Goal: Task Accomplishment & Management: Manage account settings

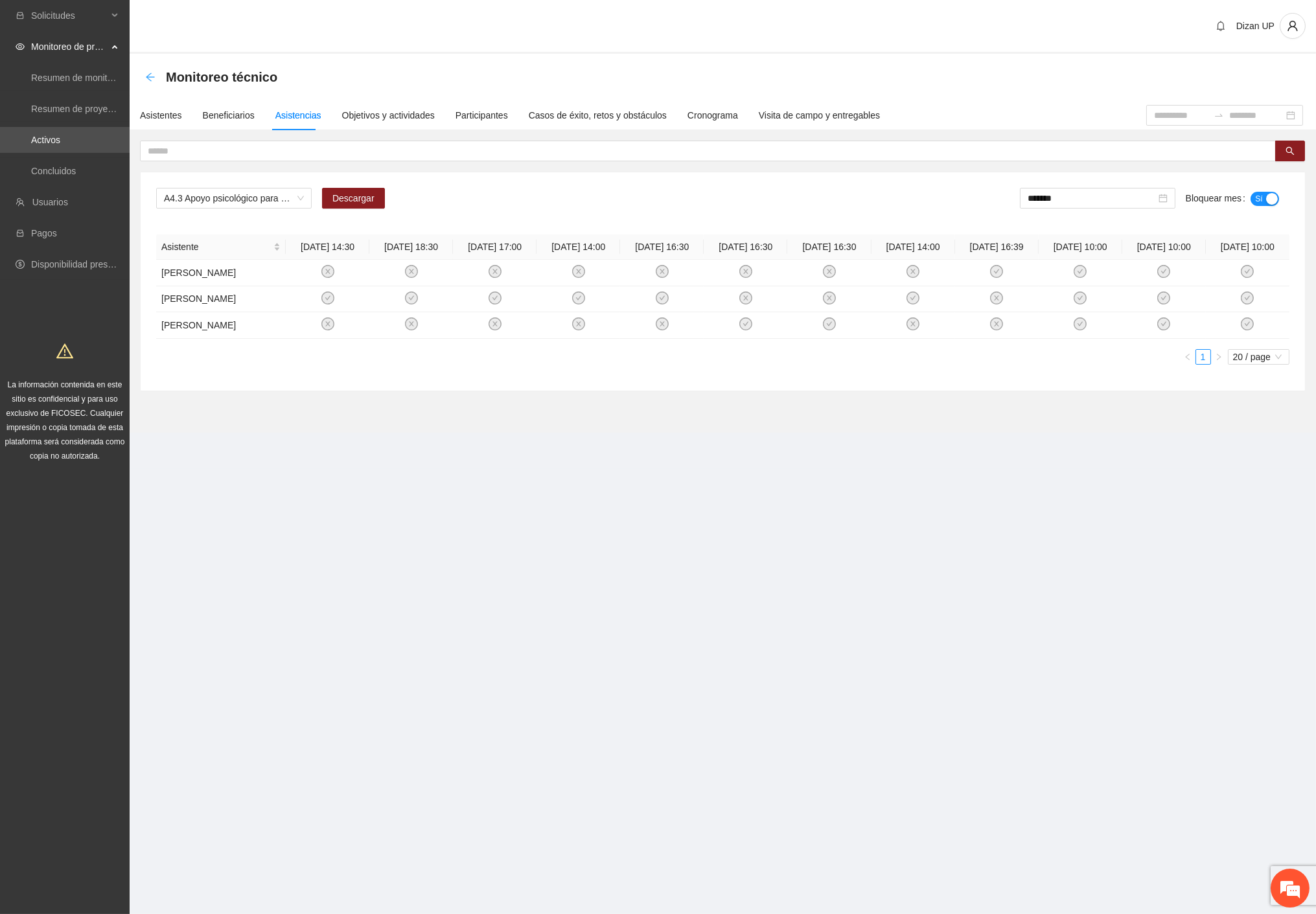
click at [150, 72] on icon "arrow-left" at bounding box center [150, 77] width 10 height 10
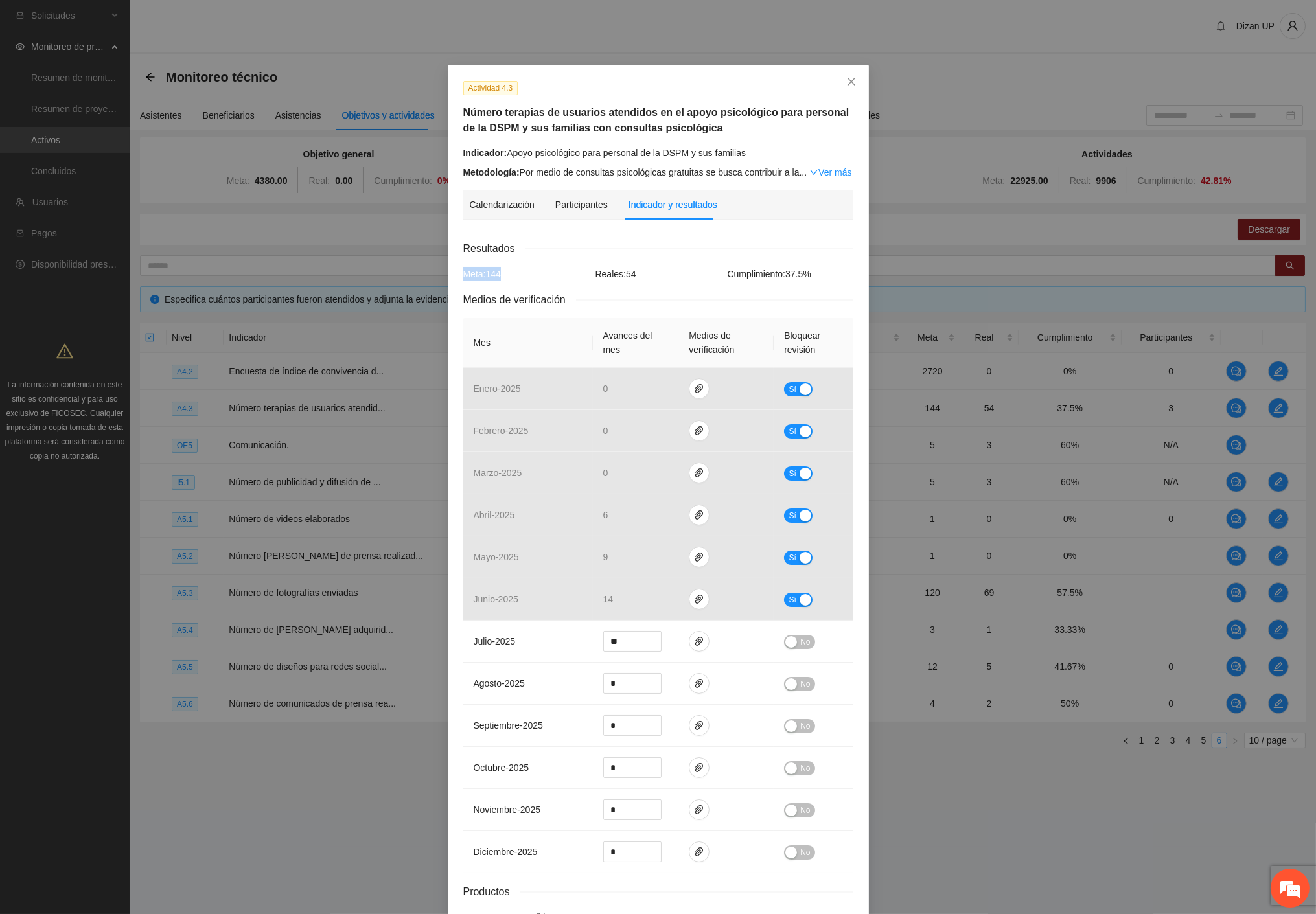
scroll to position [87, 0]
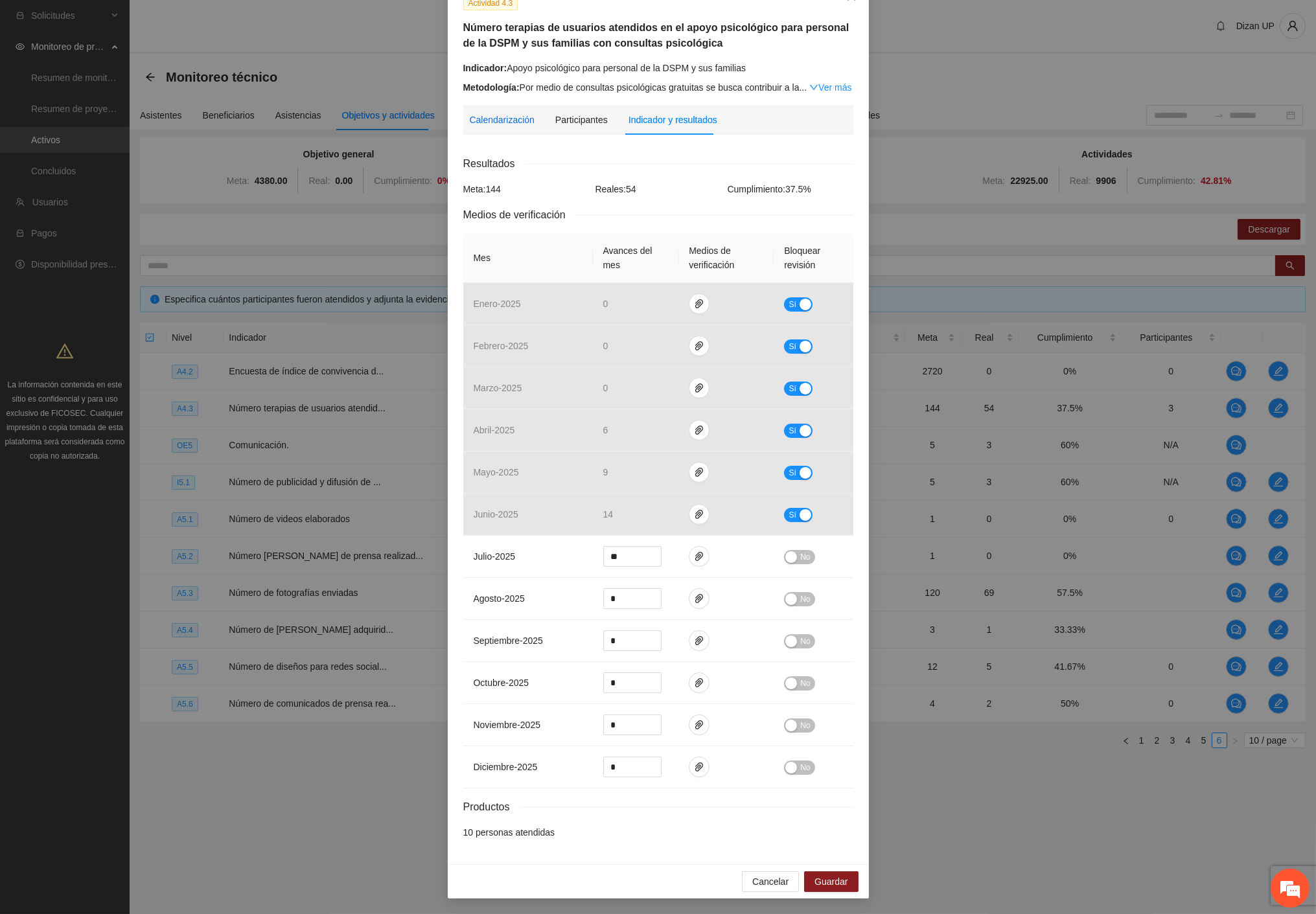
click at [502, 117] on div "Calendarización" at bounding box center [503, 120] width 65 height 14
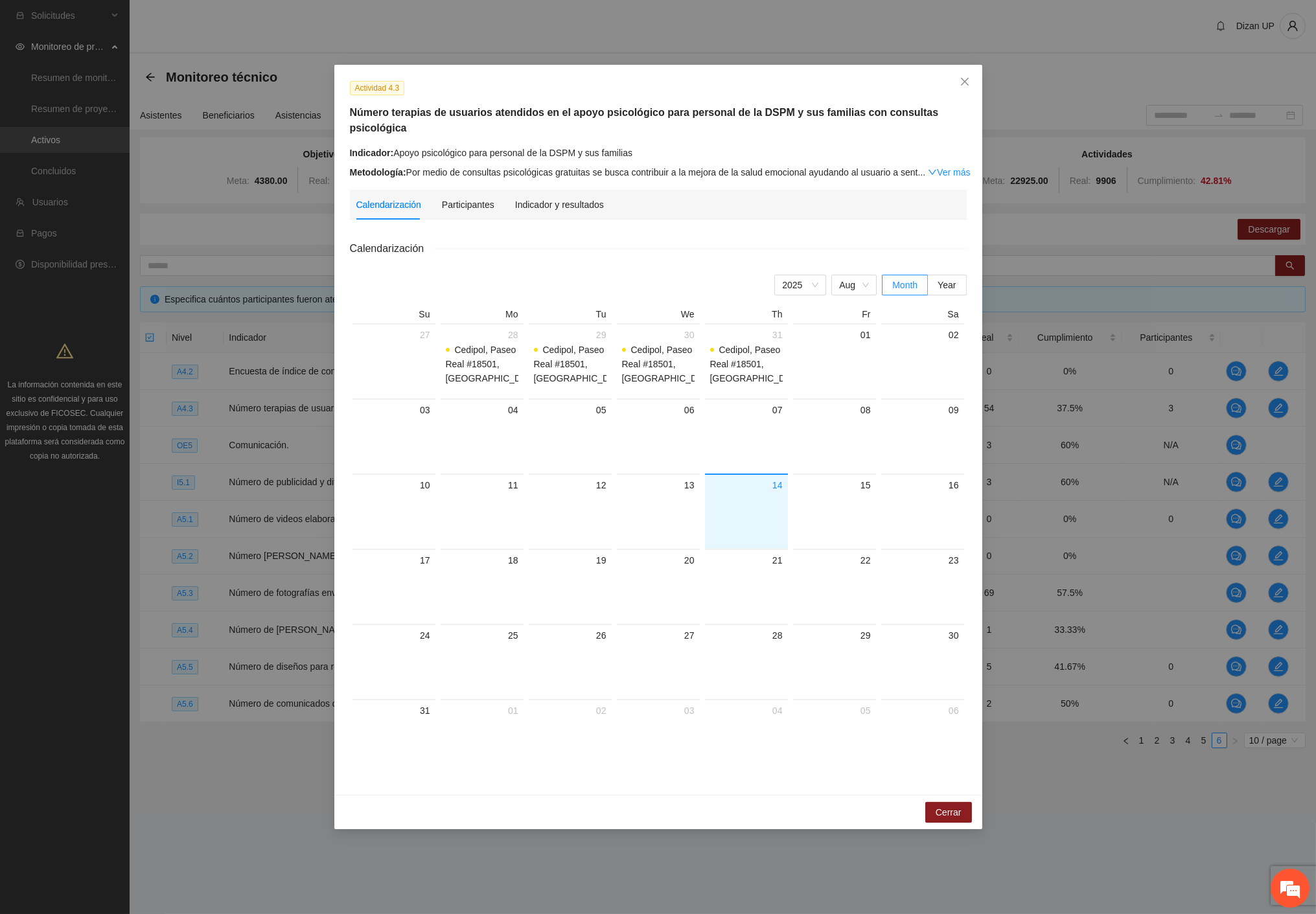
scroll to position [0, 0]
drag, startPoint x: 530, startPoint y: 195, endPoint x: 553, endPoint y: 193, distance: 23.1
click at [535, 198] on div "Indicador y resultados" at bounding box center [559, 205] width 89 height 14
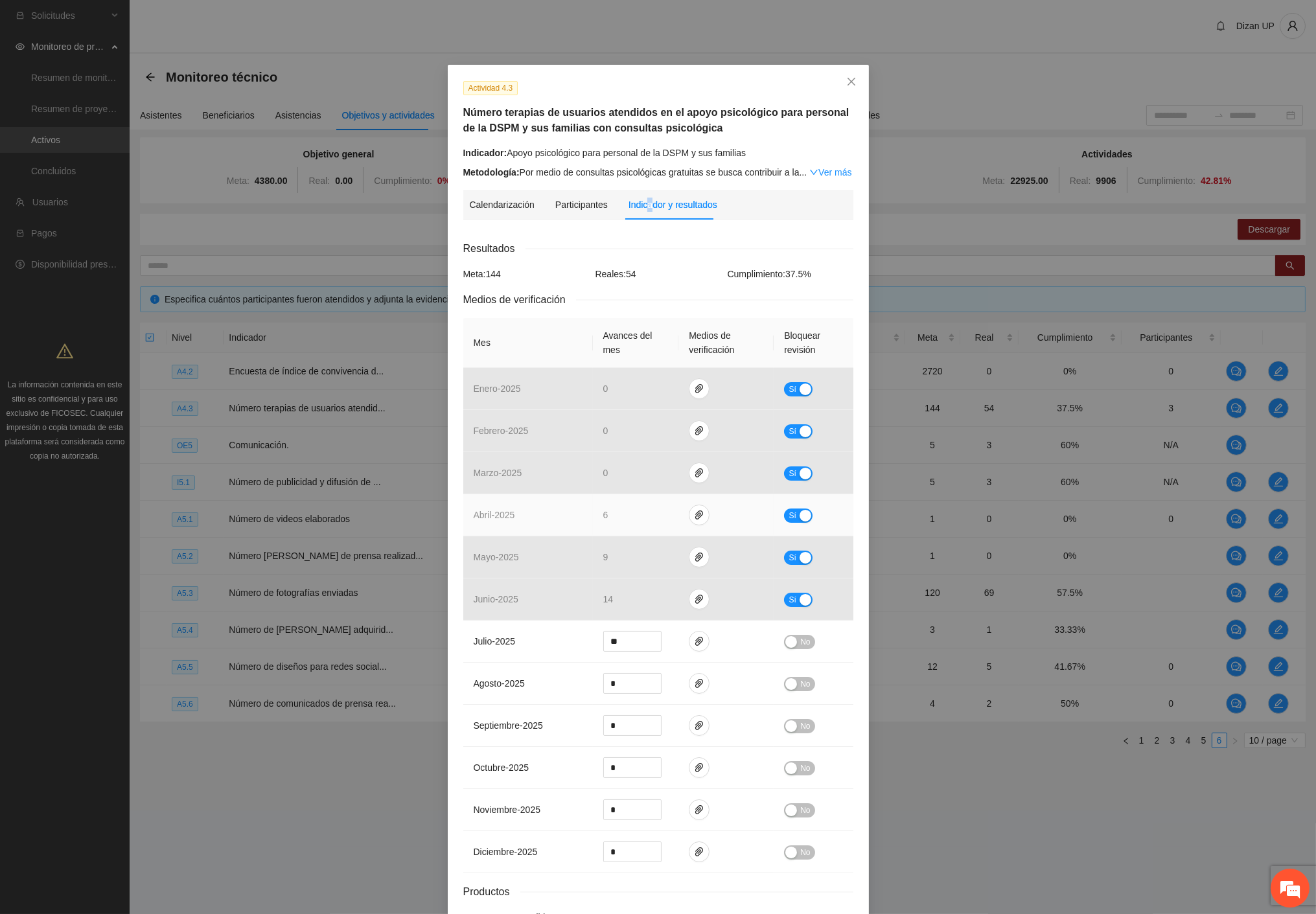
scroll to position [87, 0]
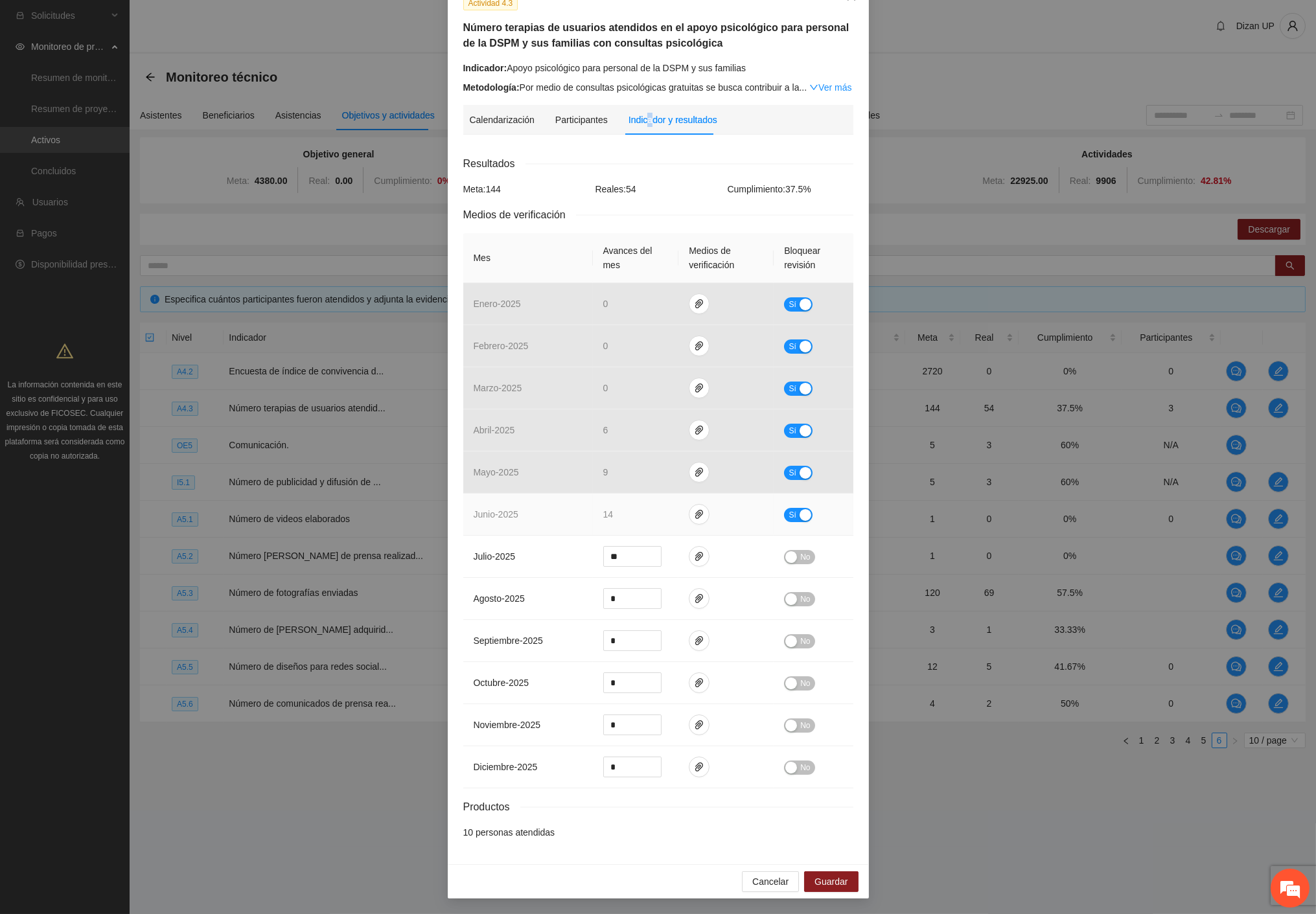
drag, startPoint x: 804, startPoint y: 514, endPoint x: 791, endPoint y: 515, distance: 13.0
click at [804, 514] on div "button" at bounding box center [804, 514] width 12 height 12
drag, startPoint x: 833, startPoint y: 883, endPoint x: 820, endPoint y: 884, distance: 13.0
click at [832, 883] on span "Guardar" at bounding box center [831, 882] width 33 height 14
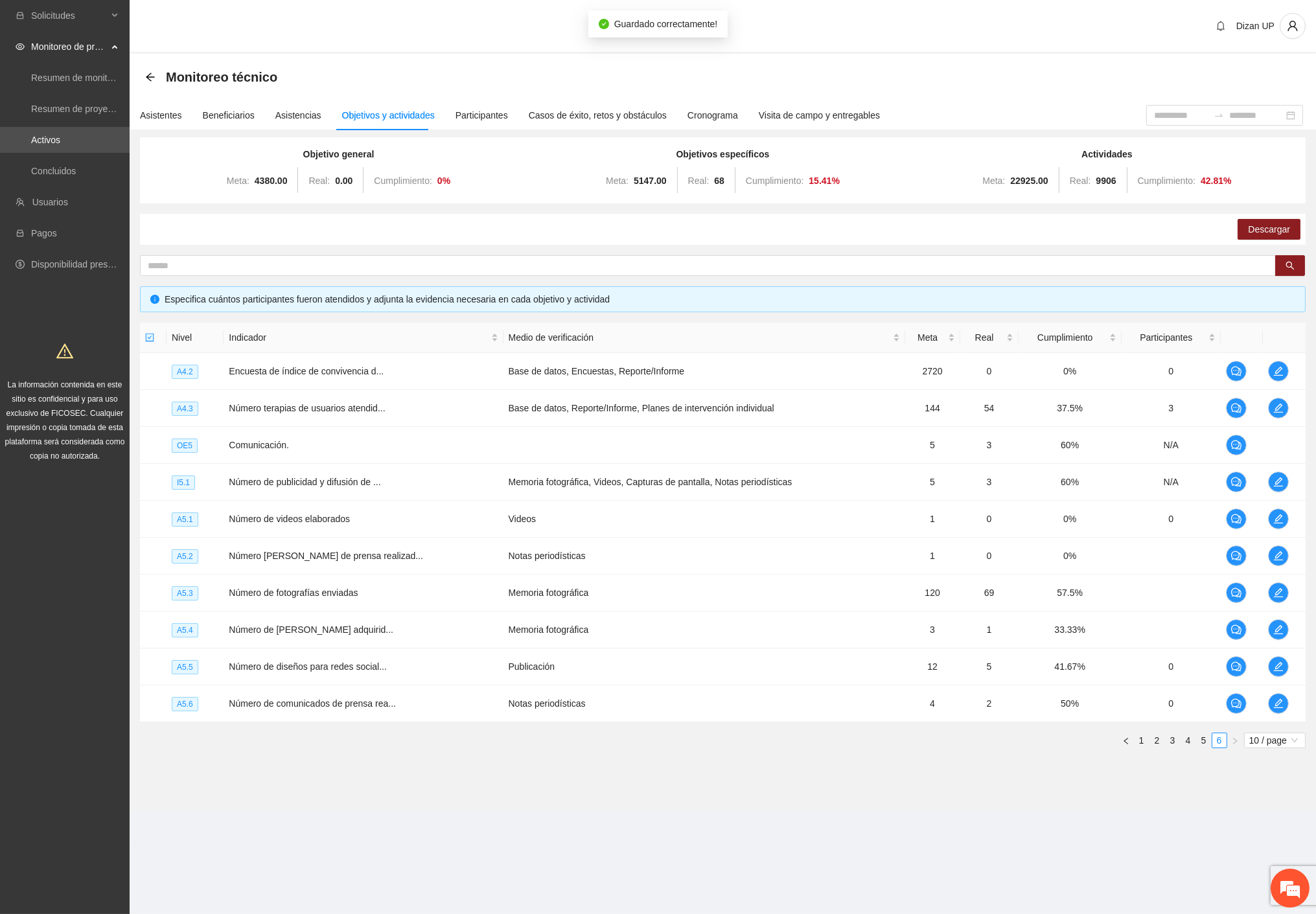
scroll to position [22, 0]
click at [165, 111] on div "Asistentes" at bounding box center [161, 116] width 42 height 14
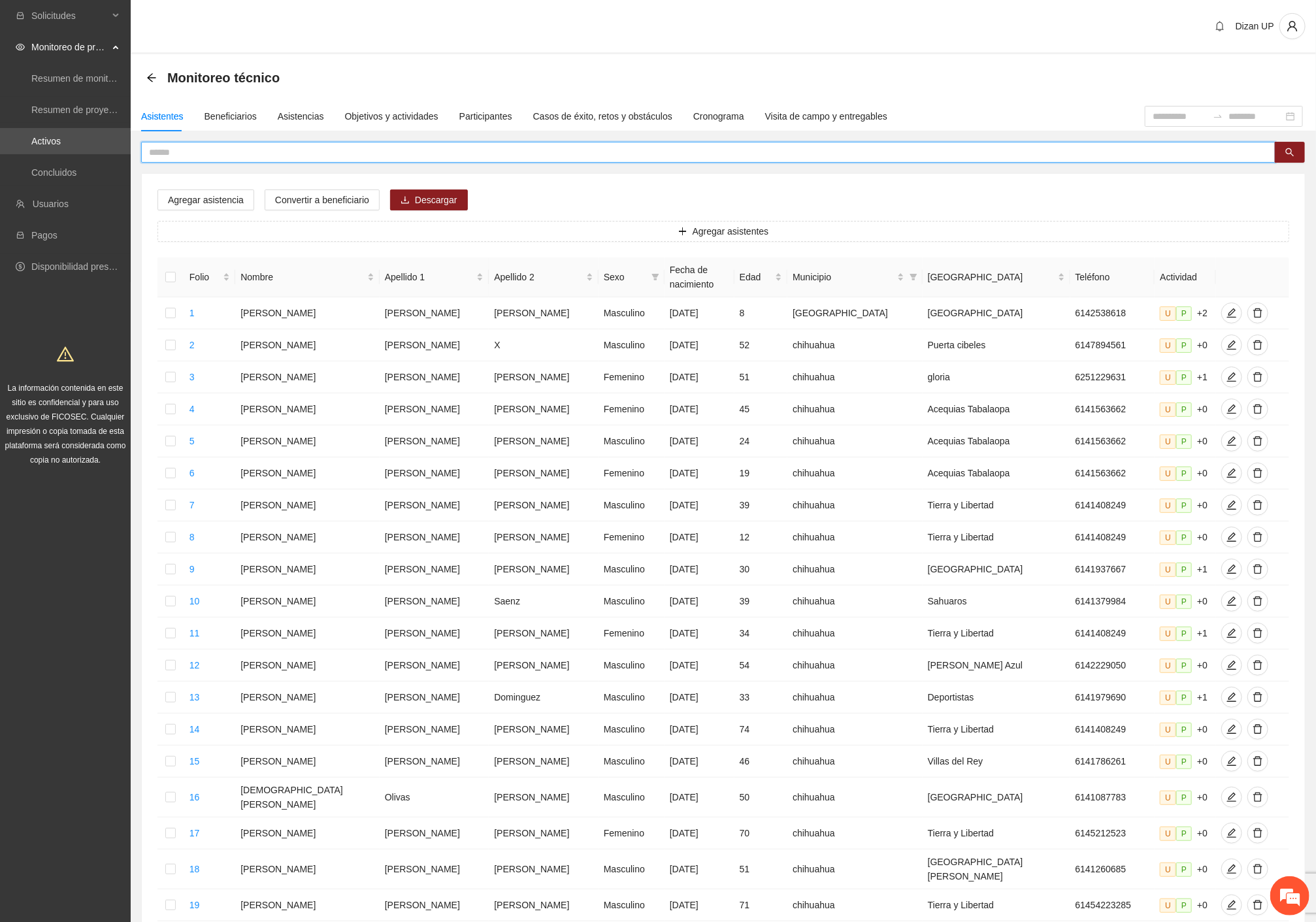
click at [248, 148] on input "text" at bounding box center [702, 152] width 1108 height 15
type input "*****"
click at [426, 82] on div "Monitoreo técnico" at bounding box center [724, 78] width 1155 height 26
click at [582, 185] on div "Agregar asistencia Convertir a beneficiario Descargar Agregar asistentes Folio …" at bounding box center [724, 590] width 1164 height 832
click at [373, 119] on div "Objetivos y actividades" at bounding box center [391, 117] width 93 height 15
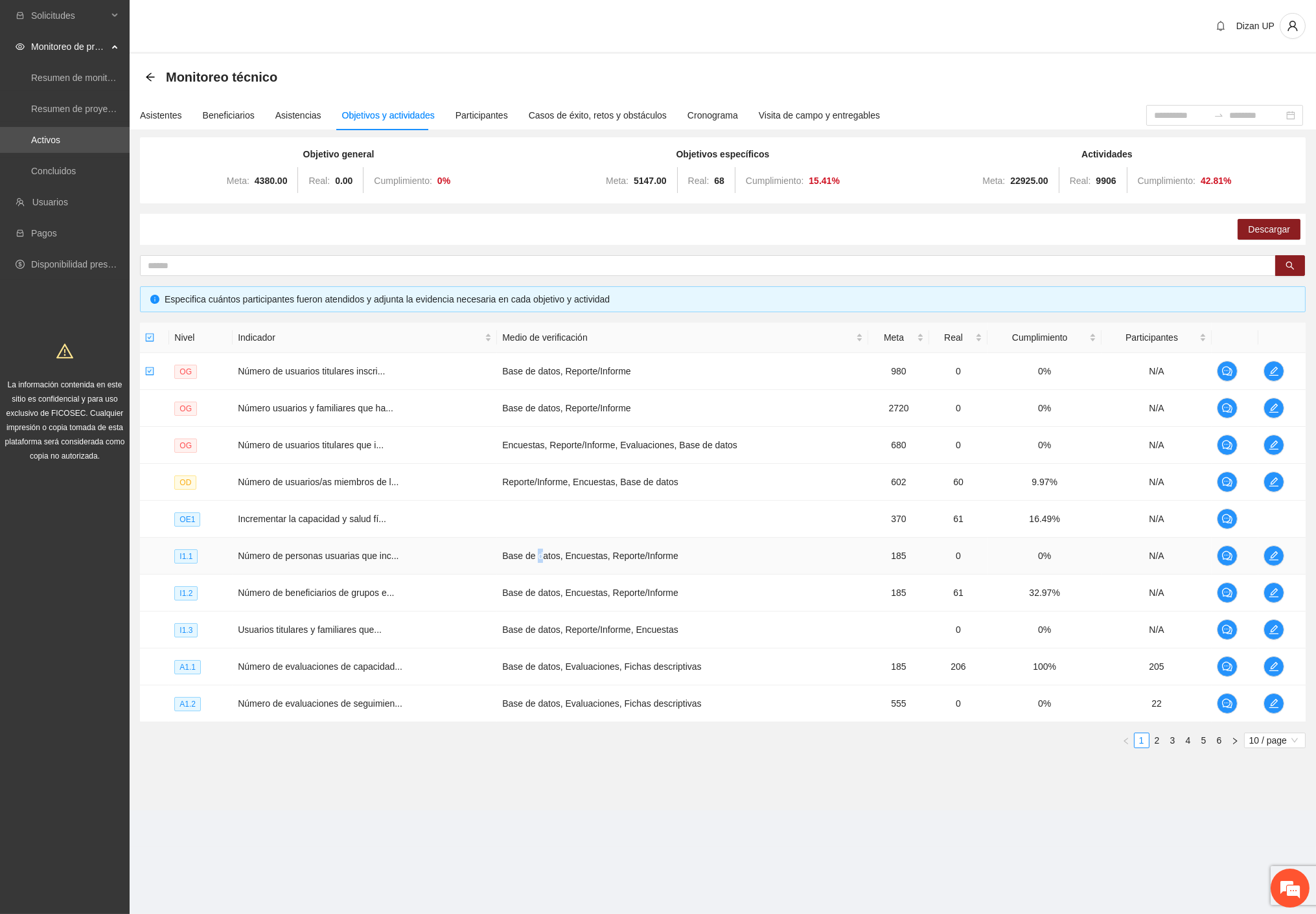
click at [536, 569] on td "Base de datos, Encuestas, Reporte/Informe" at bounding box center [682, 556] width 371 height 37
click at [624, 642] on td "Base de datos, Reporte/Informe, Encuestas" at bounding box center [682, 630] width 371 height 37
click at [1154, 735] on link "2" at bounding box center [1157, 740] width 14 height 14
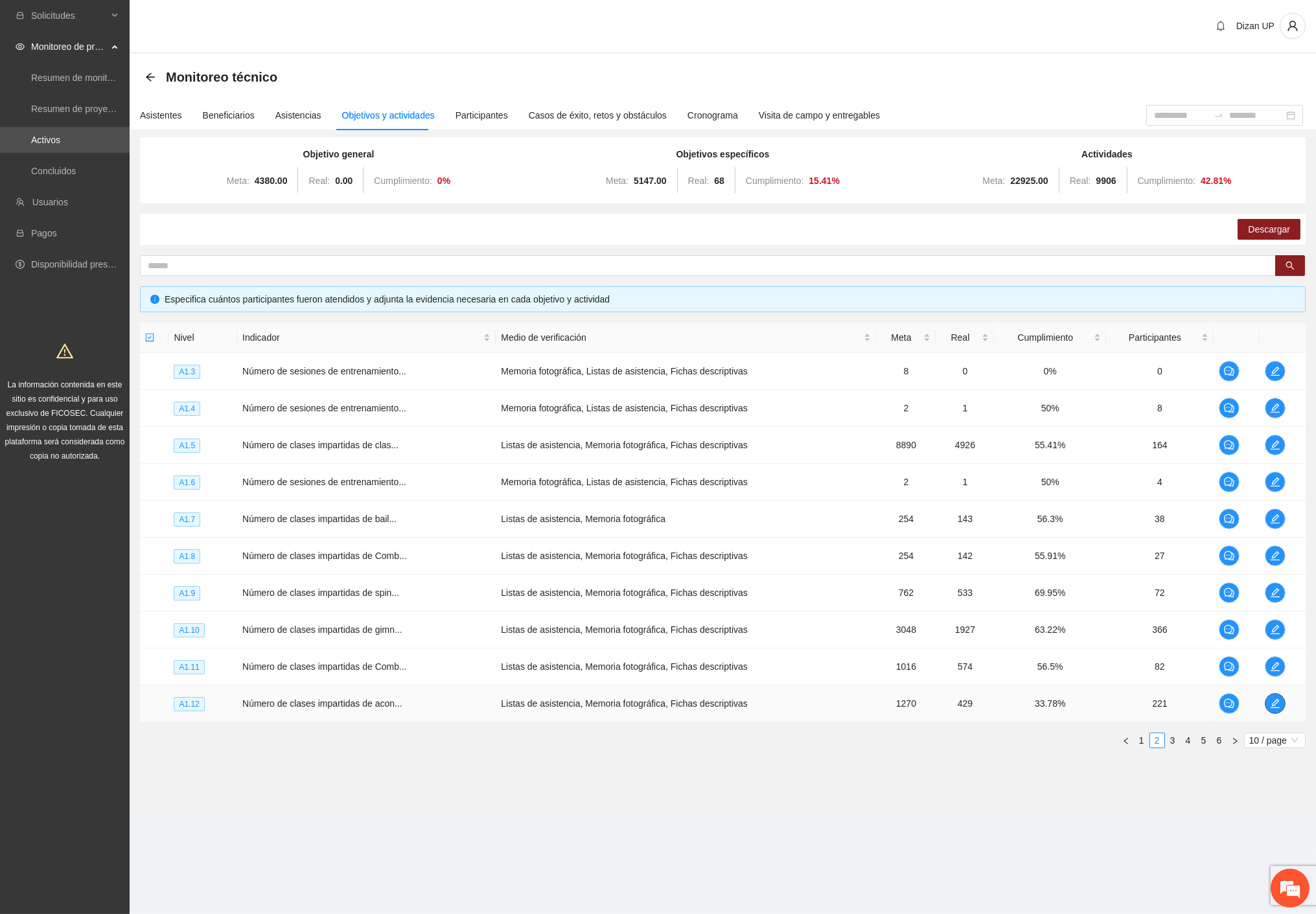
click at [1280, 701] on span "edit" at bounding box center [1275, 703] width 20 height 10
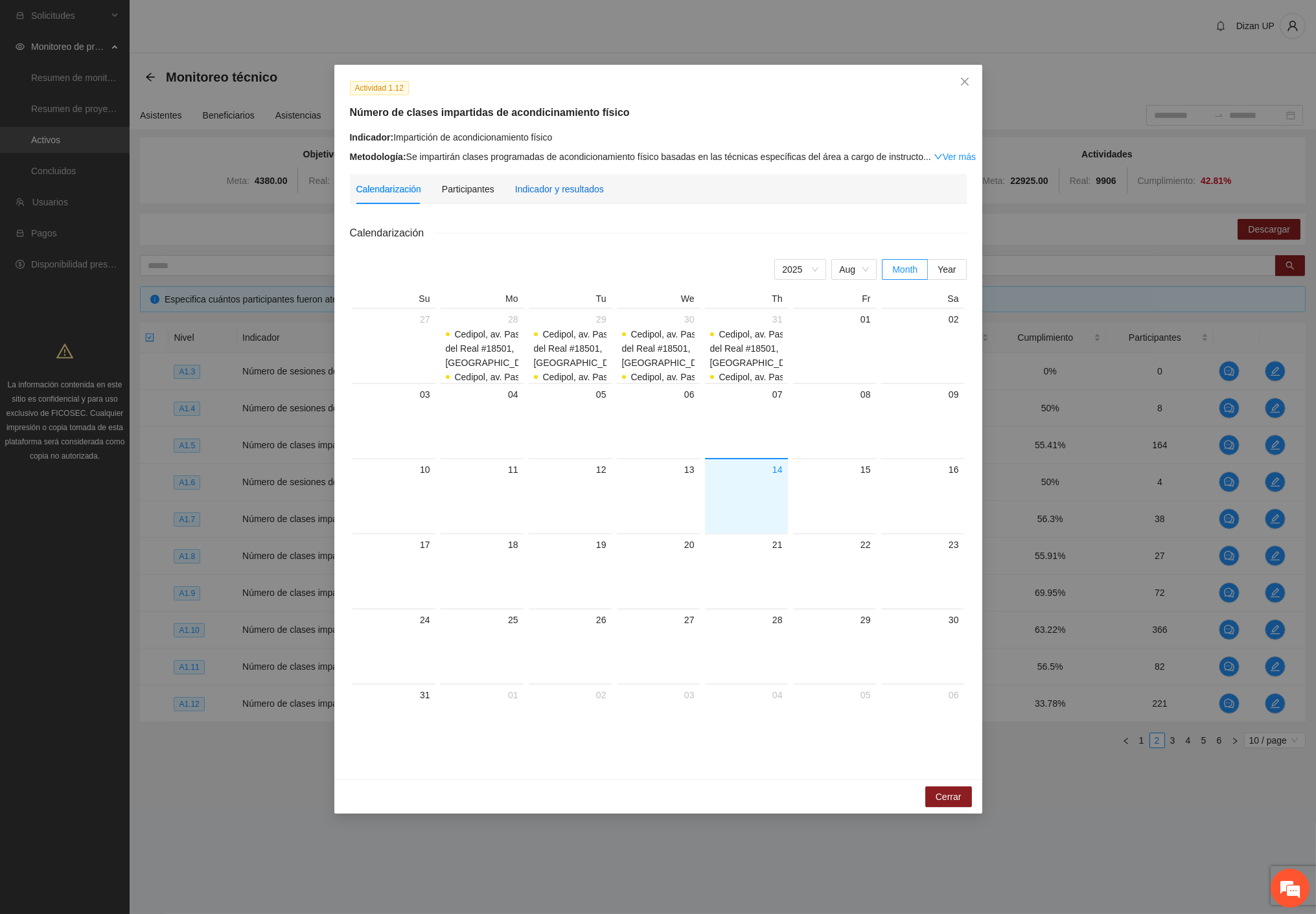
click at [559, 184] on div "Indicador y resultados" at bounding box center [559, 189] width 89 height 14
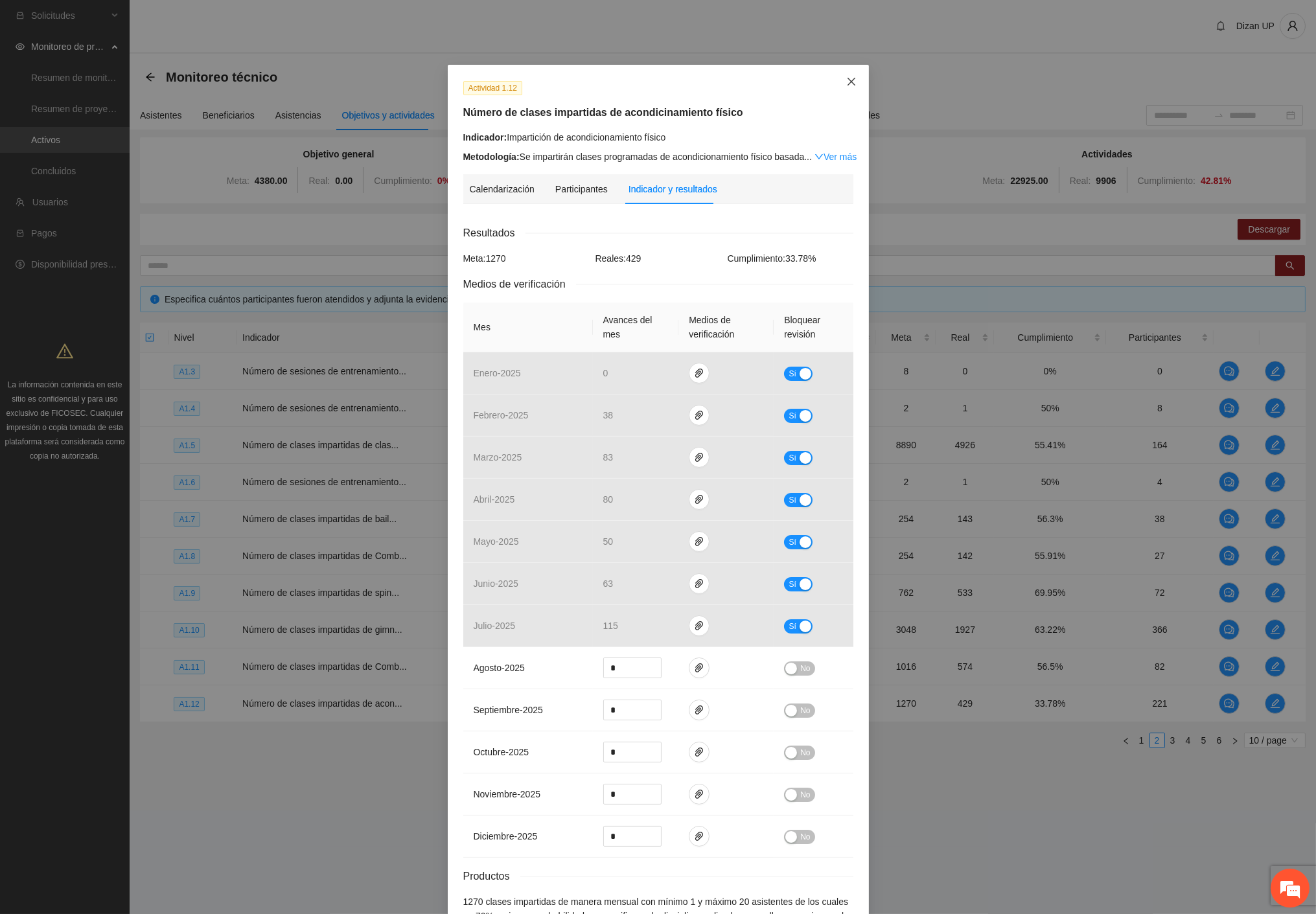
click at [846, 80] on icon "close" at bounding box center [851, 81] width 10 height 10
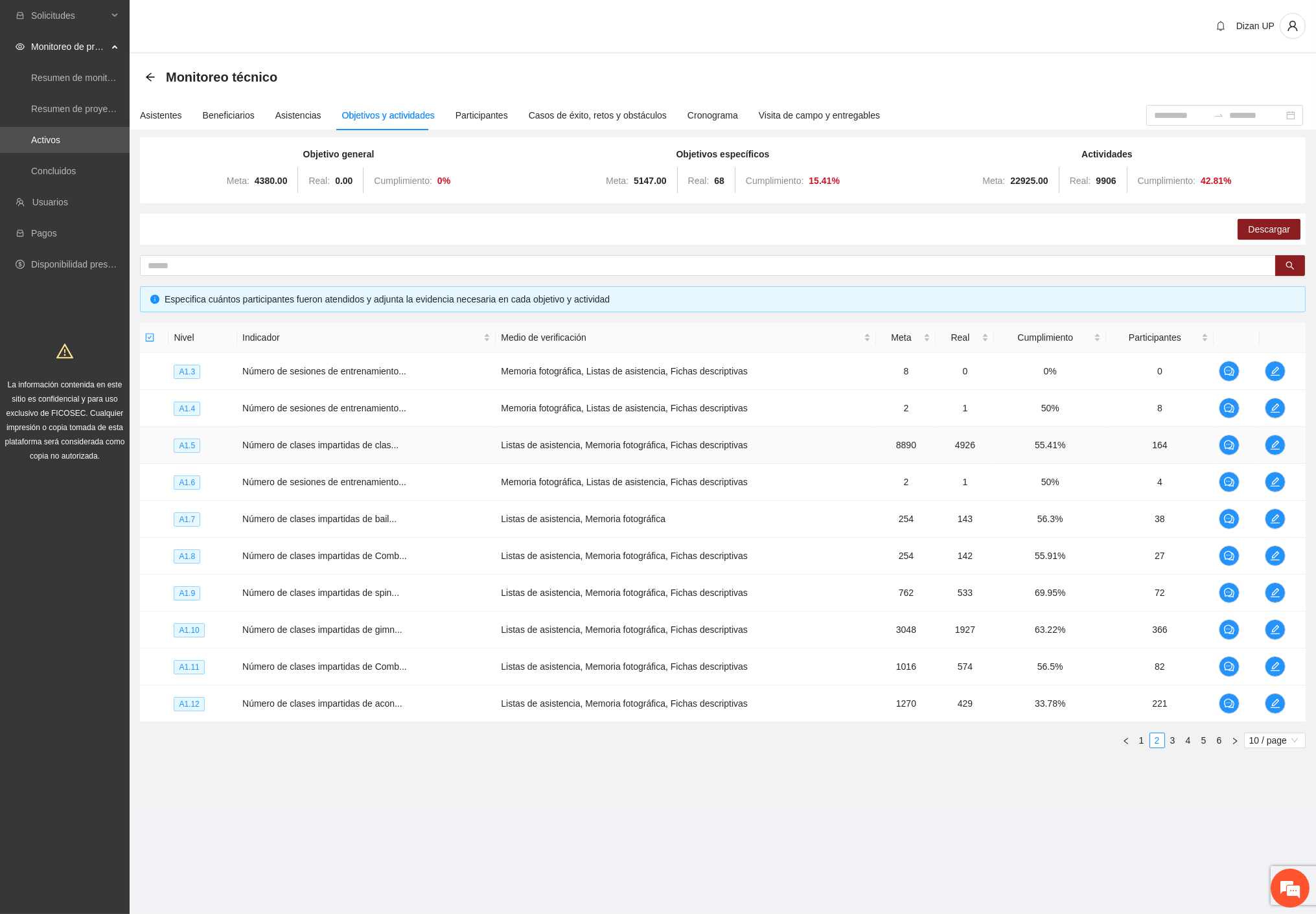
click at [335, 443] on span "Número de clases impartidas de clas..." at bounding box center [320, 445] width 156 height 10
click at [1271, 444] on icon "edit" at bounding box center [1274, 445] width 10 height 10
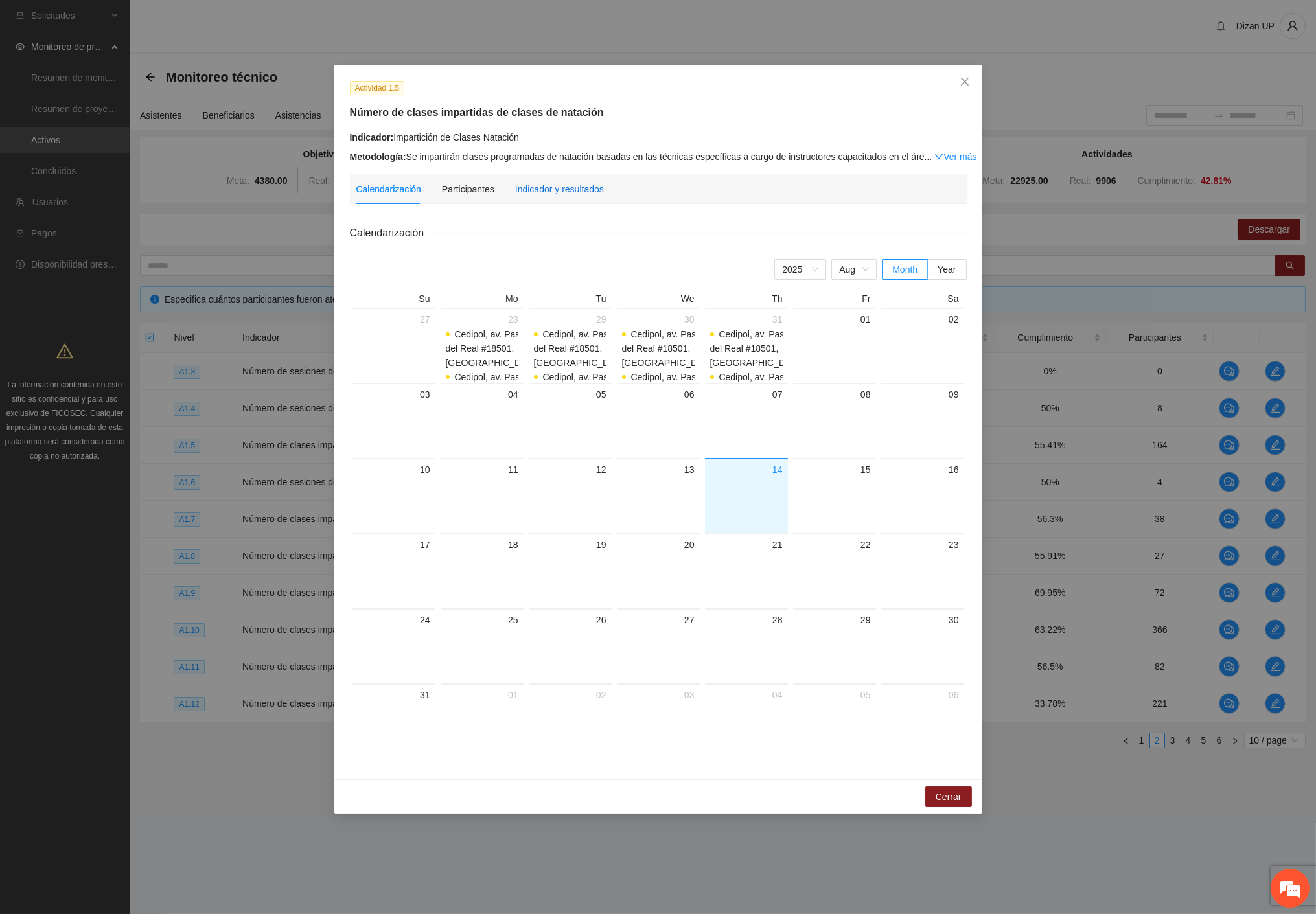
click at [559, 195] on div "Indicador y resultados" at bounding box center [559, 189] width 89 height 14
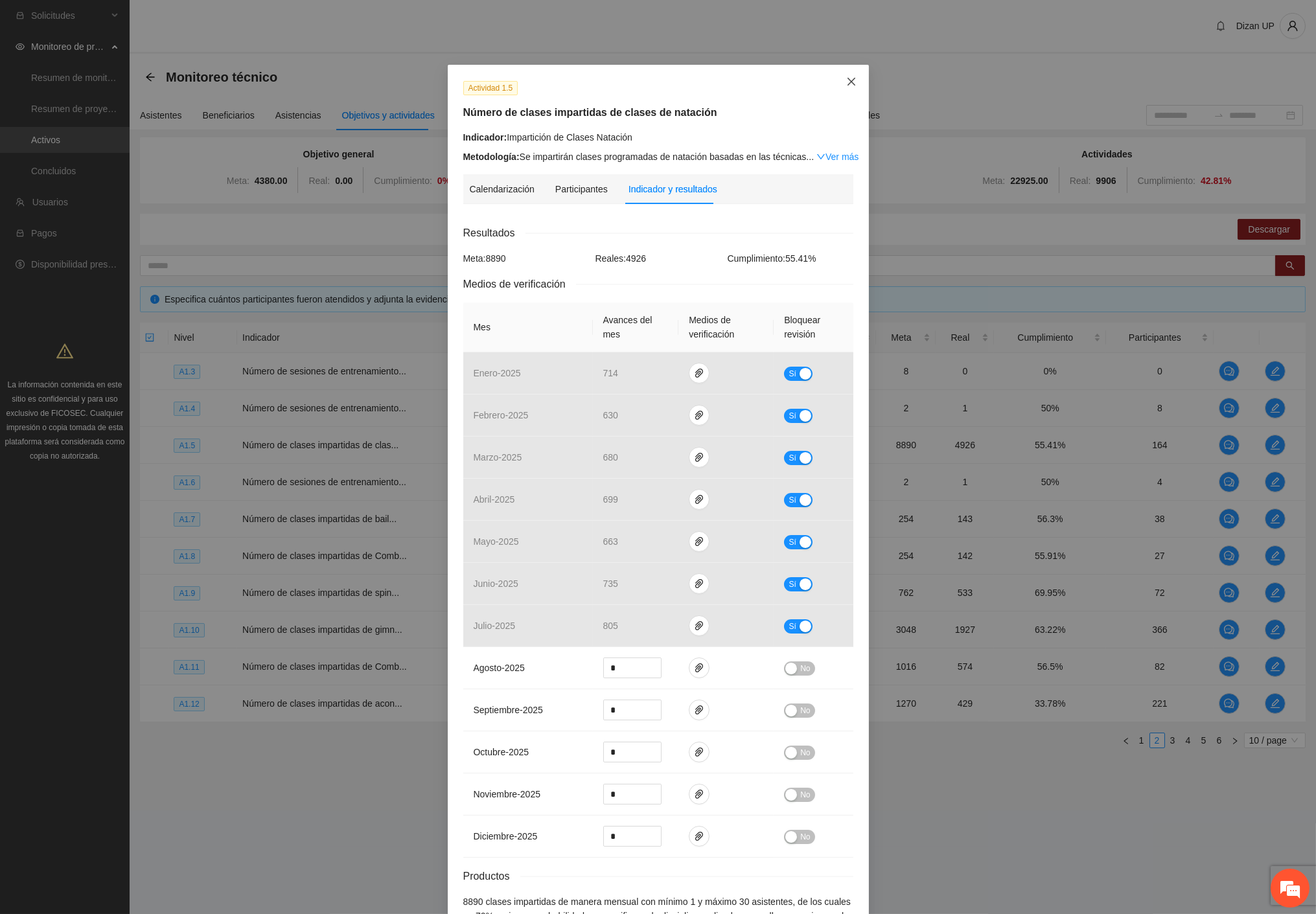
click at [846, 81] on icon "close" at bounding box center [851, 81] width 10 height 10
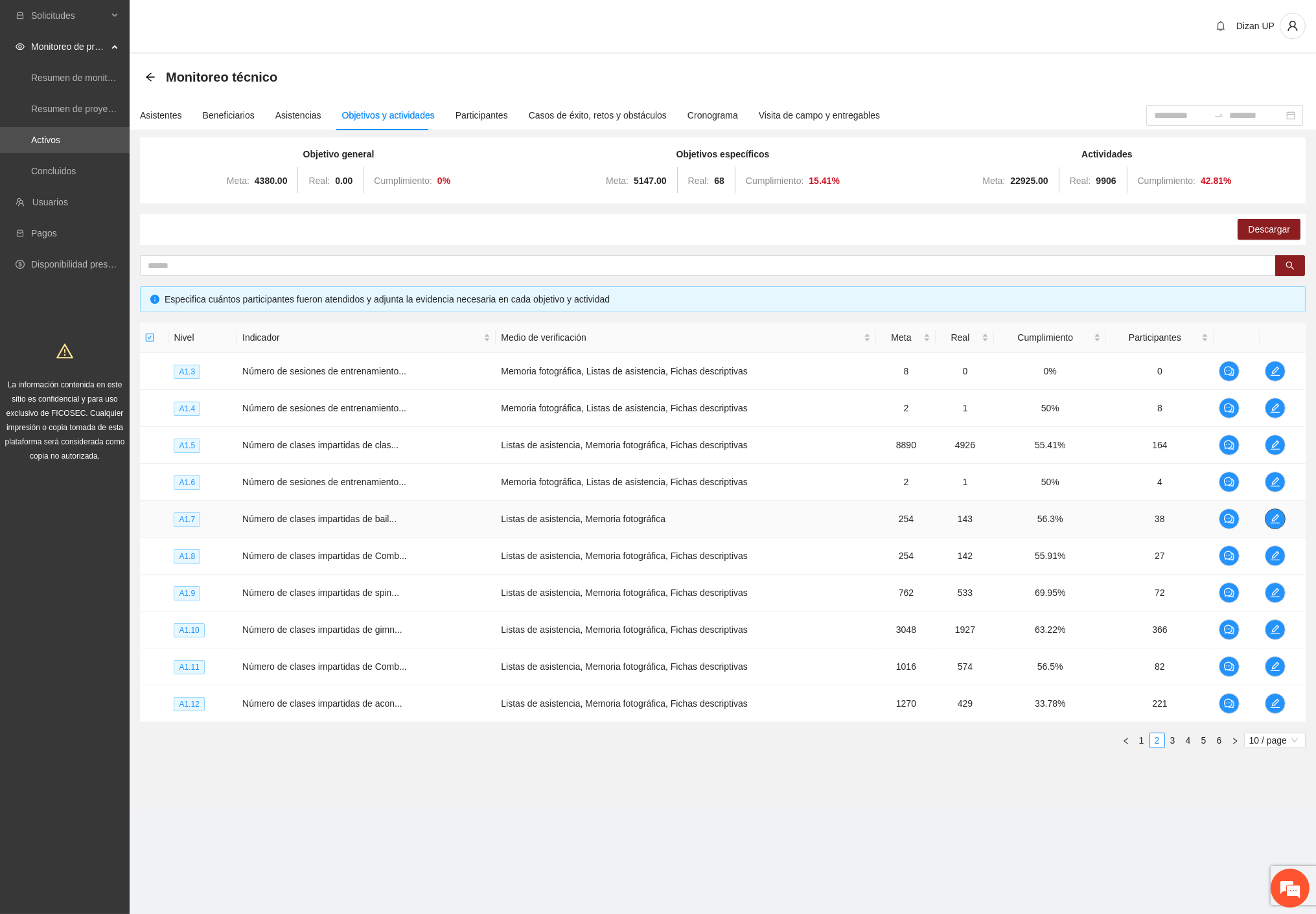
click at [1274, 516] on icon "edit" at bounding box center [1274, 518] width 10 height 10
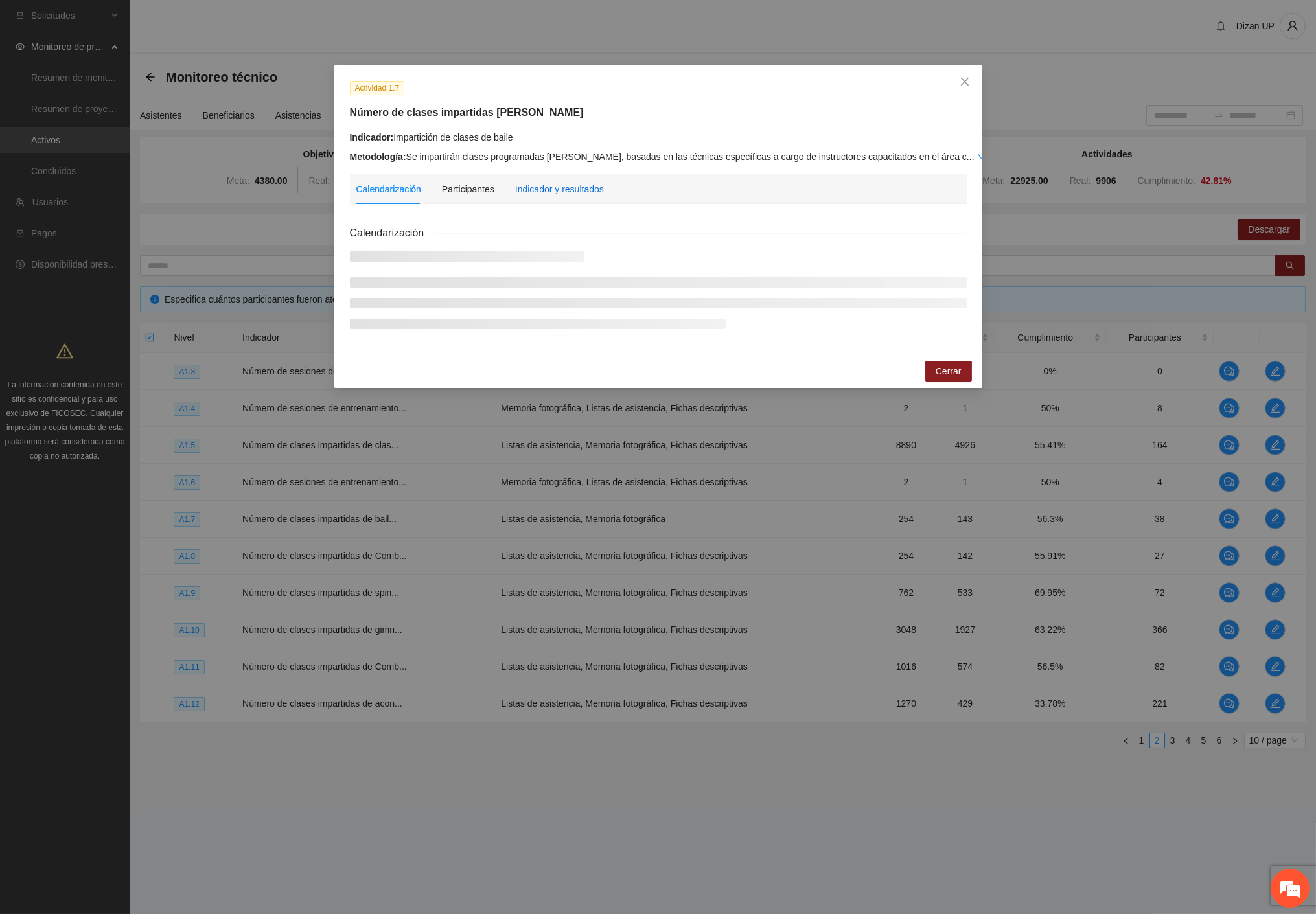
drag, startPoint x: 559, startPoint y: 189, endPoint x: 550, endPoint y: 195, distance: 10.8
click at [559, 190] on div "Indicador y resultados" at bounding box center [559, 189] width 89 height 14
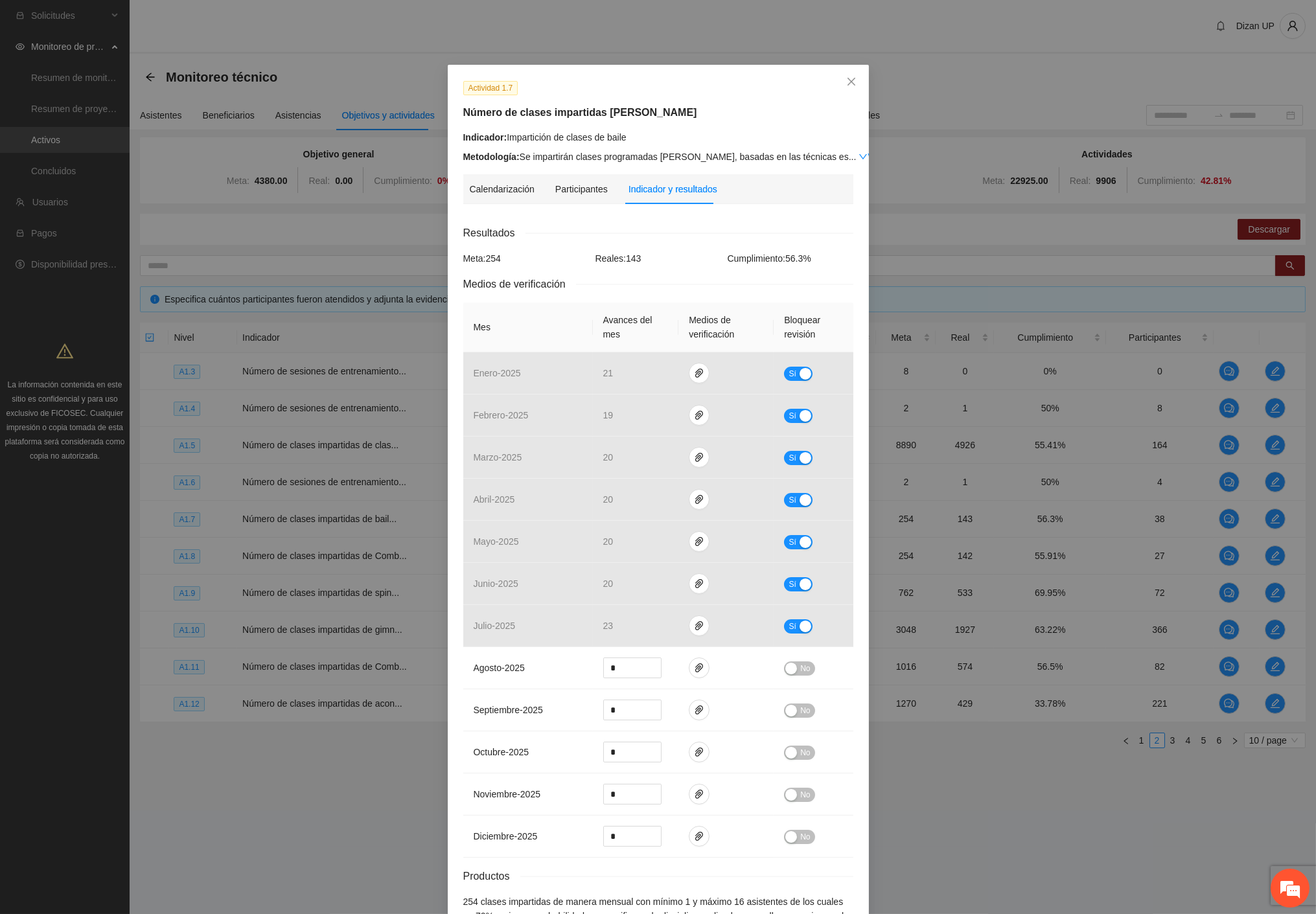
drag, startPoint x: 730, startPoint y: 127, endPoint x: 769, endPoint y: 120, distance: 39.6
click at [732, 127] on div "Actividad 1.7 Número de clases impartidas de baile Indicador: Impartición de cl…" at bounding box center [658, 122] width 400 height 83
click at [847, 80] on icon "close" at bounding box center [851, 81] width 8 height 8
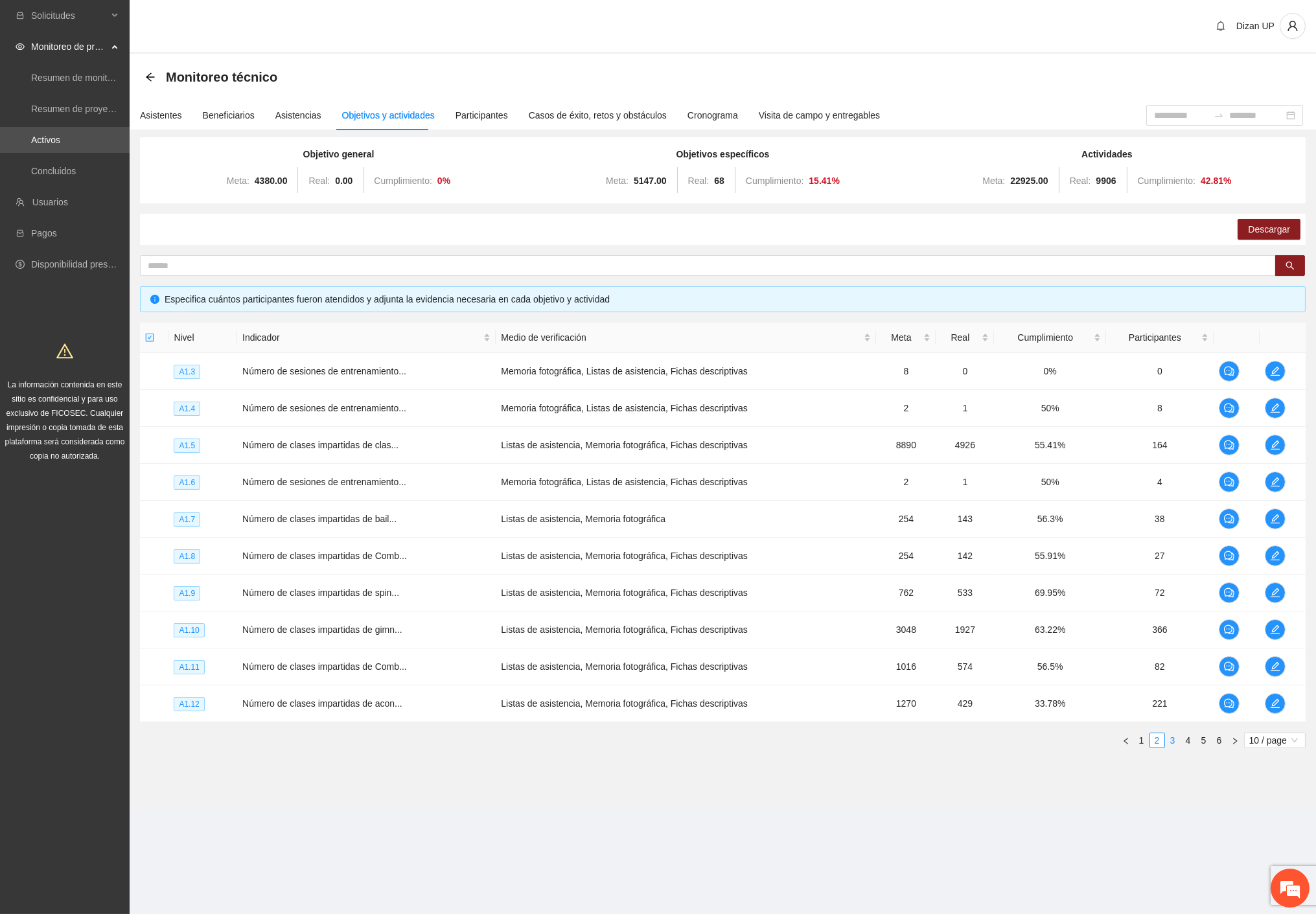
click at [1168, 742] on link "3" at bounding box center [1172, 740] width 14 height 14
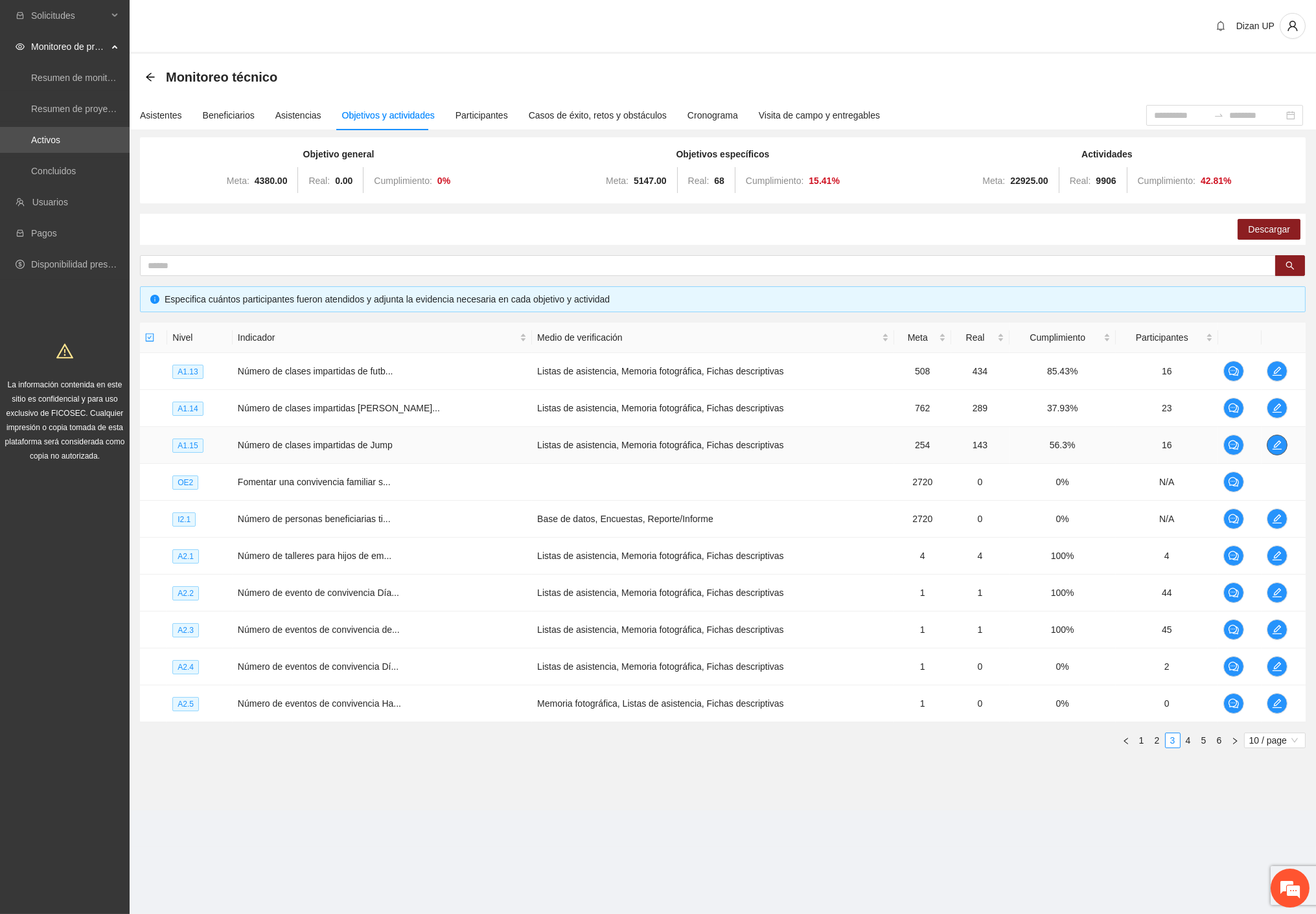
click at [1274, 446] on icon "edit" at bounding box center [1277, 445] width 9 height 9
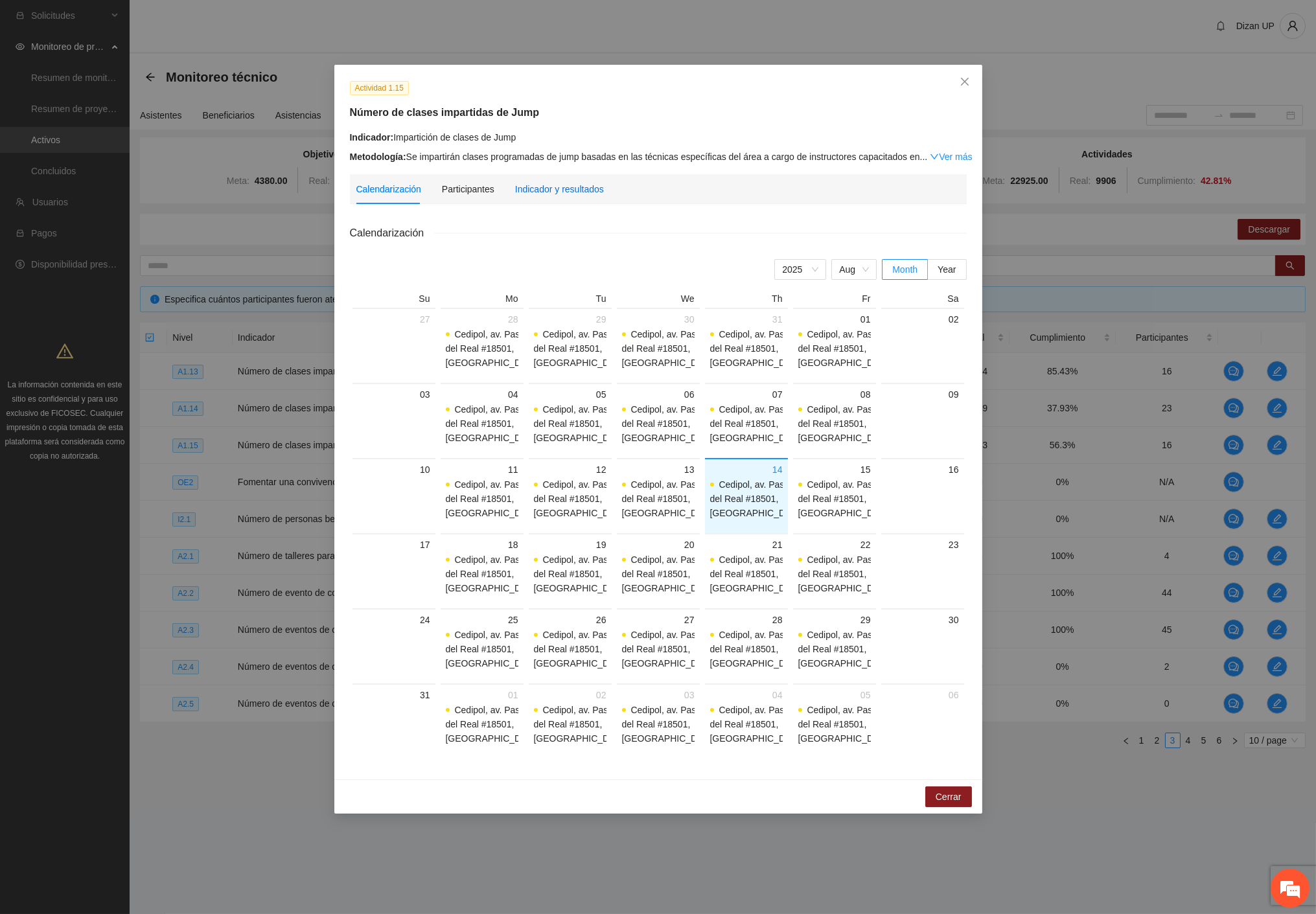
click at [552, 184] on div "Indicador y resultados" at bounding box center [559, 189] width 89 height 14
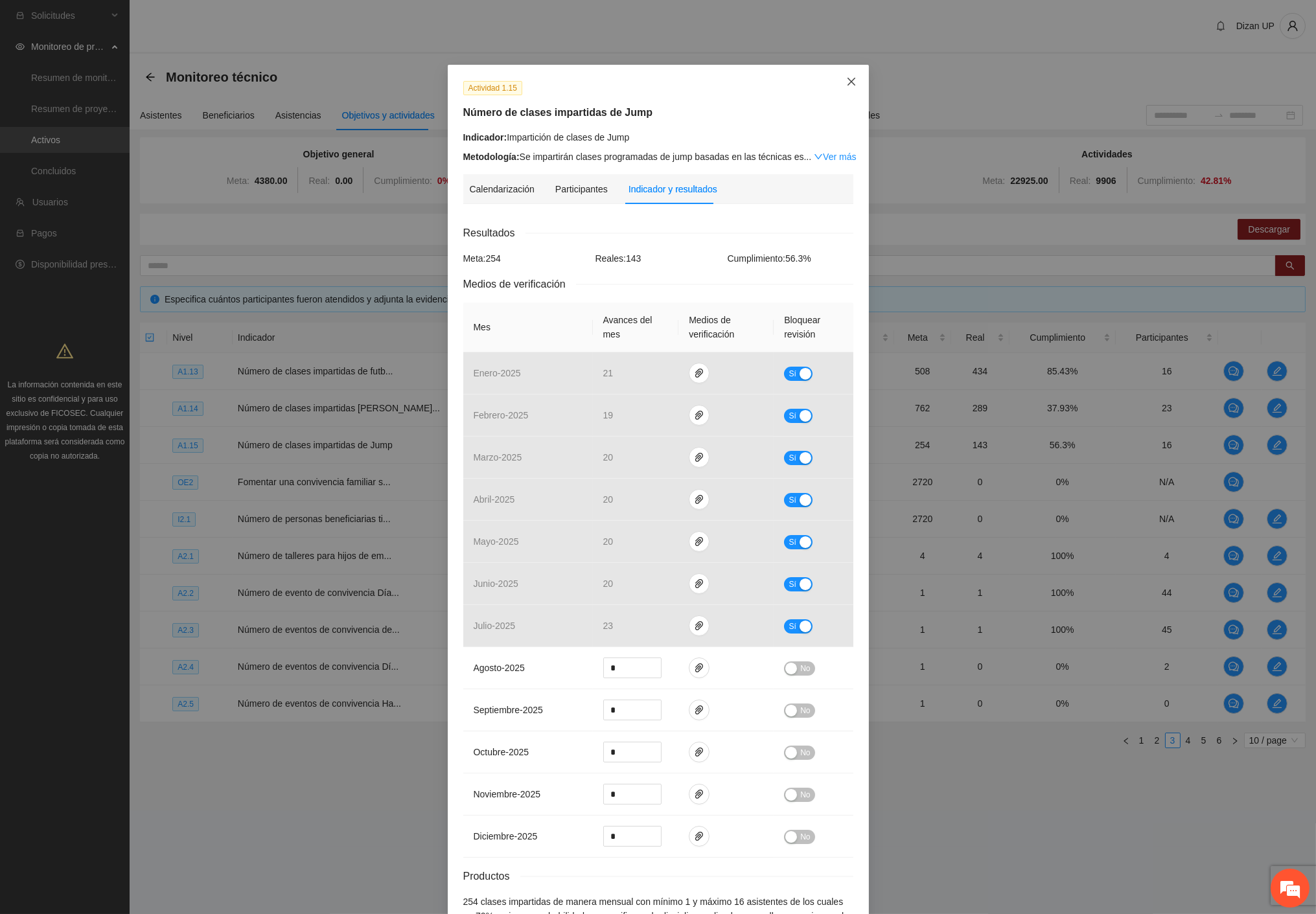
click at [847, 81] on icon "close" at bounding box center [851, 81] width 10 height 10
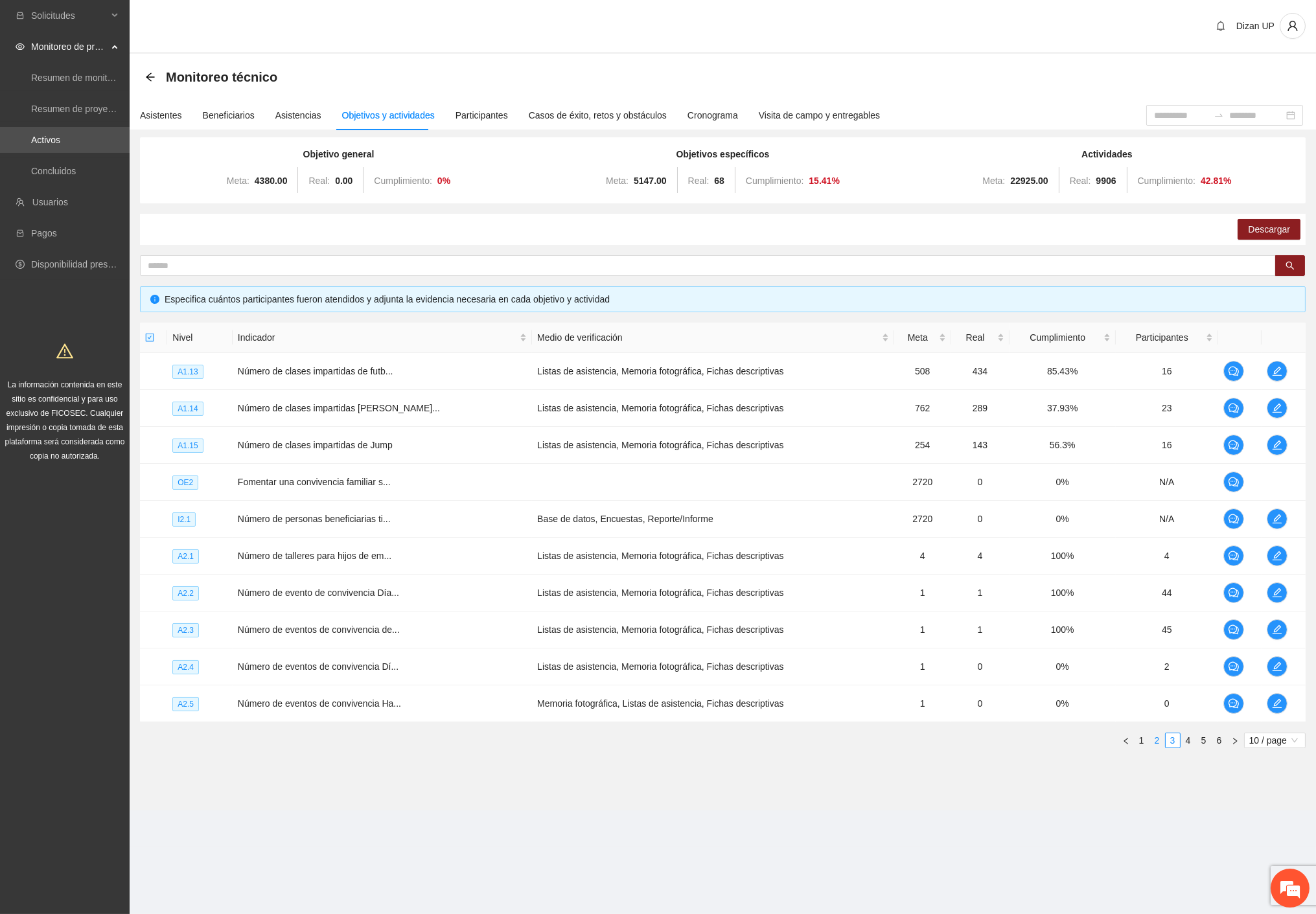
click at [1155, 740] on link "2" at bounding box center [1157, 740] width 14 height 14
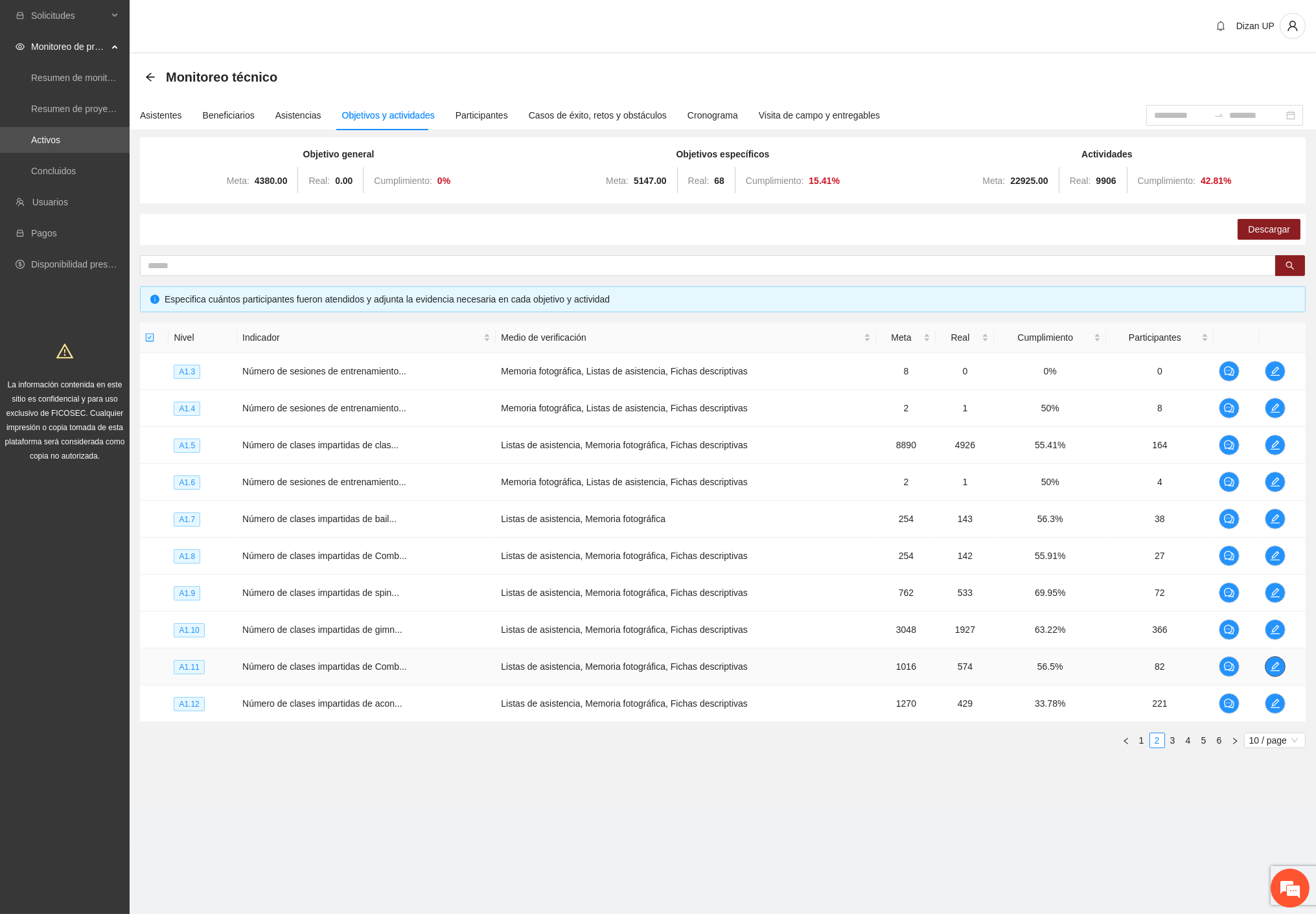
click at [1277, 664] on icon "edit" at bounding box center [1274, 666] width 10 height 10
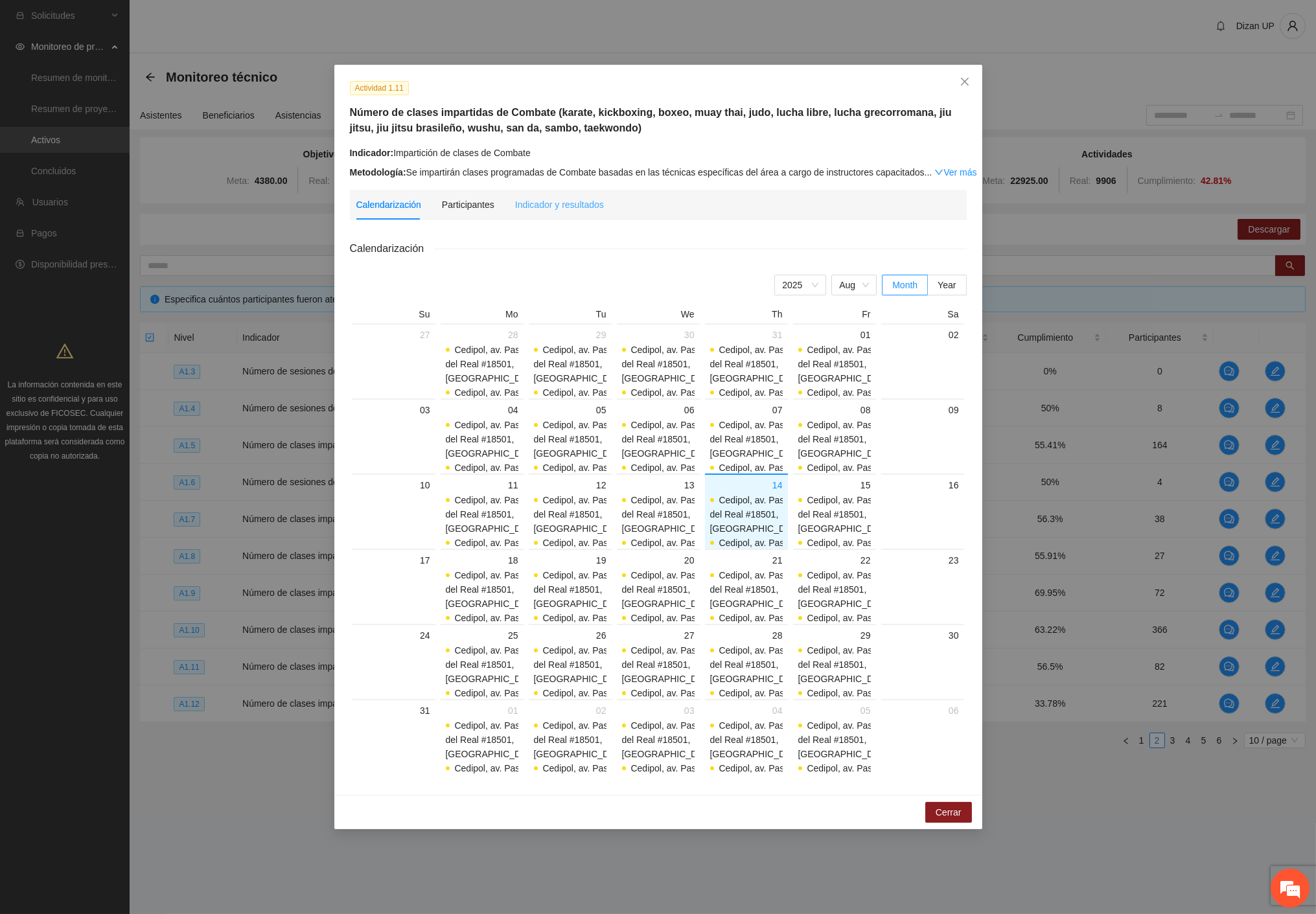
click at [552, 217] on div "Indicador y resultados" at bounding box center [559, 204] width 89 height 30
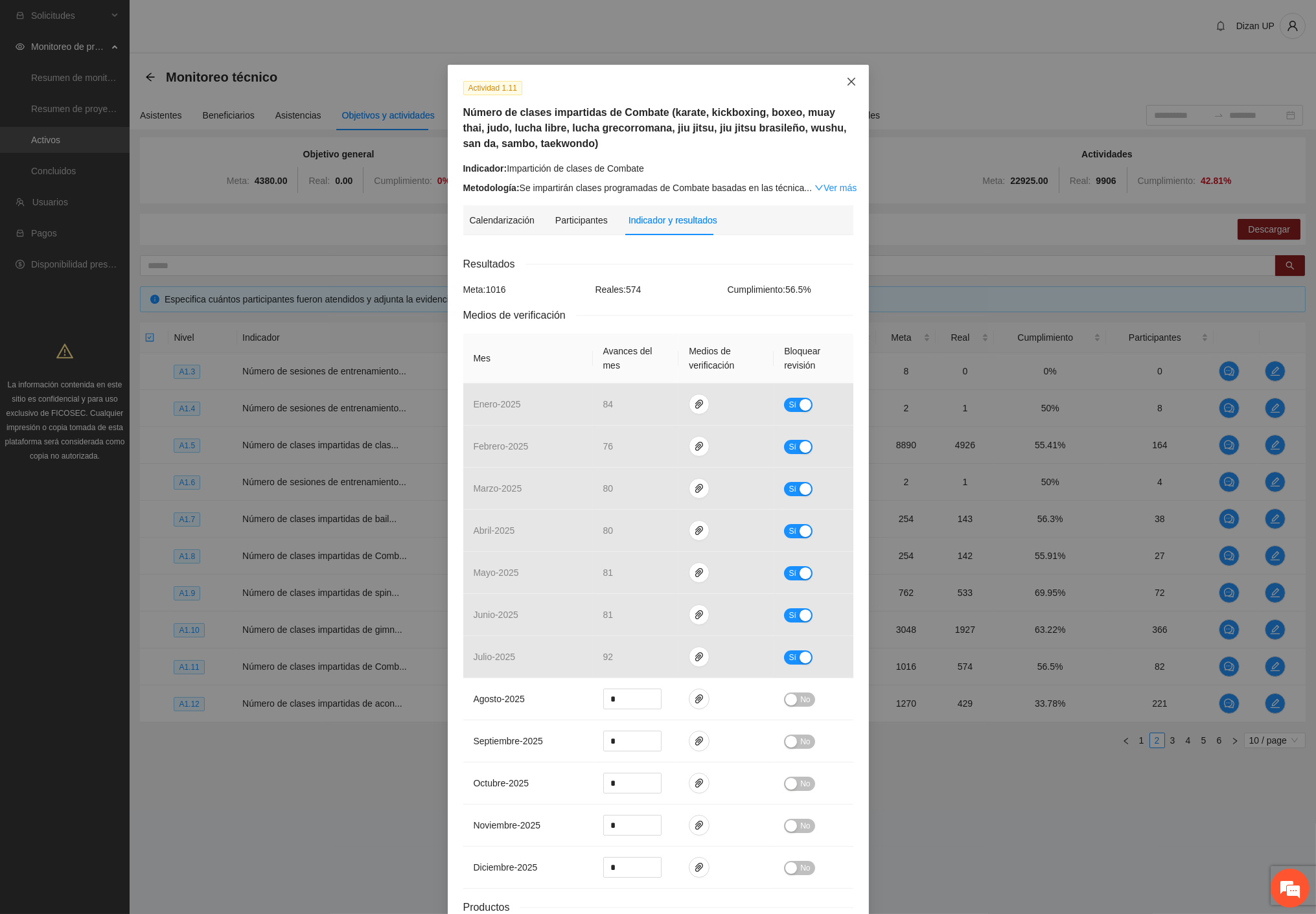
click at [839, 78] on span "Close" at bounding box center [851, 82] width 35 height 35
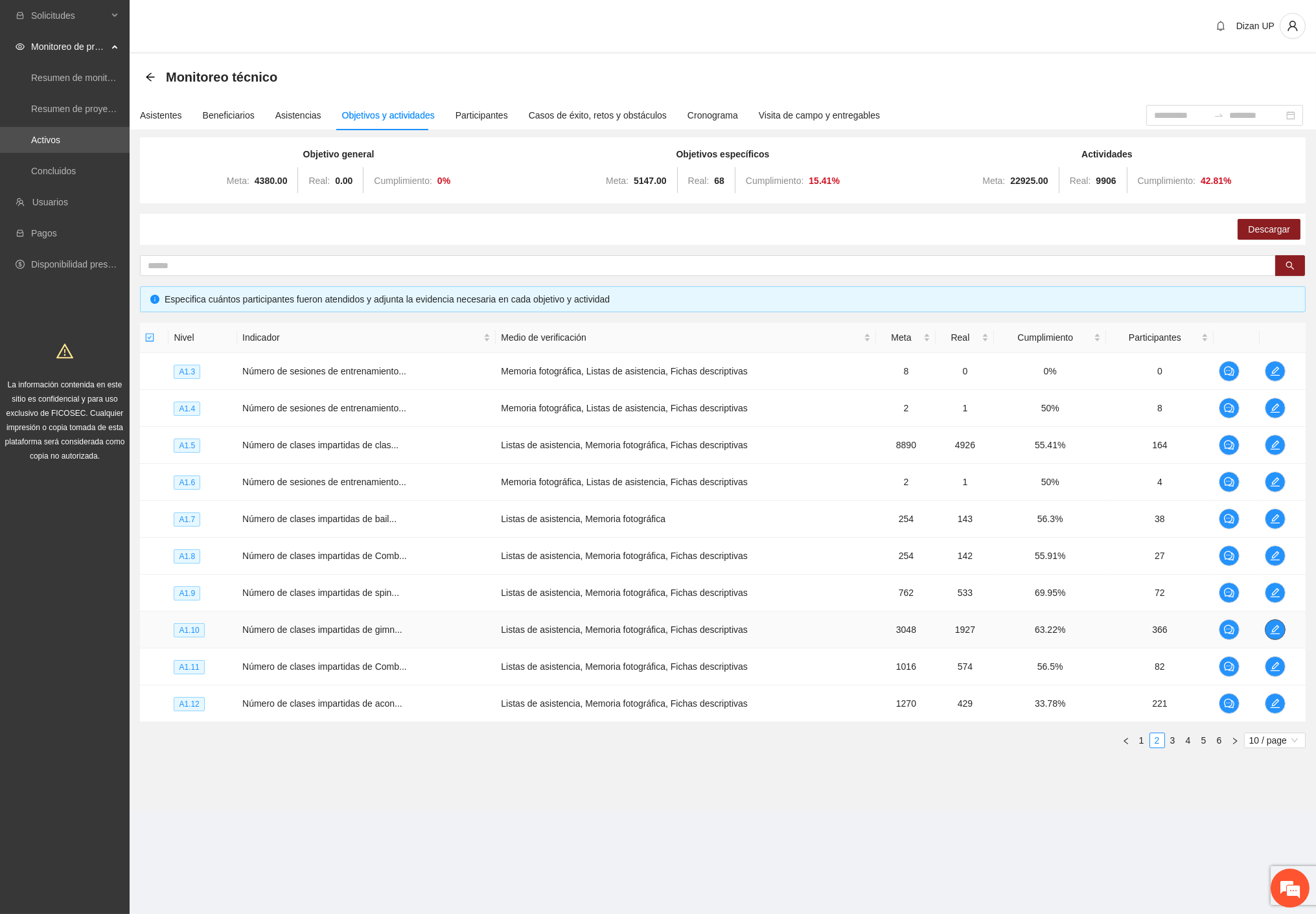
click at [1273, 626] on icon "edit" at bounding box center [1274, 629] width 10 height 10
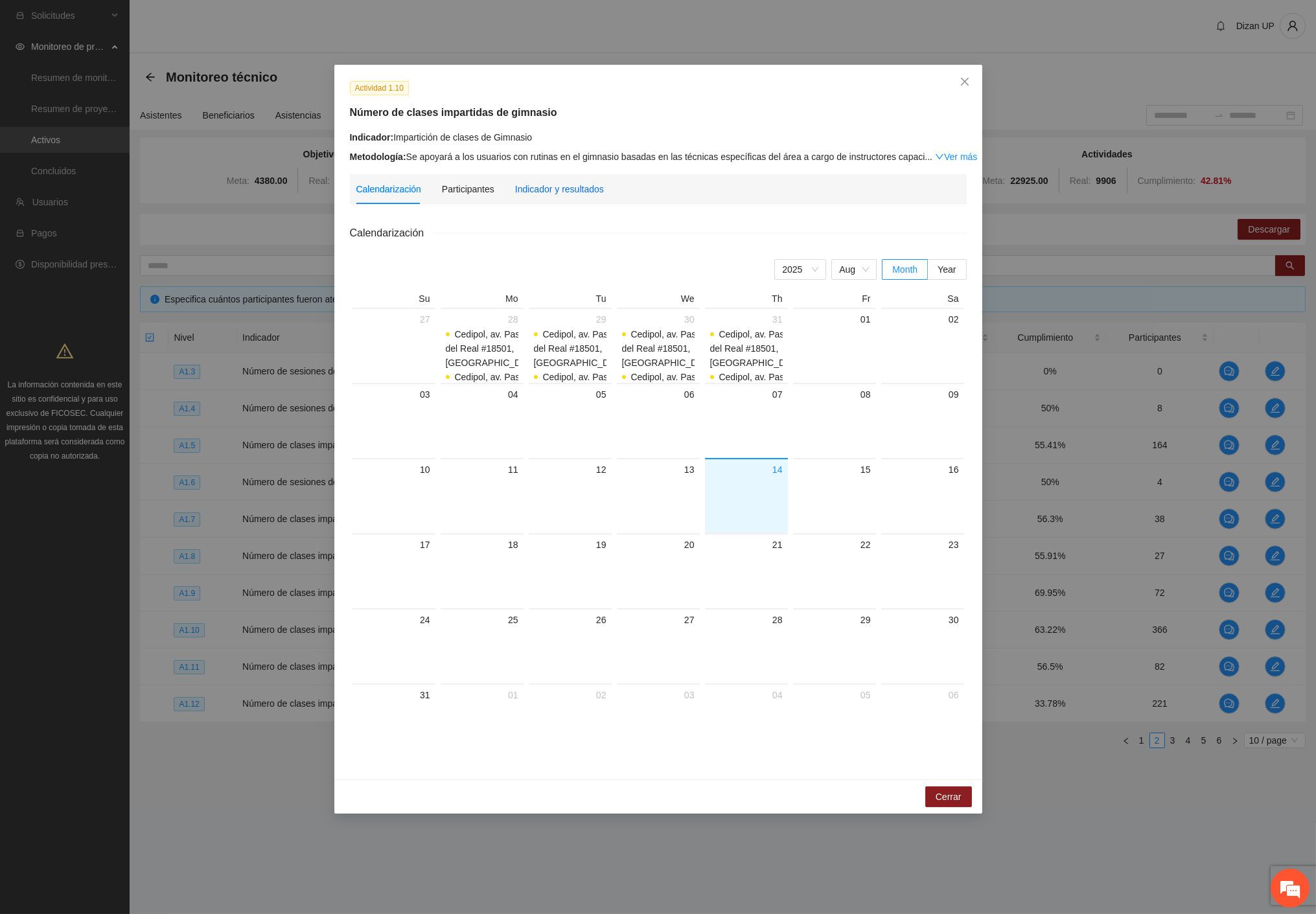
click at [570, 188] on div "Indicador y resultados" at bounding box center [559, 189] width 89 height 14
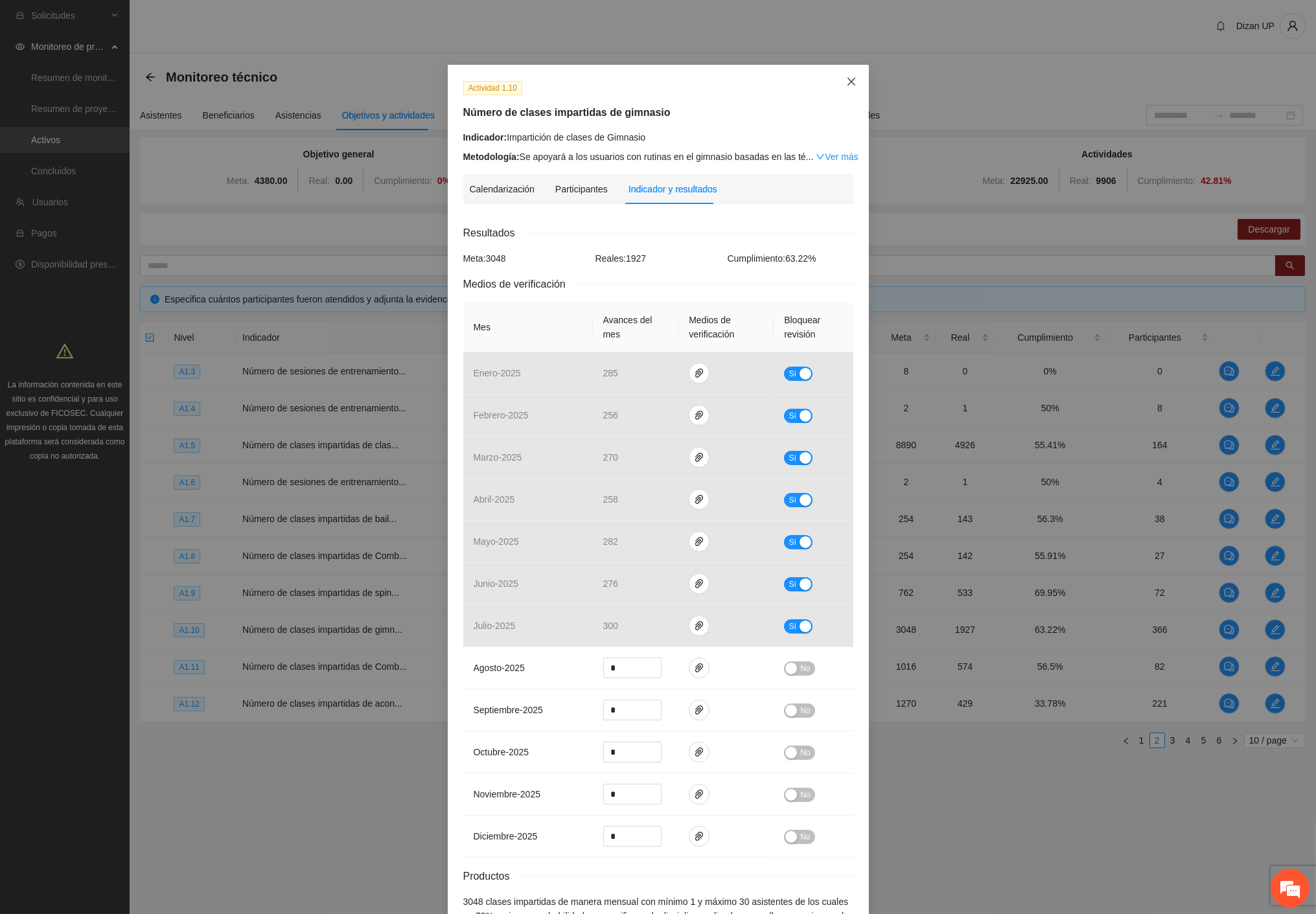
click at [839, 80] on span "Close" at bounding box center [851, 82] width 35 height 35
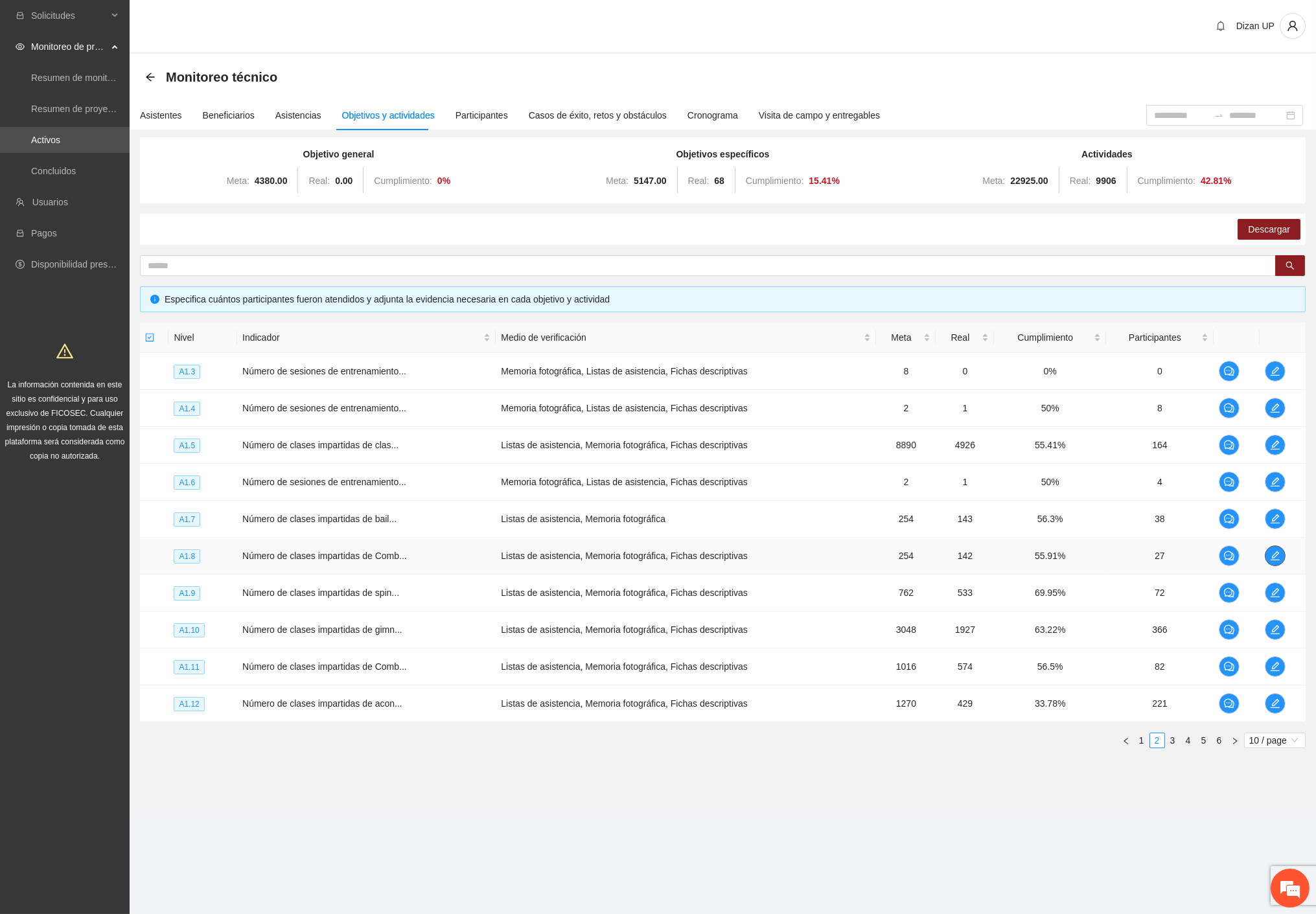
click at [1278, 560] on icon "edit" at bounding box center [1274, 556] width 9 height 9
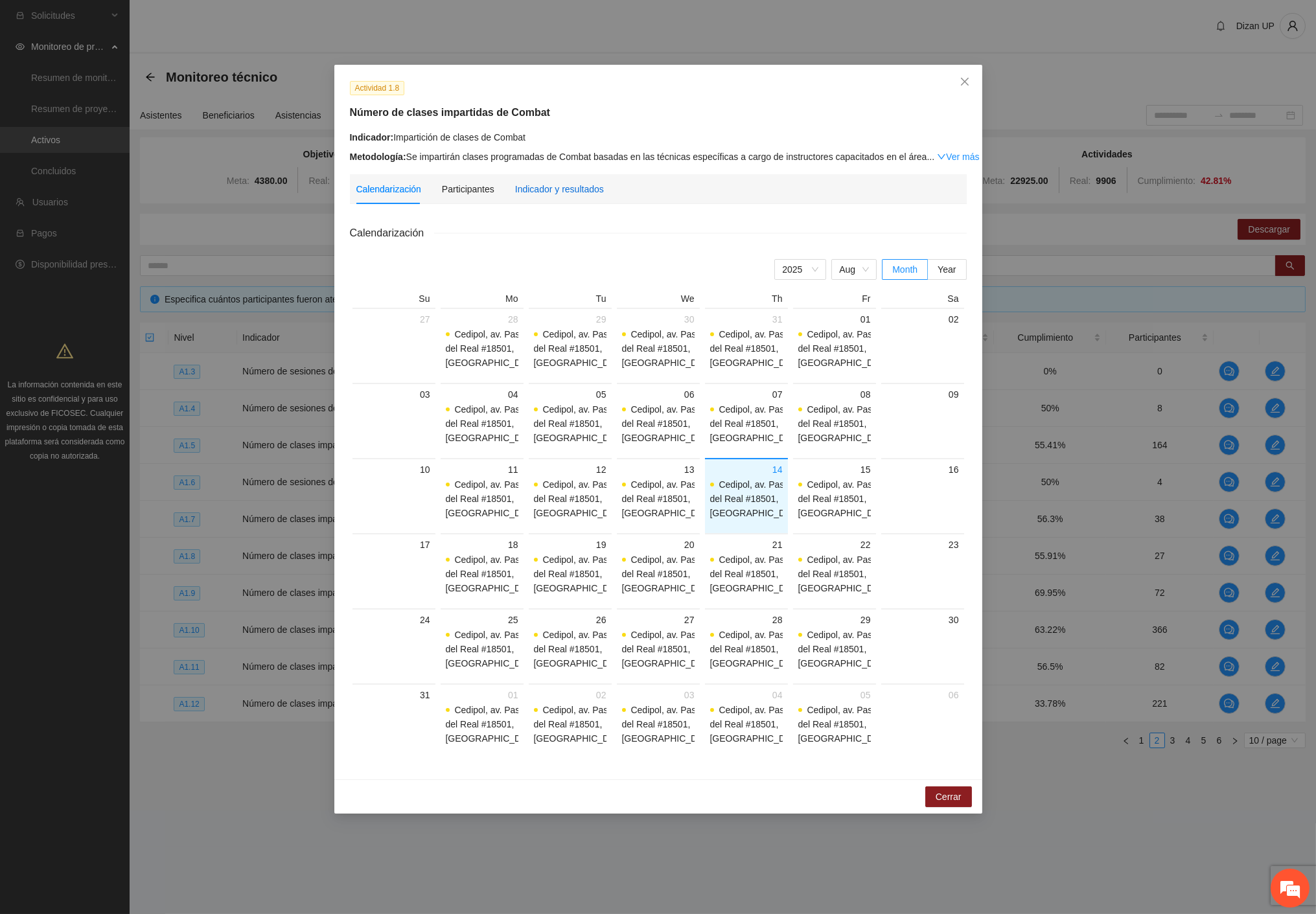
click at [535, 191] on div "Indicador y resultados" at bounding box center [559, 189] width 89 height 14
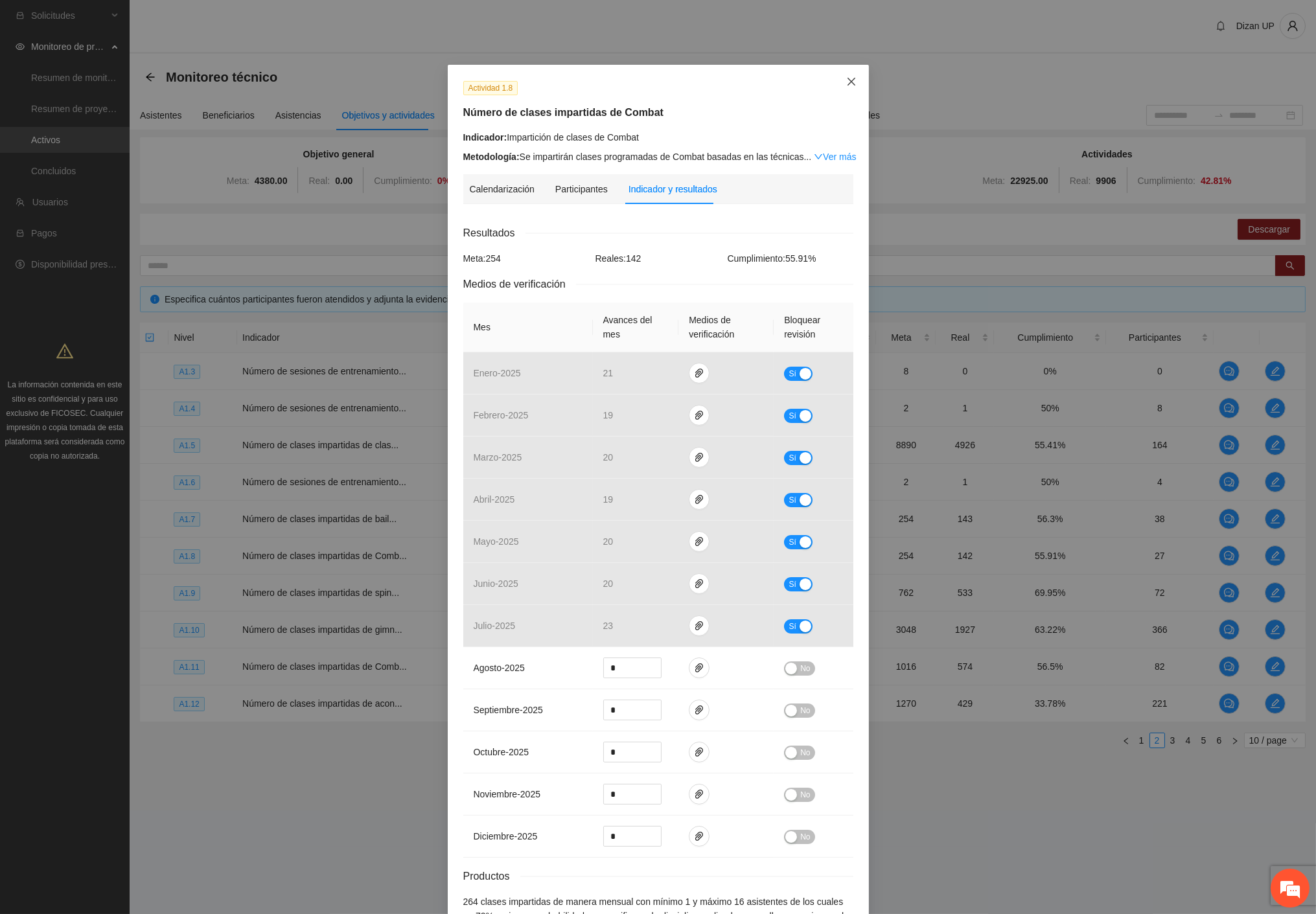
click at [851, 81] on span "Close" at bounding box center [851, 82] width 35 height 35
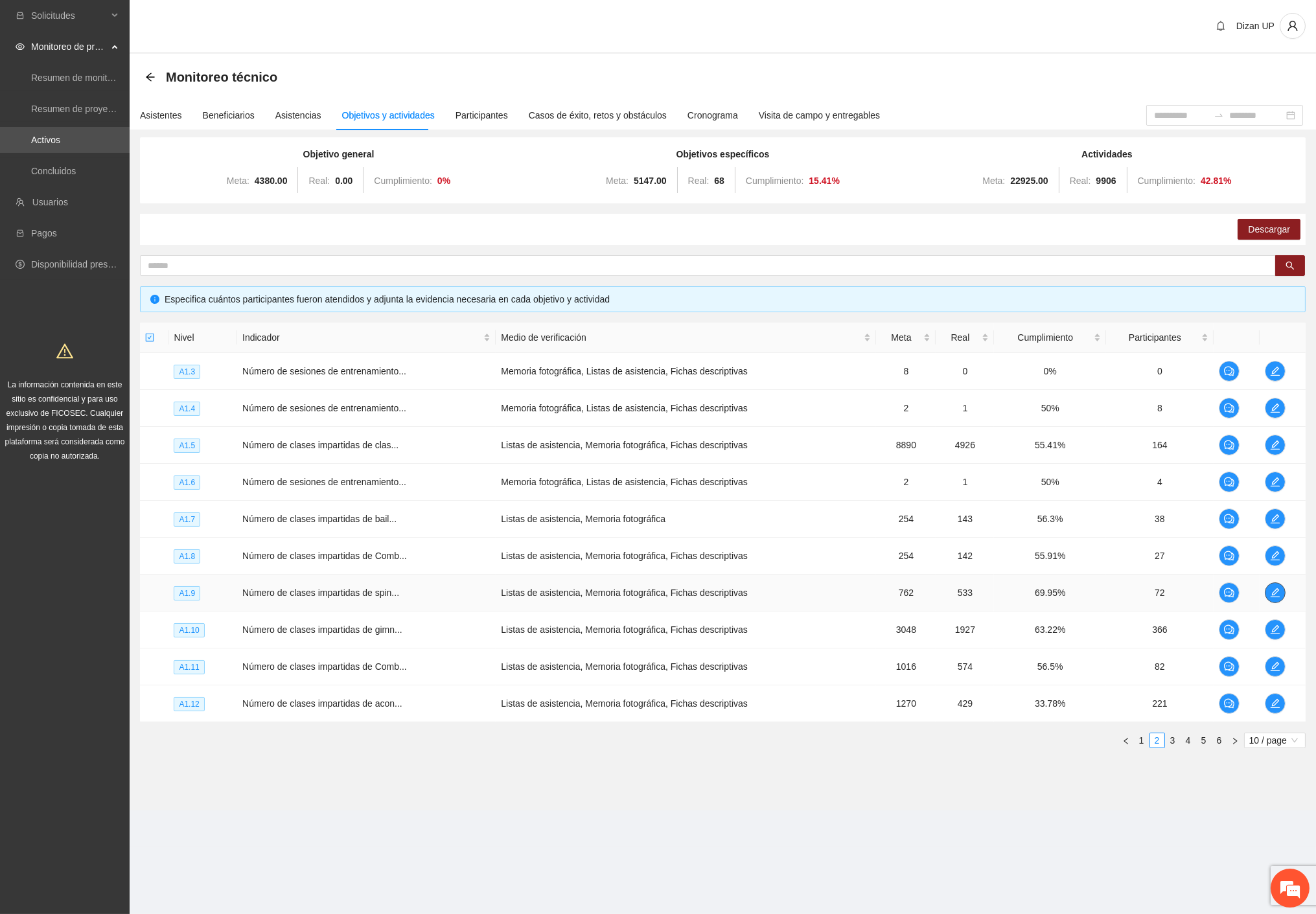
click at [1271, 591] on icon "edit" at bounding box center [1274, 592] width 10 height 10
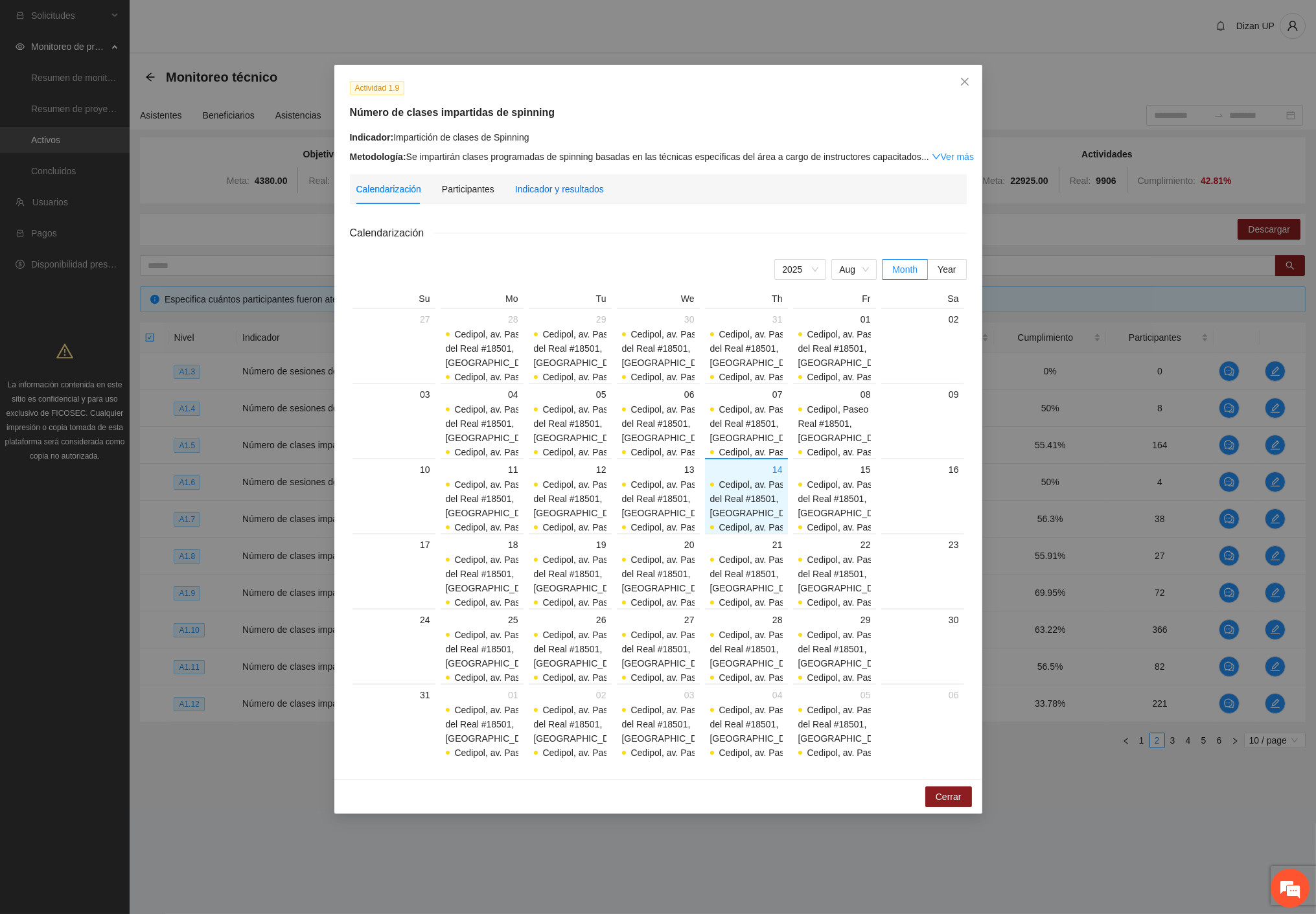
click at [545, 191] on div "Indicador y resultados" at bounding box center [559, 189] width 89 height 14
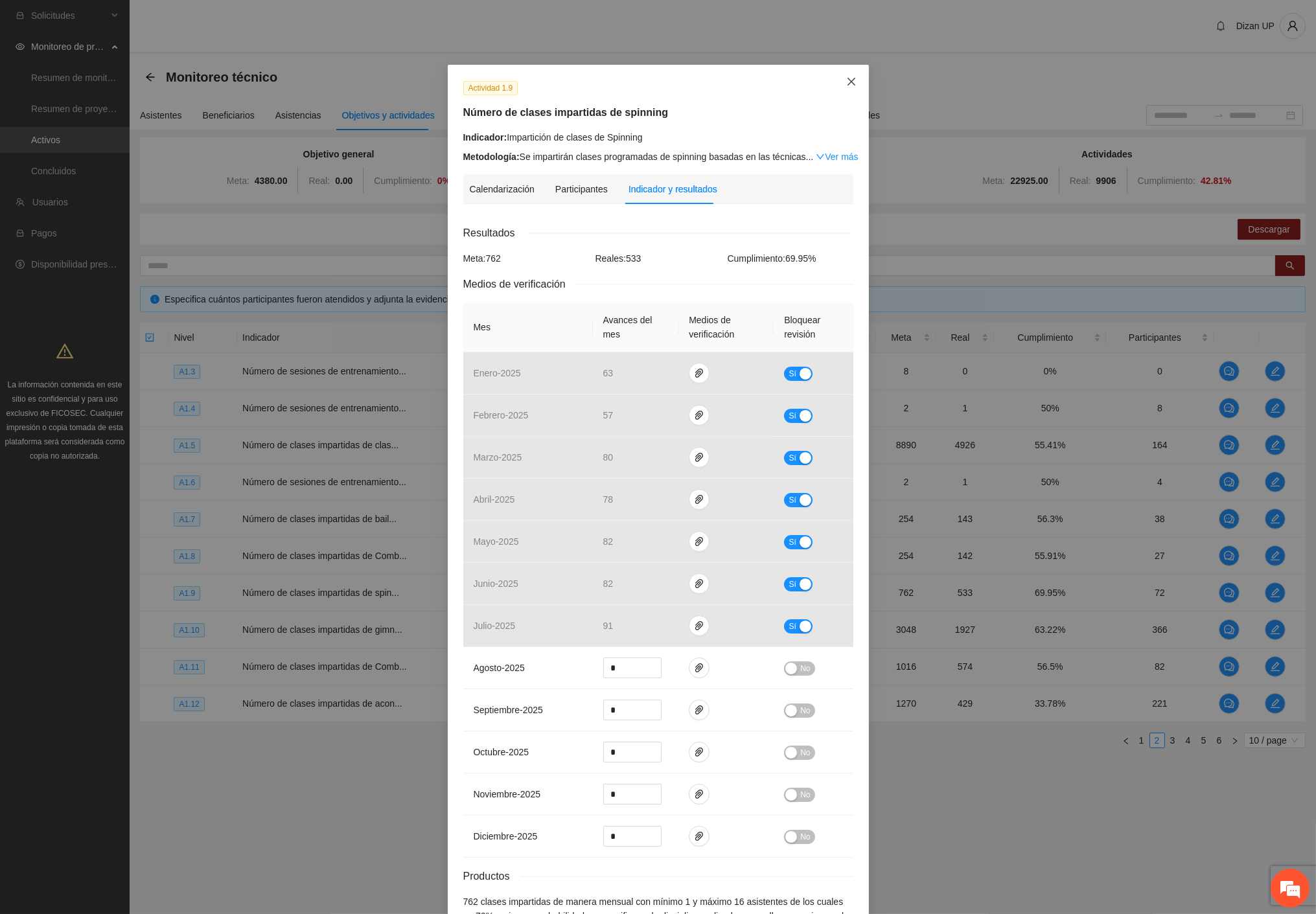
click at [846, 83] on icon "close" at bounding box center [851, 81] width 10 height 10
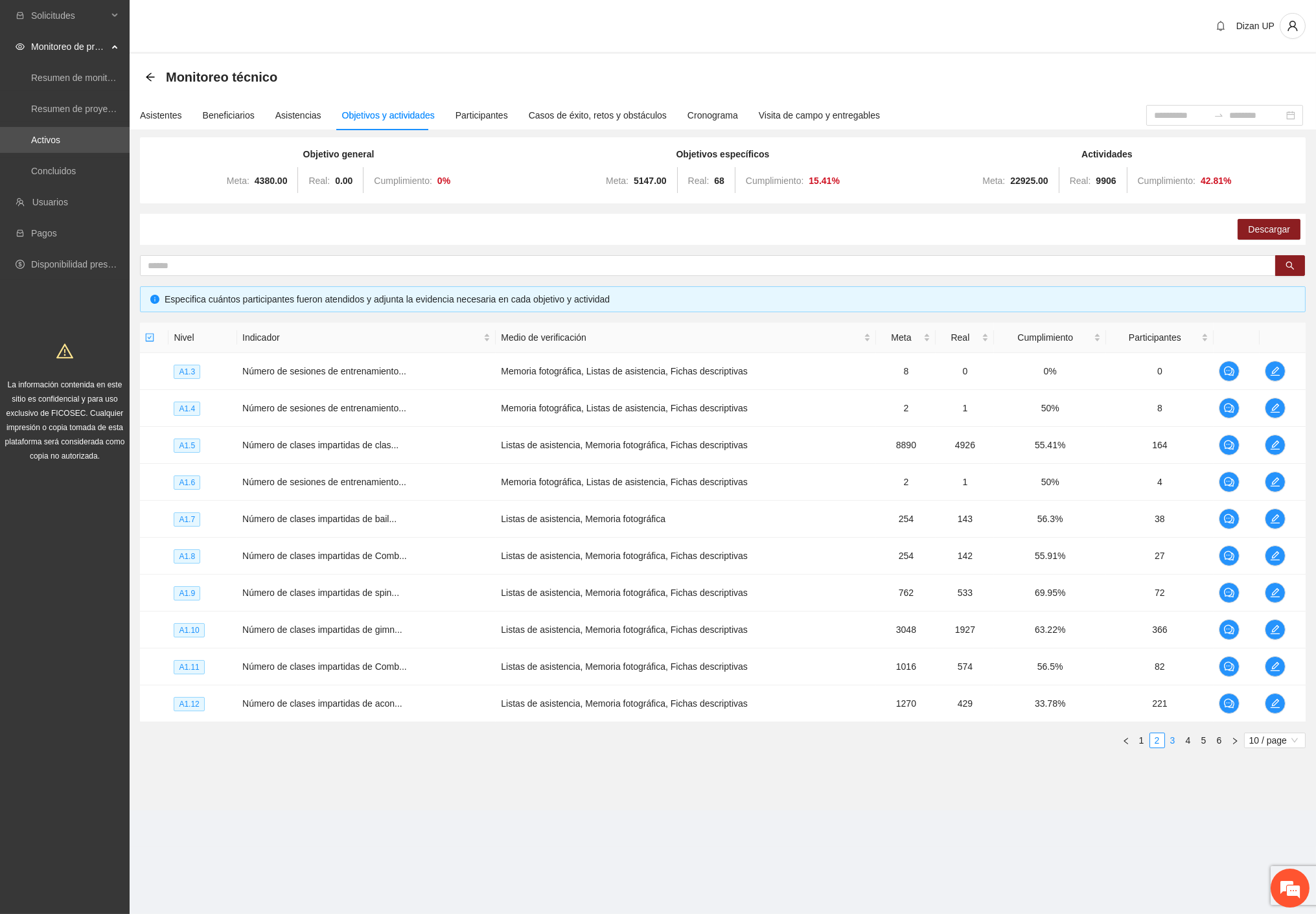
click at [1167, 739] on link "3" at bounding box center [1172, 740] width 14 height 14
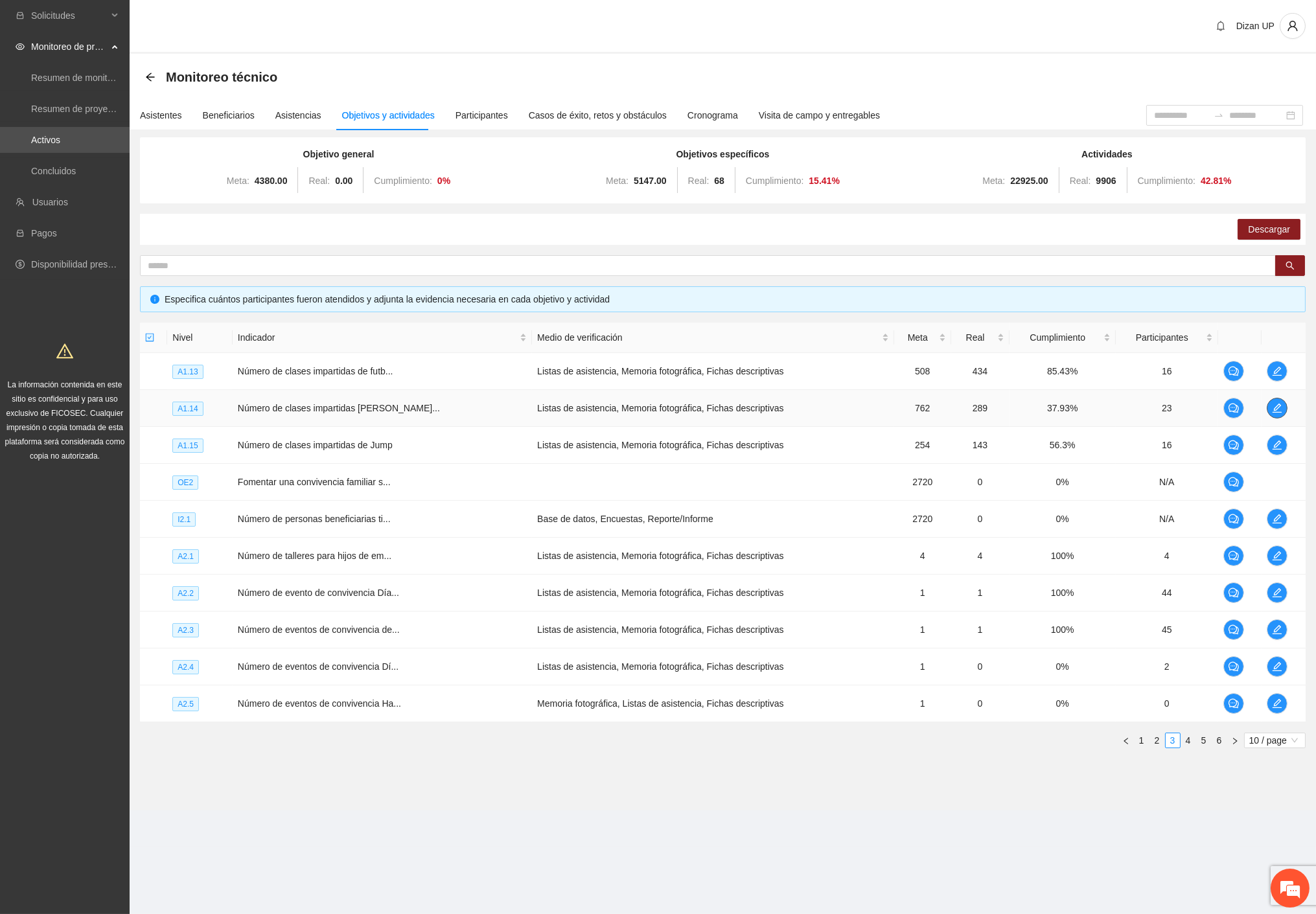
click at [1274, 406] on icon "edit" at bounding box center [1276, 408] width 10 height 10
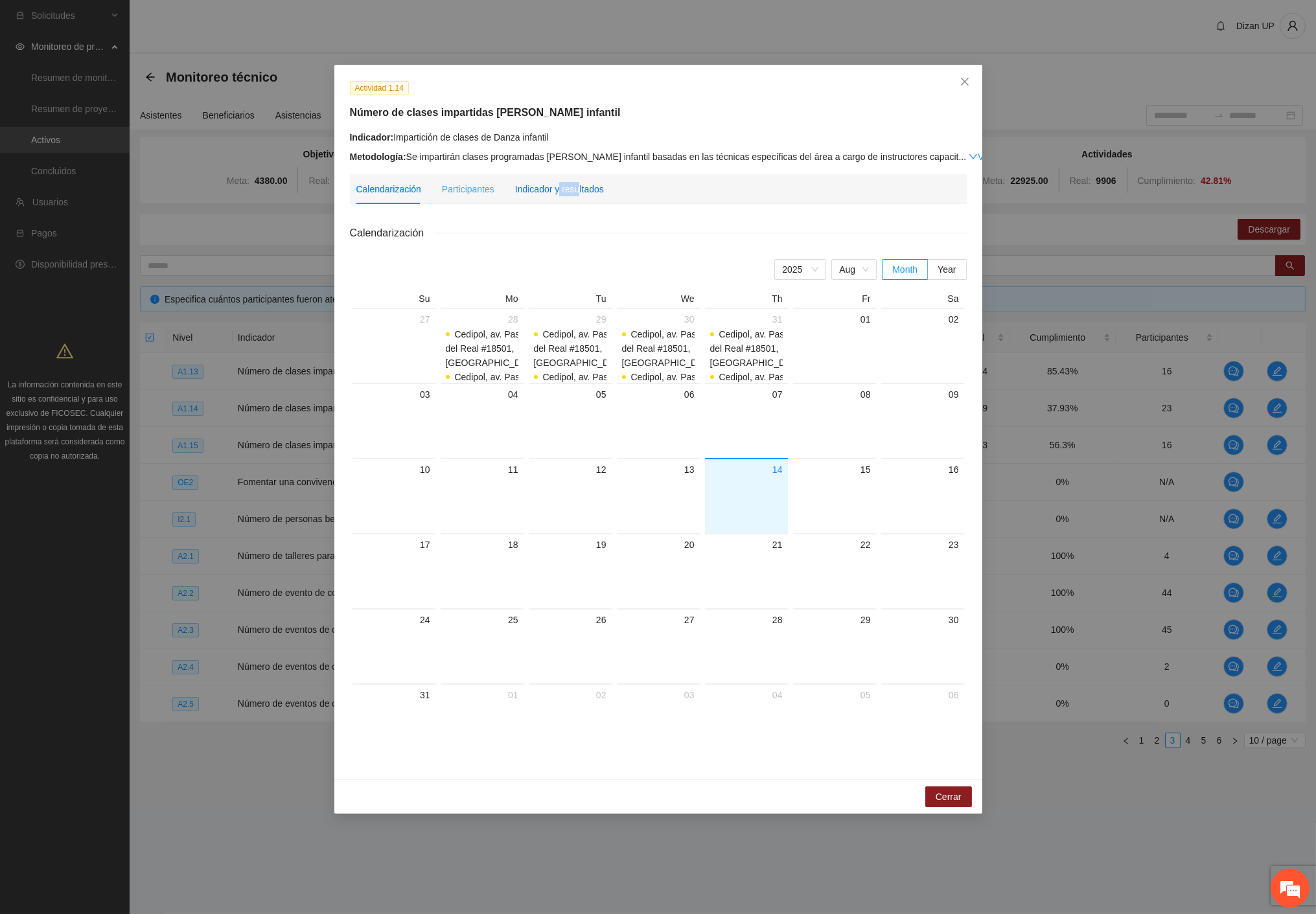
click at [573, 186] on div "Indicador y resultados" at bounding box center [559, 189] width 89 height 14
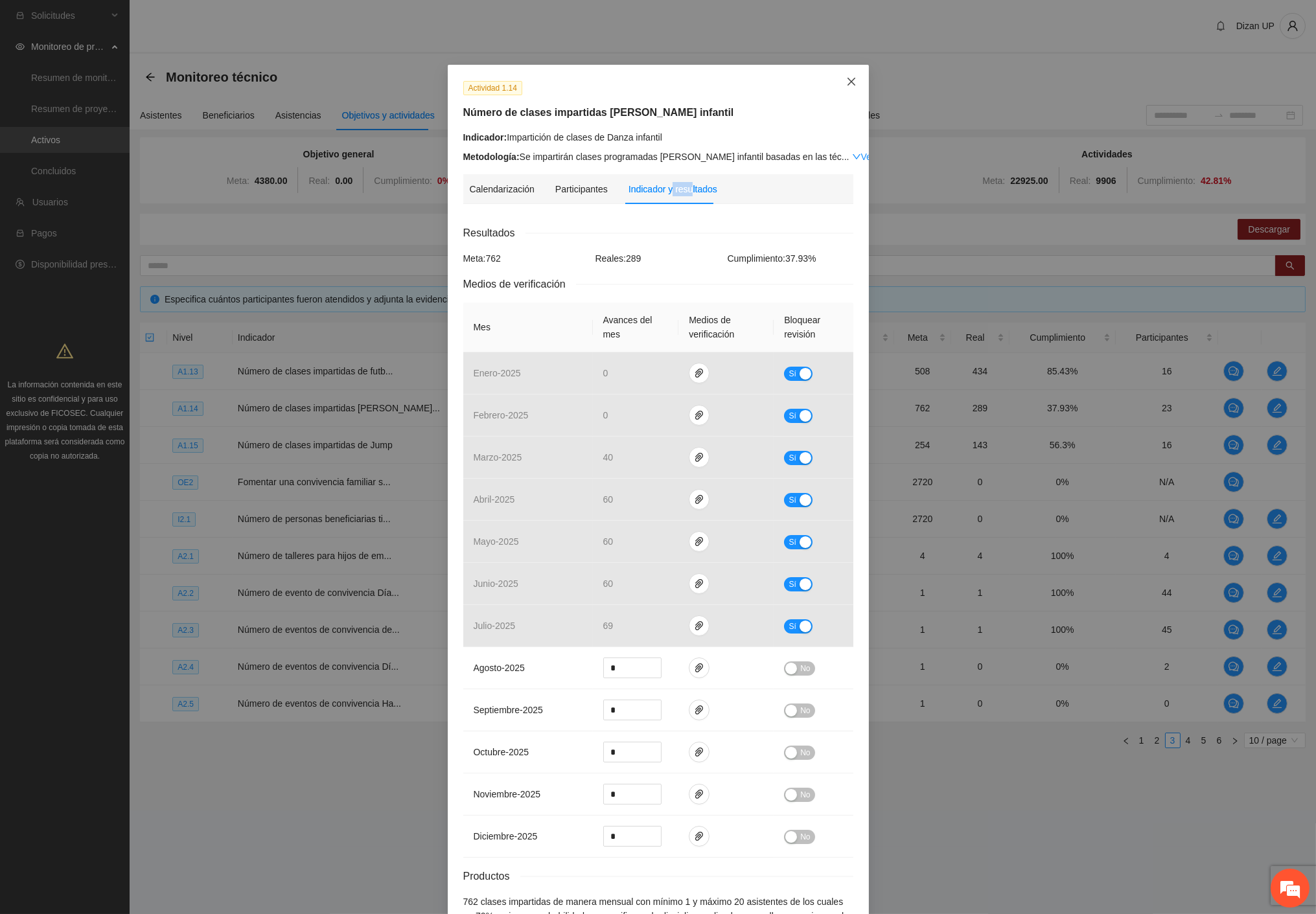
click at [846, 83] on icon "close" at bounding box center [851, 81] width 10 height 10
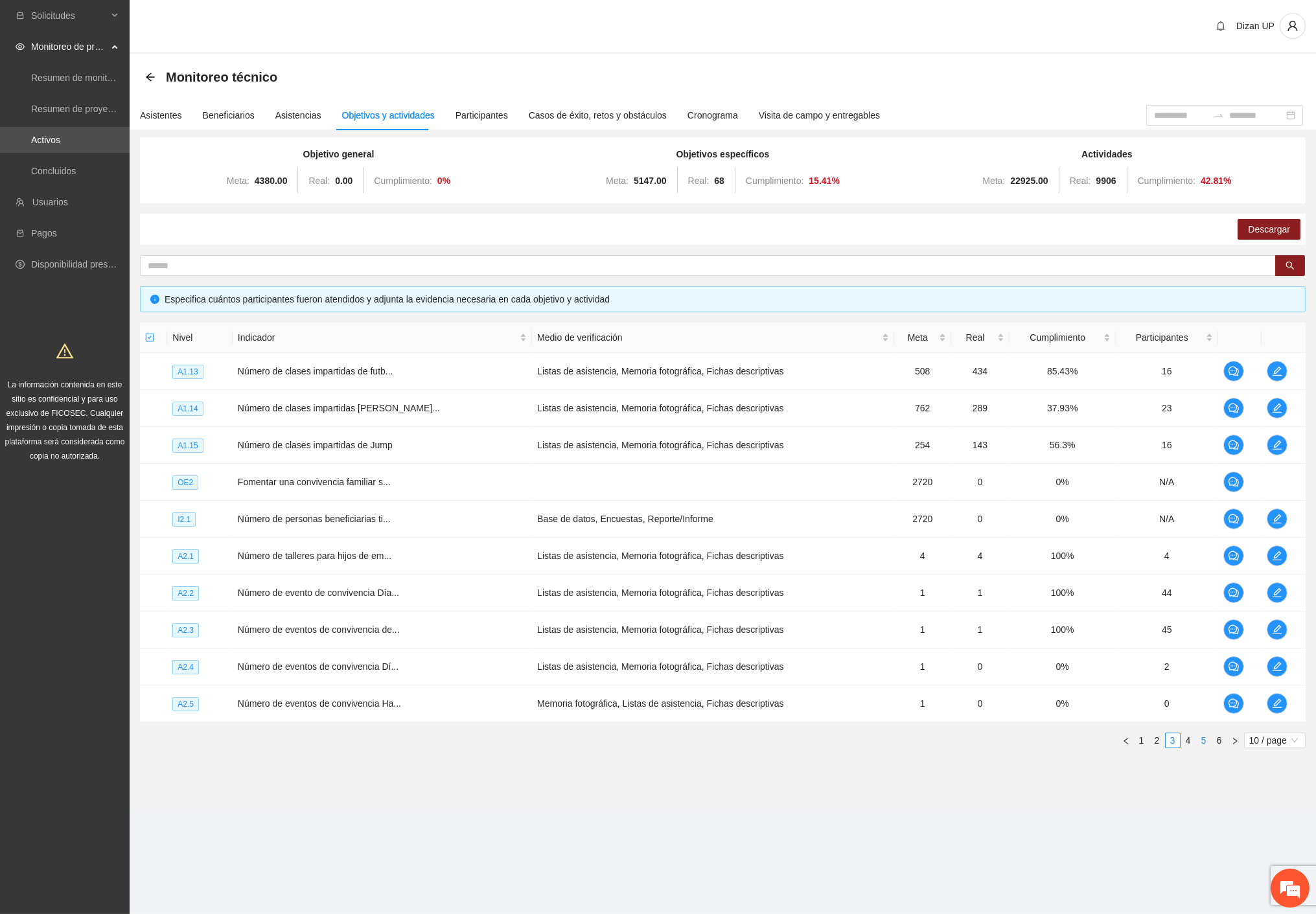
click at [1203, 743] on link "5" at bounding box center [1204, 740] width 14 height 14
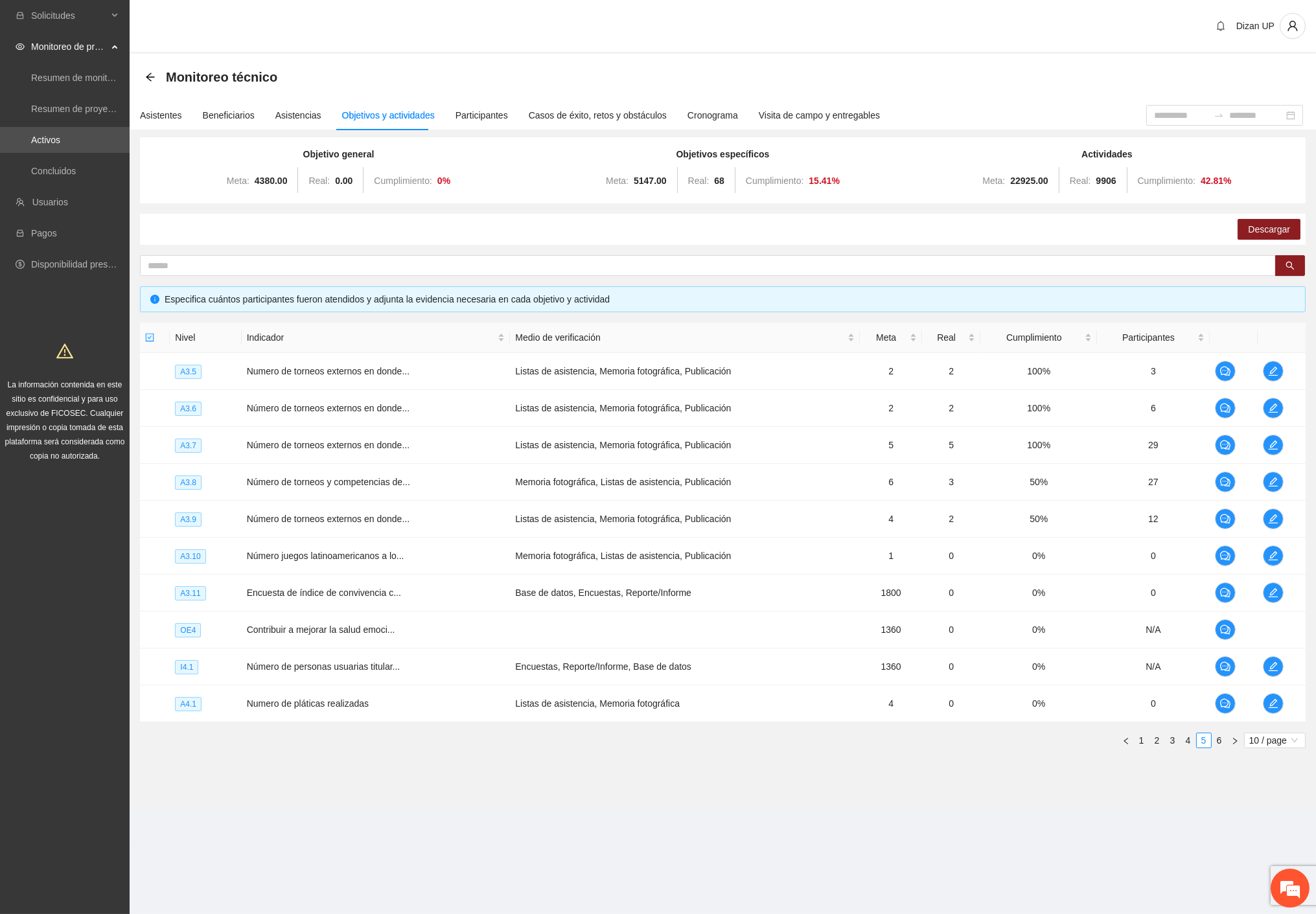
drag, startPoint x: 1219, startPoint y: 740, endPoint x: 1312, endPoint y: 634, distance: 141.0
click at [1220, 740] on link "6" at bounding box center [1219, 740] width 14 height 14
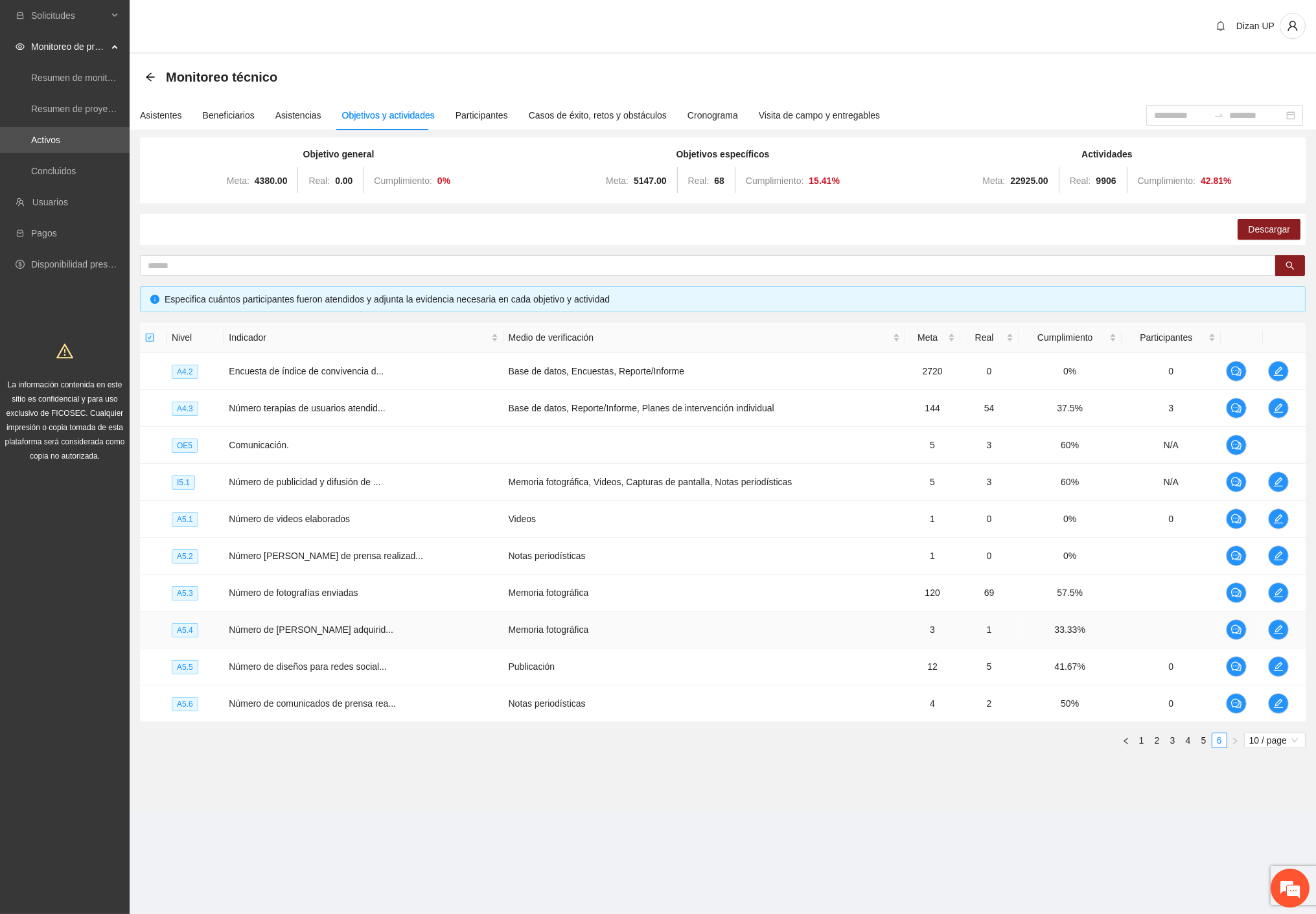
click at [623, 617] on td "Memoria fotográfica" at bounding box center [704, 630] width 401 height 37
click at [1270, 407] on span "edit" at bounding box center [1278, 408] width 20 height 10
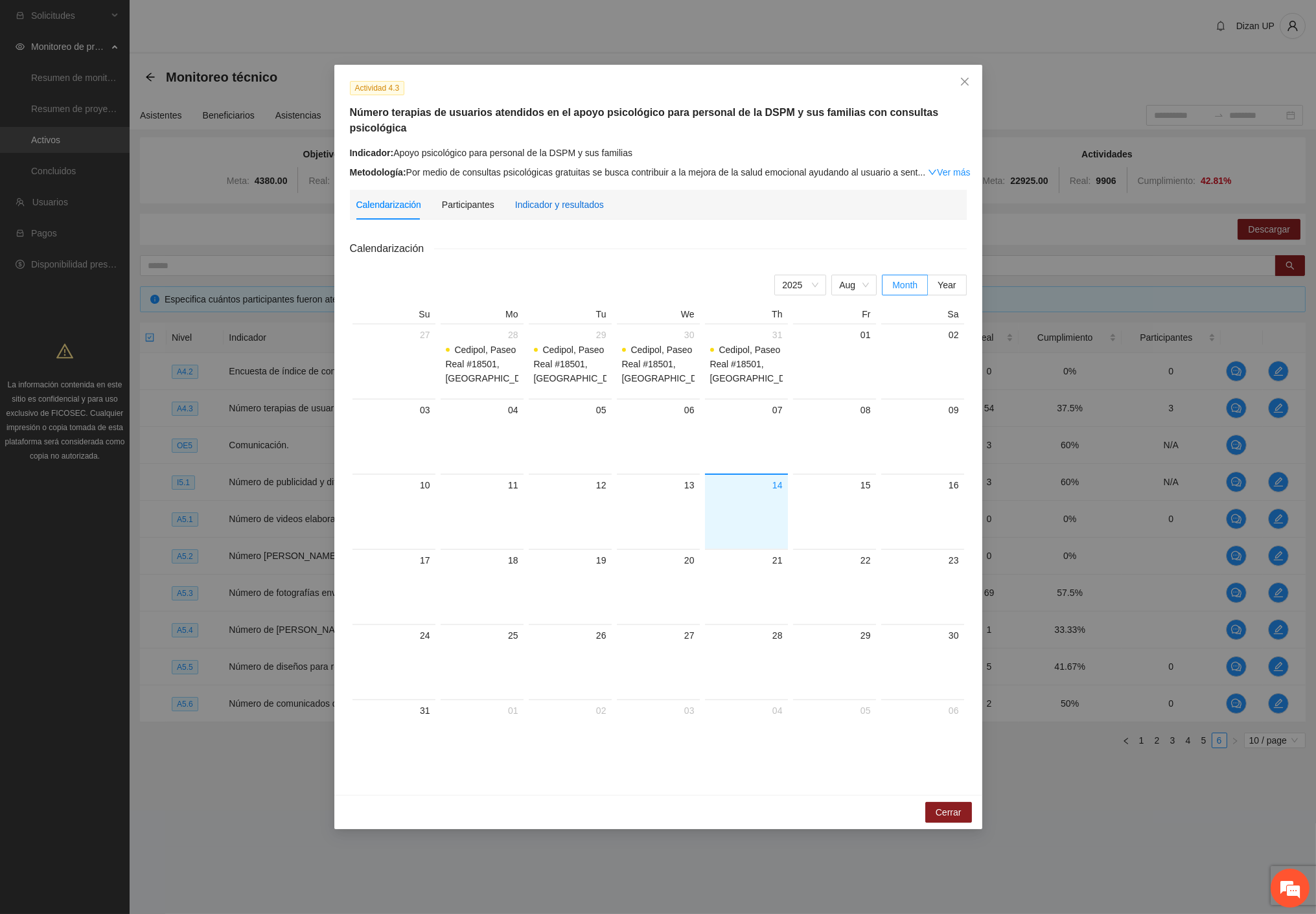
click at [550, 198] on div "Indicador y resultados" at bounding box center [559, 205] width 89 height 14
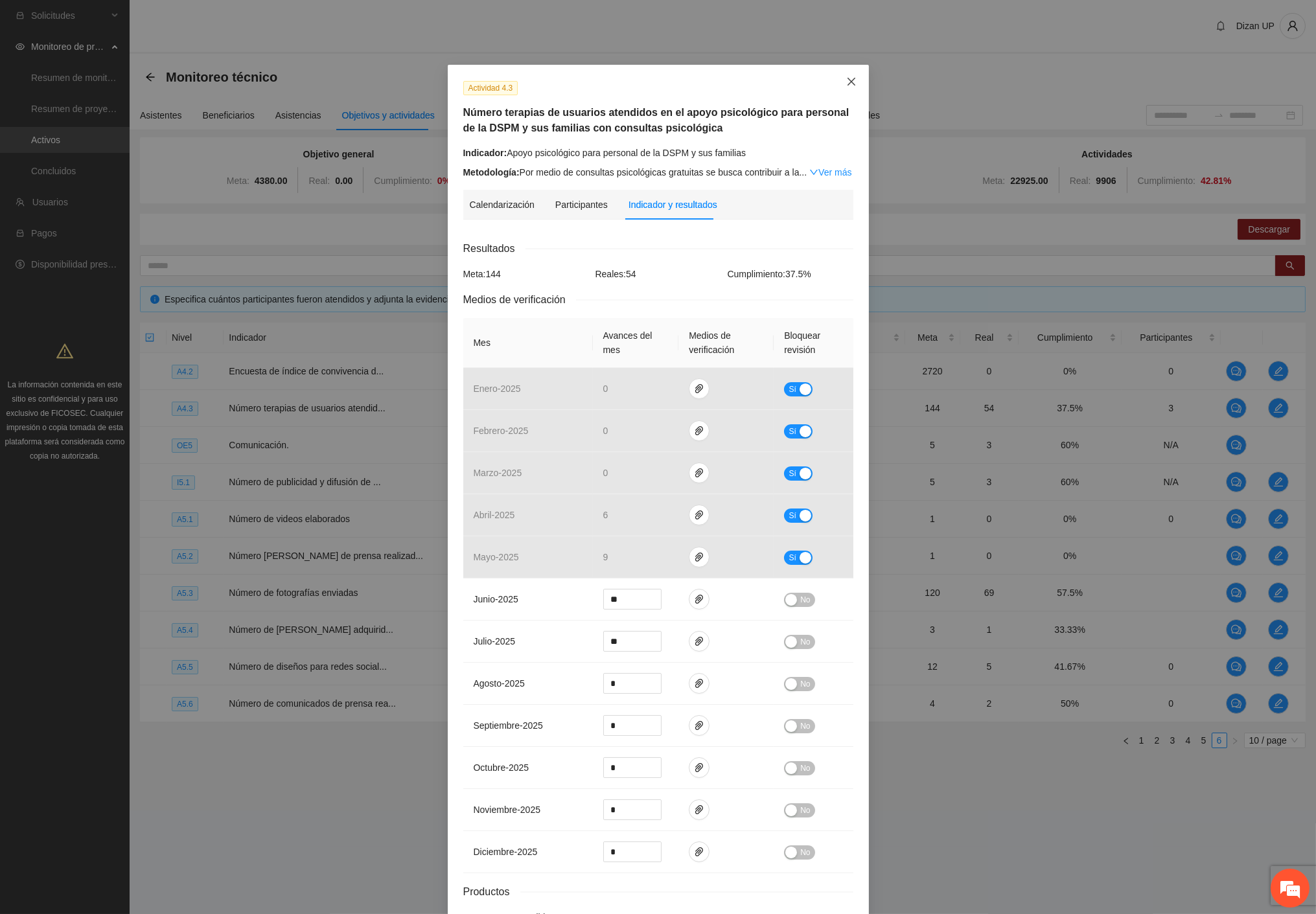
click at [846, 81] on icon "close" at bounding box center [851, 81] width 10 height 10
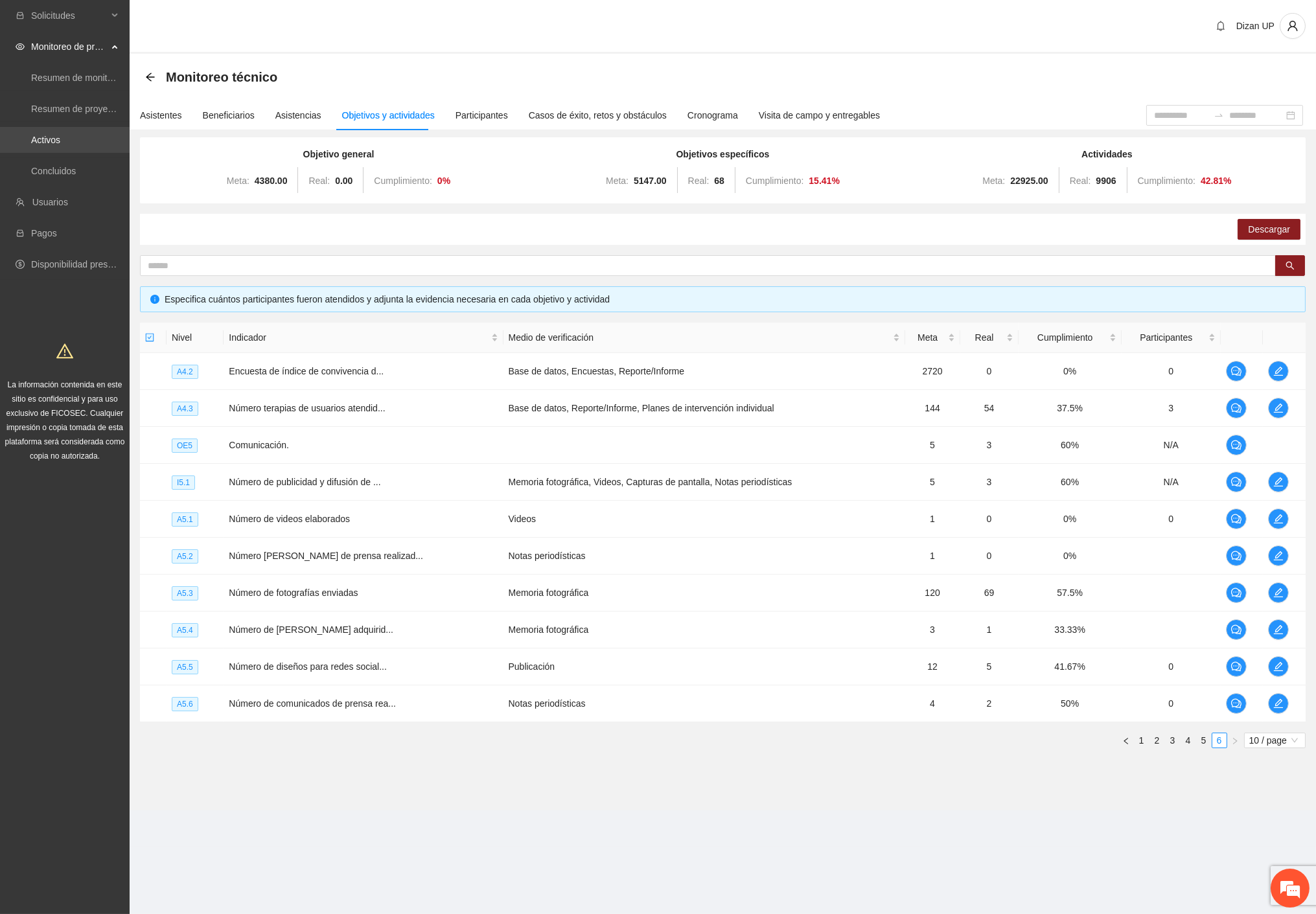
click at [61, 144] on link "Activos" at bounding box center [45, 139] width 29 height 10
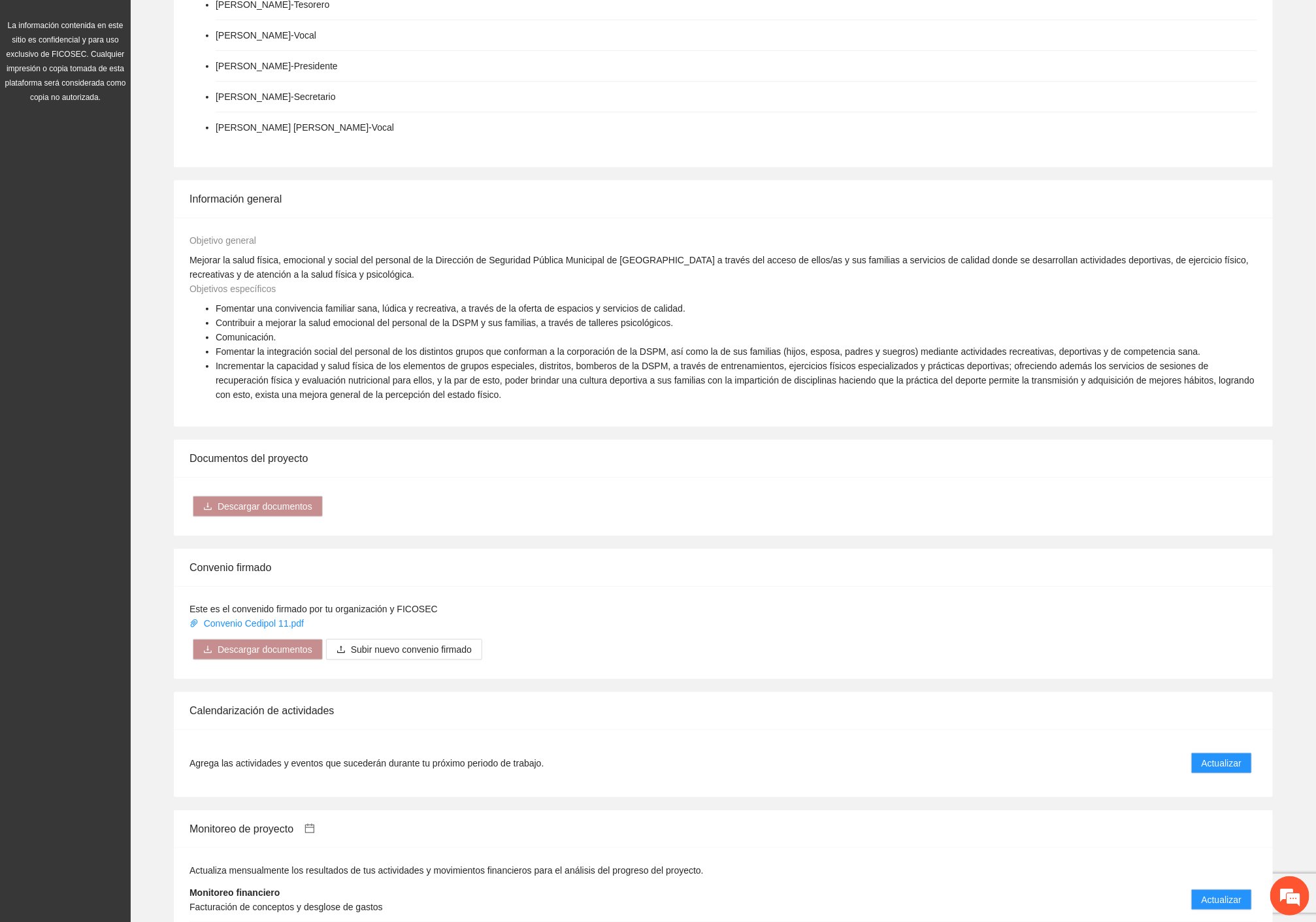
scroll to position [654, 0]
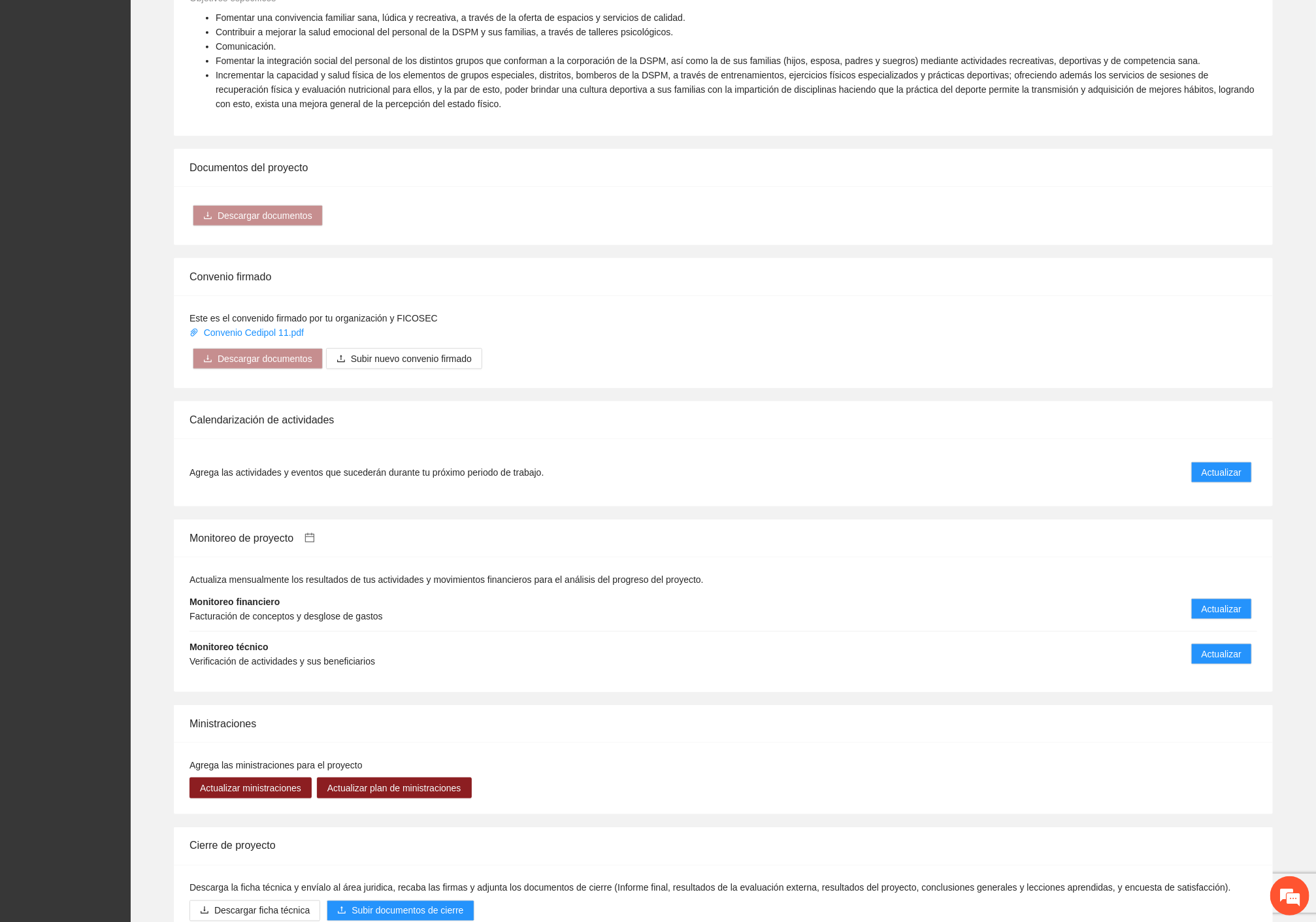
click at [315, 539] on icon "calendar" at bounding box center [309, 537] width 10 height 10
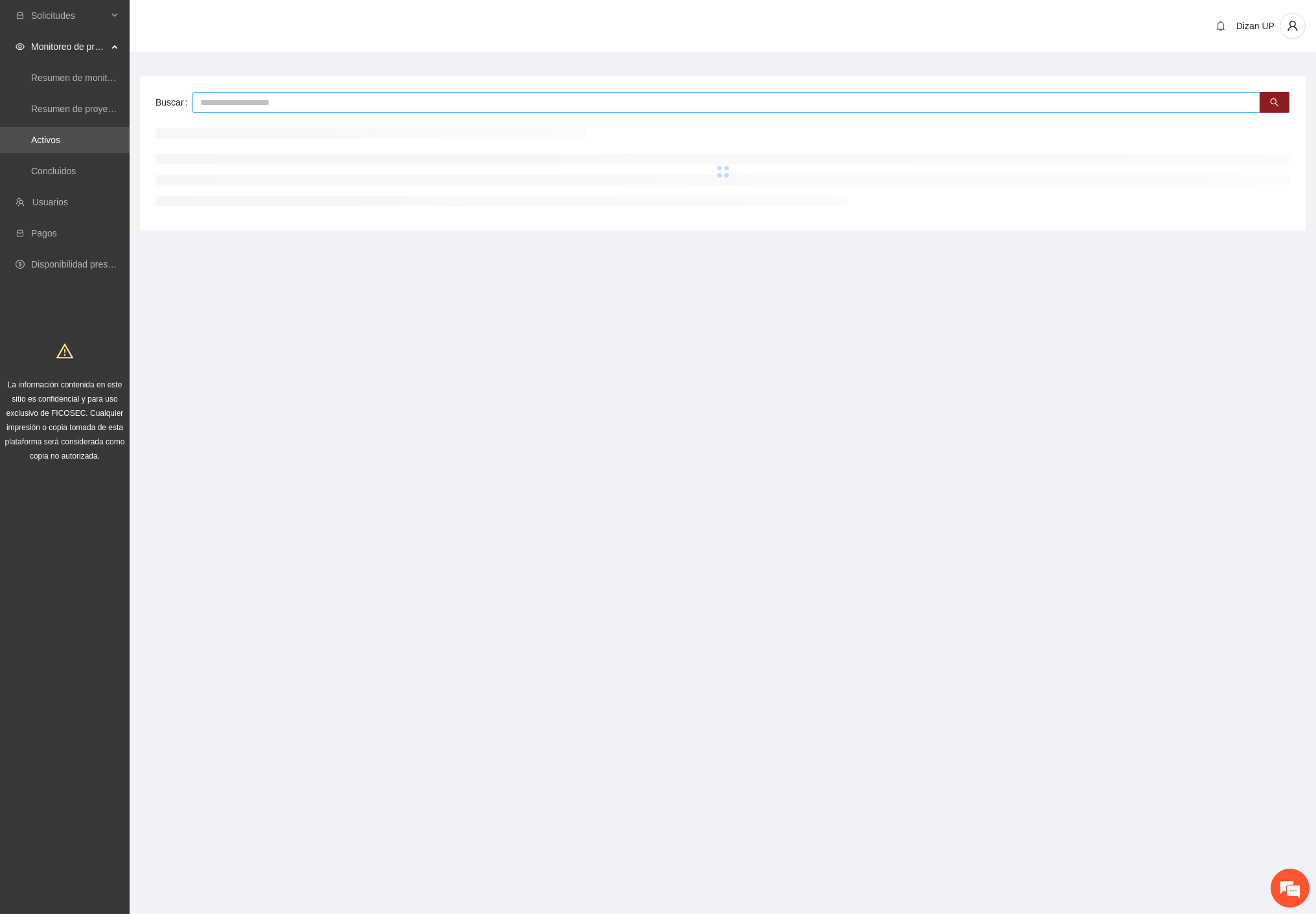
click at [501, 95] on input "text" at bounding box center [726, 102] width 1067 height 21
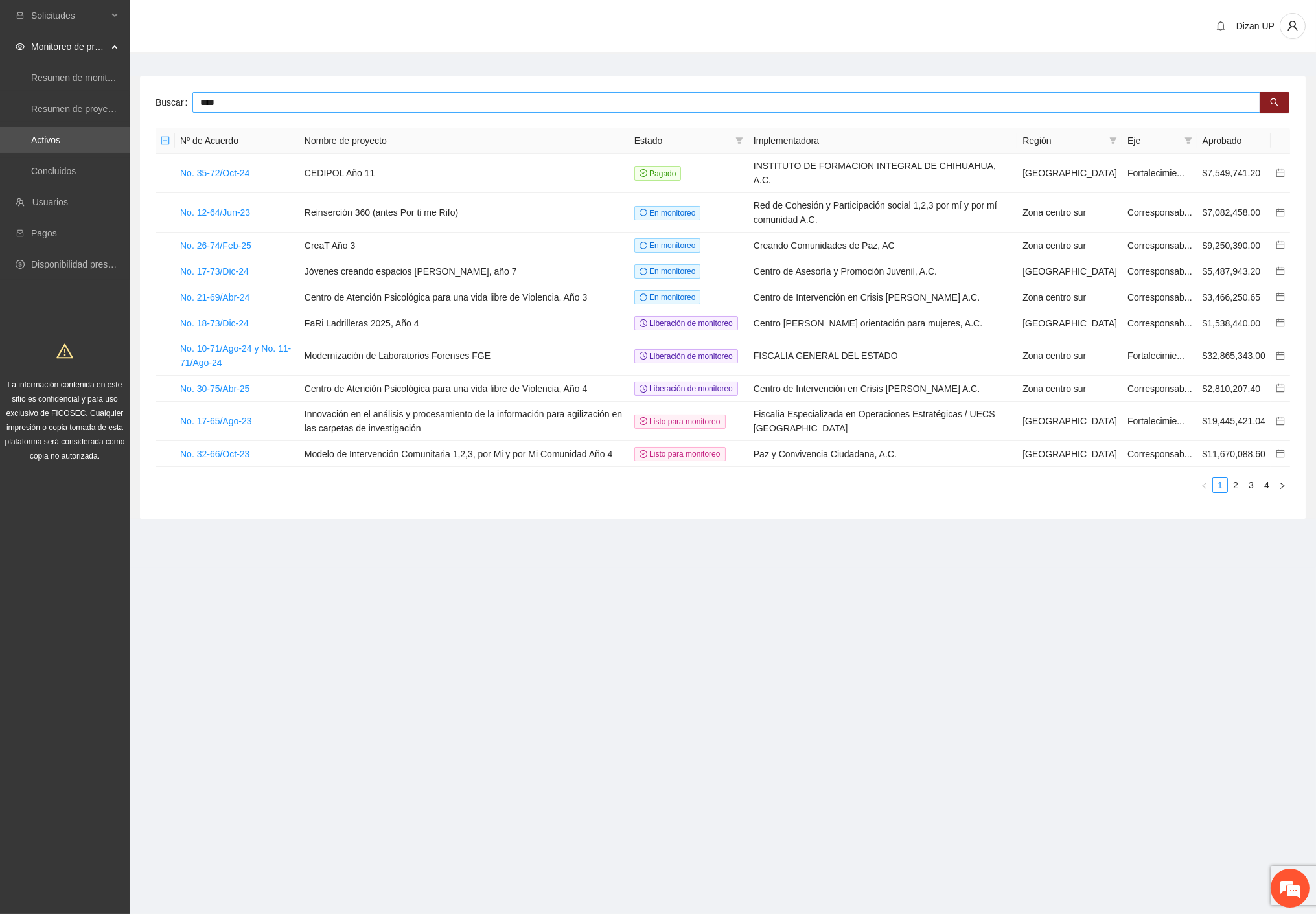
type input "****"
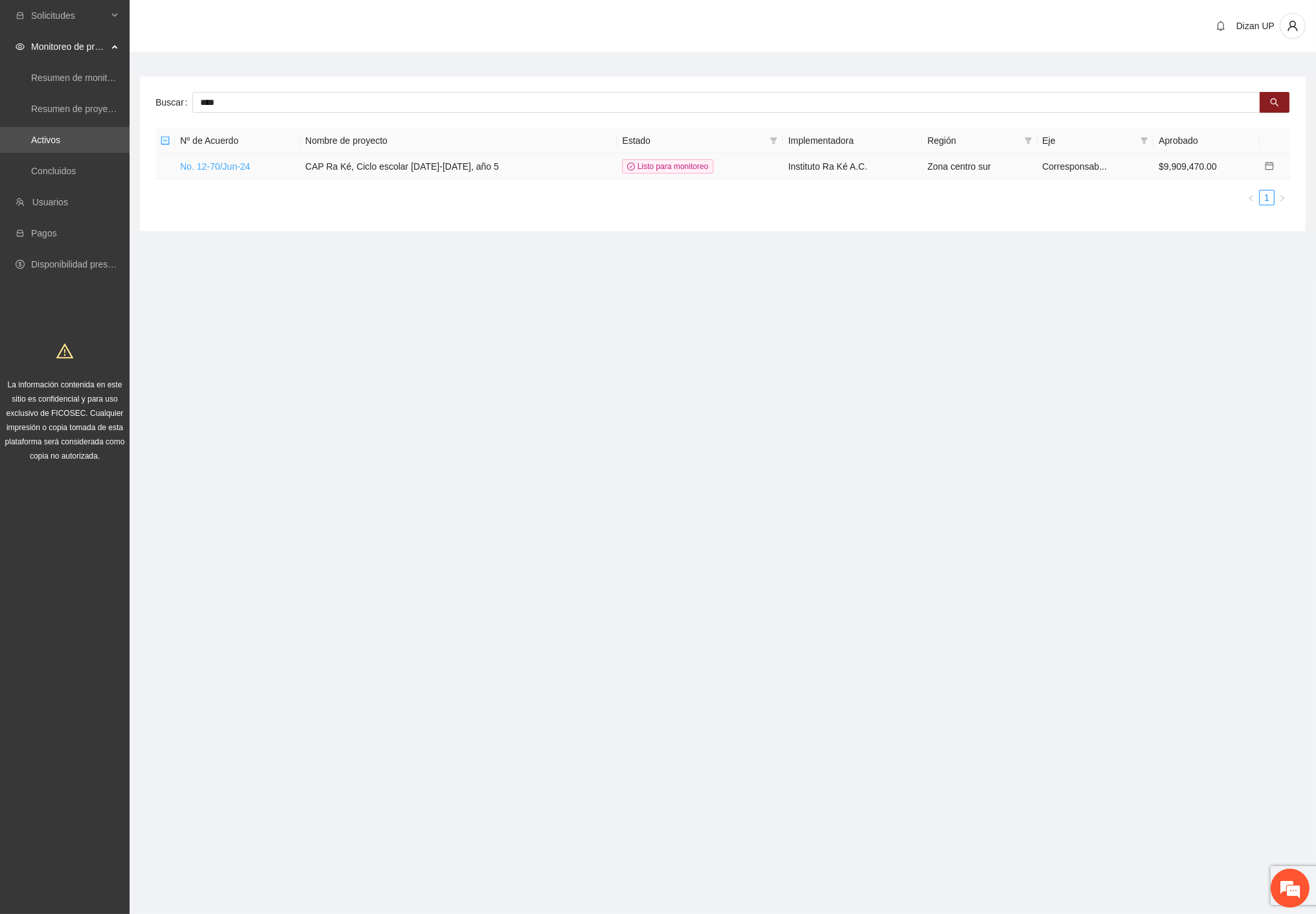
click at [231, 161] on link "No. 12-70/Jun-24" at bounding box center [214, 165] width 70 height 10
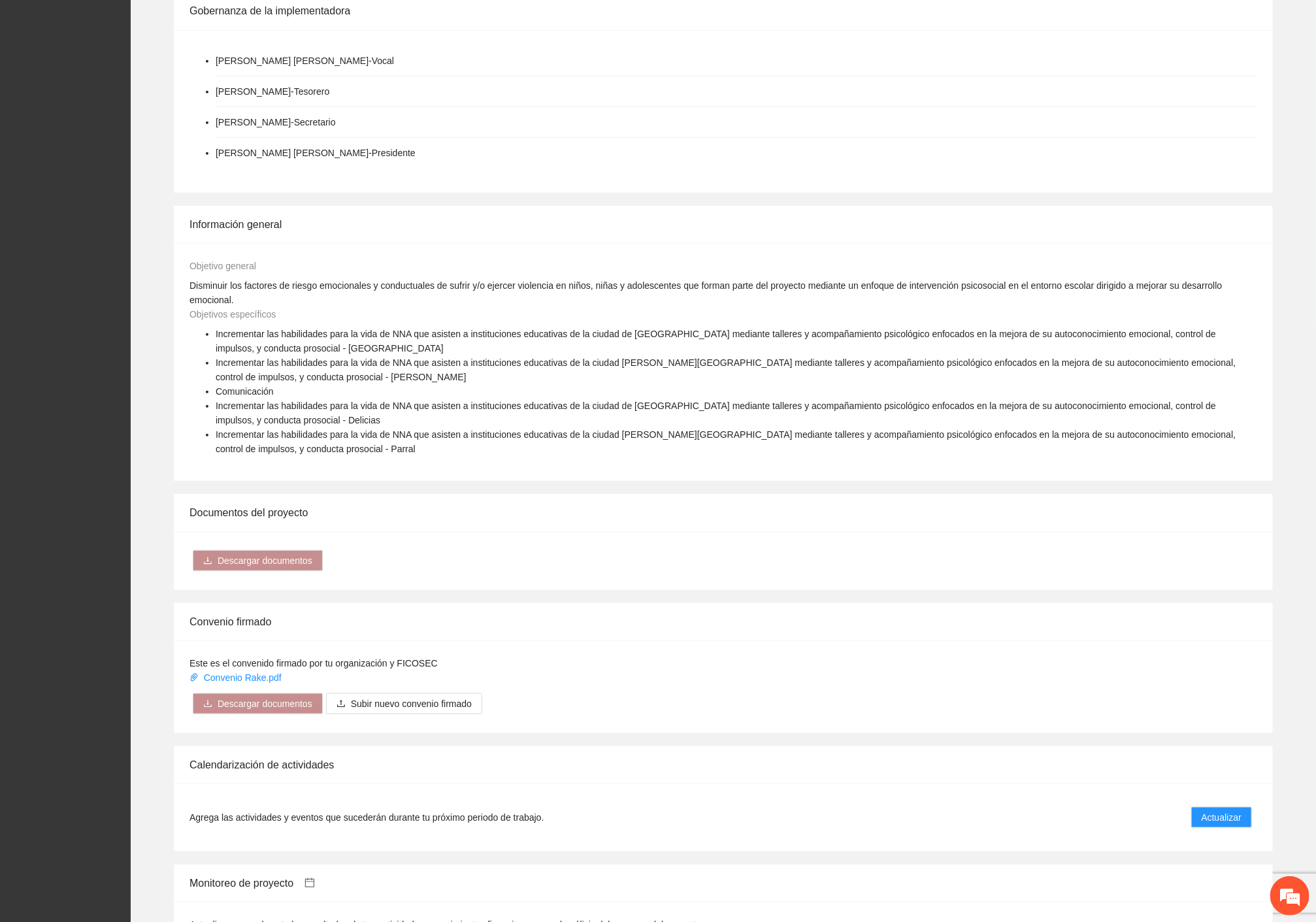
scroll to position [799, 0]
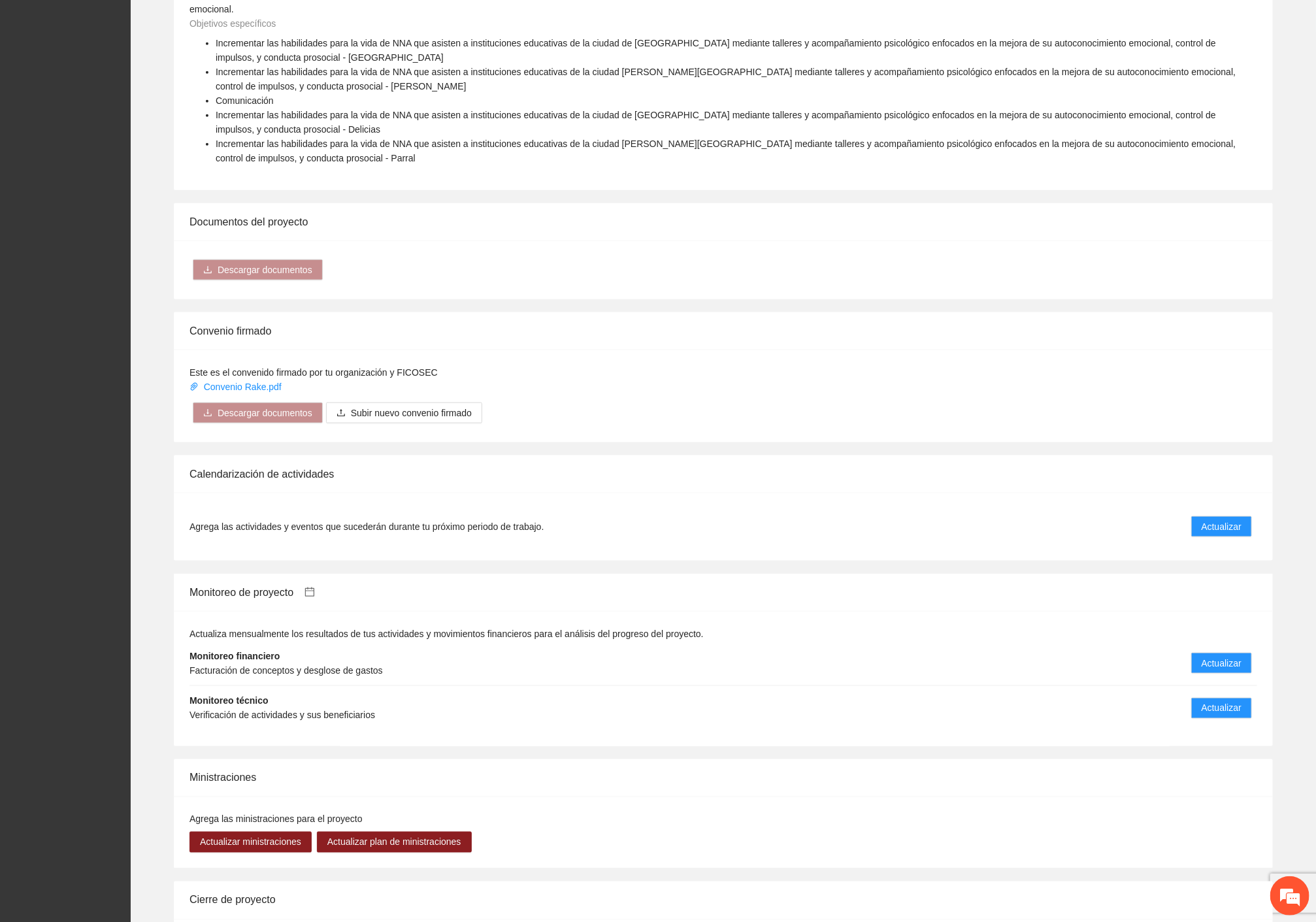
click at [313, 587] on icon "calendar" at bounding box center [309, 592] width 9 height 9
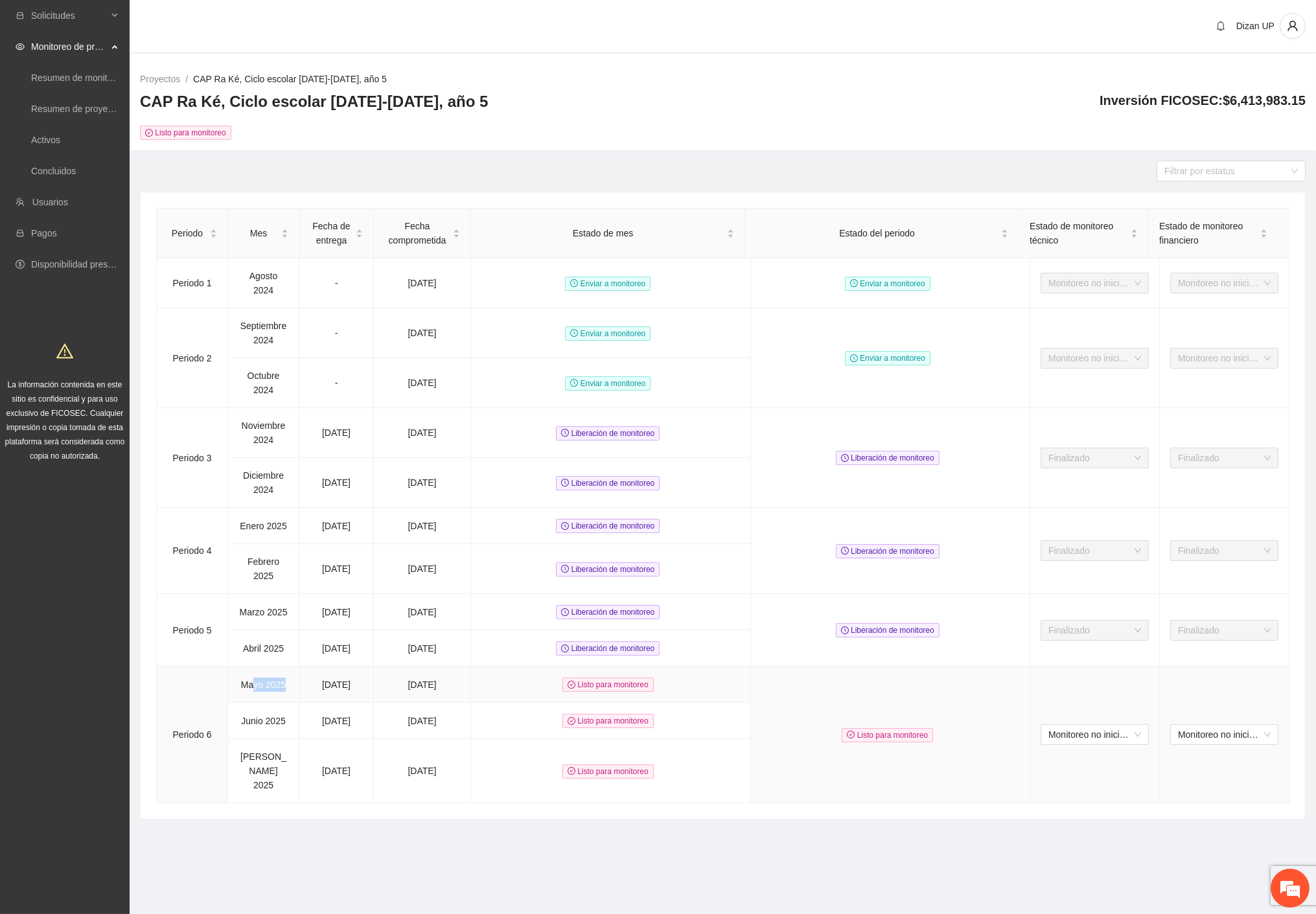
drag, startPoint x: 260, startPoint y: 690, endPoint x: 288, endPoint y: 690, distance: 28.0
click at [288, 688] on td "Mayo 2025" at bounding box center [263, 684] width 71 height 36
click at [274, 721] on td "Junio 2025" at bounding box center [263, 721] width 71 height 36
drag, startPoint x: 286, startPoint y: 753, endPoint x: 340, endPoint y: 759, distance: 54.3
click at [340, 759] on tr "Julio 2025 06/08/2025 05/08/2025 Listo para monitoreo" at bounding box center [722, 771] width 1133 height 64
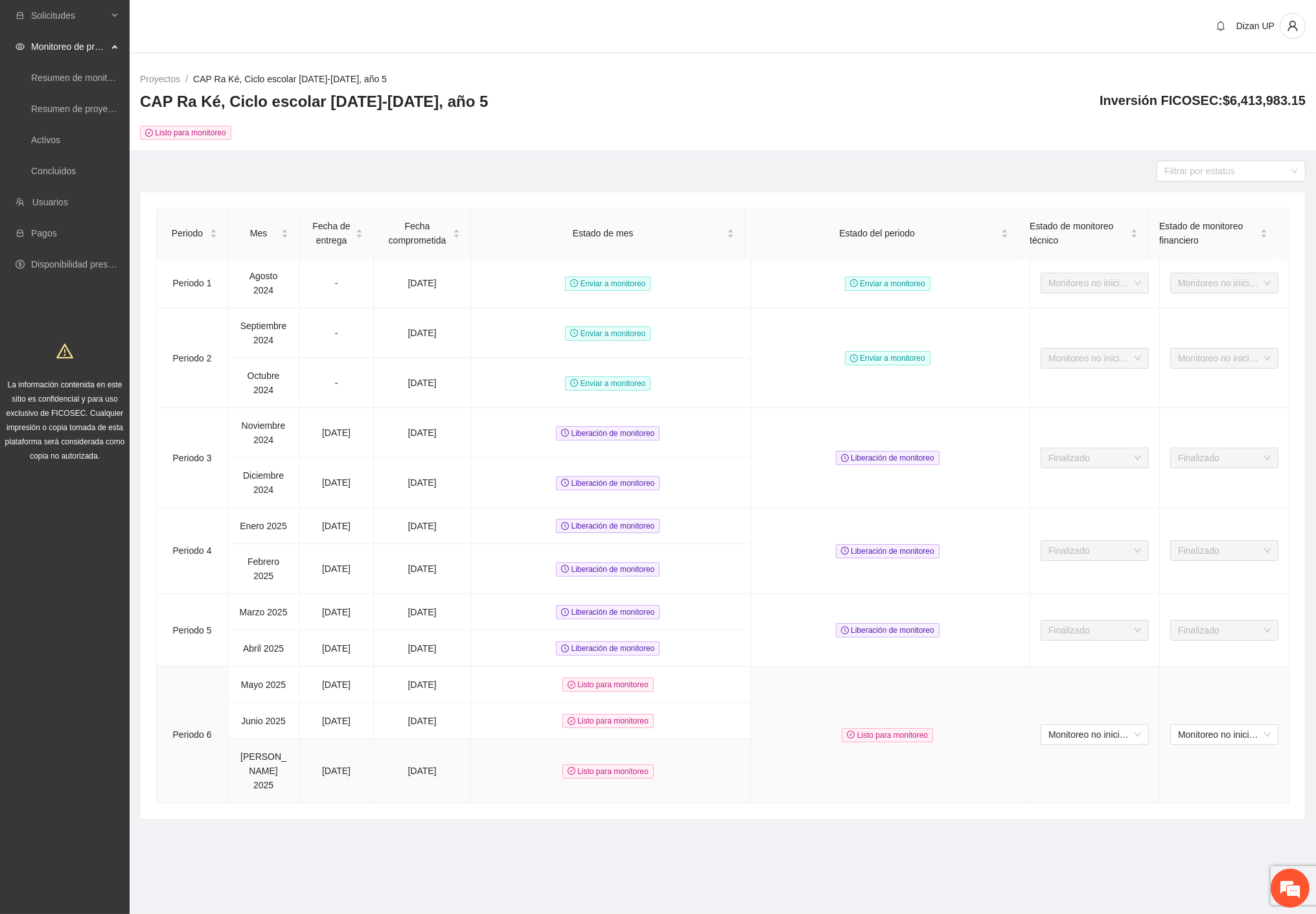
click at [404, 749] on td "05/08/2025" at bounding box center [423, 771] width 98 height 64
drag, startPoint x: 447, startPoint y: 158, endPoint x: 412, endPoint y: 139, distance: 39.8
click at [443, 157] on main "Filtrar por estatus Periodo Mes Fecha de entrega Fecha comprometida Estado de m…" at bounding box center [722, 490] width 1186 height 680
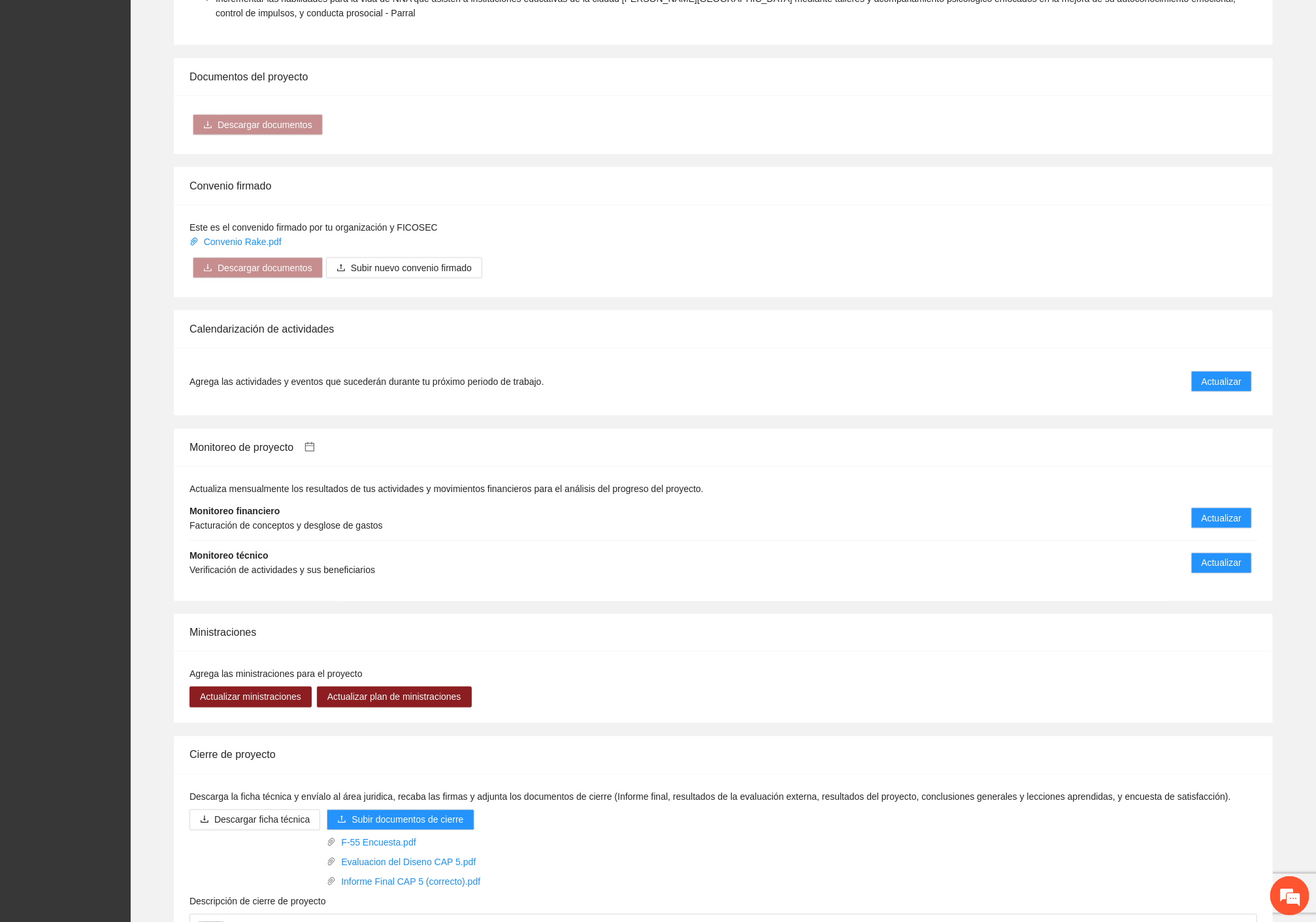
scroll to position [1033, 0]
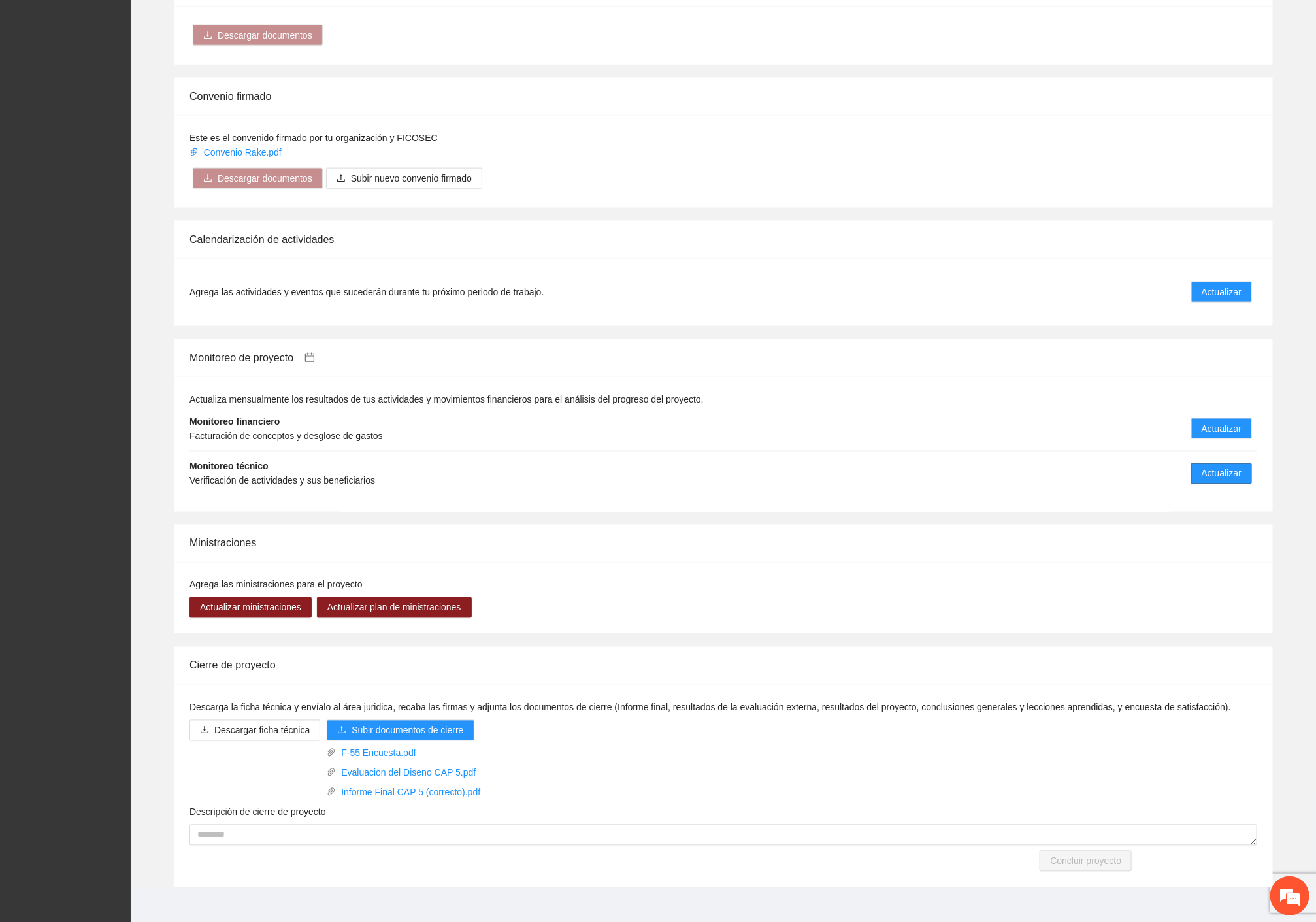
click at [1209, 467] on span "Actualizar" at bounding box center [1222, 474] width 40 height 15
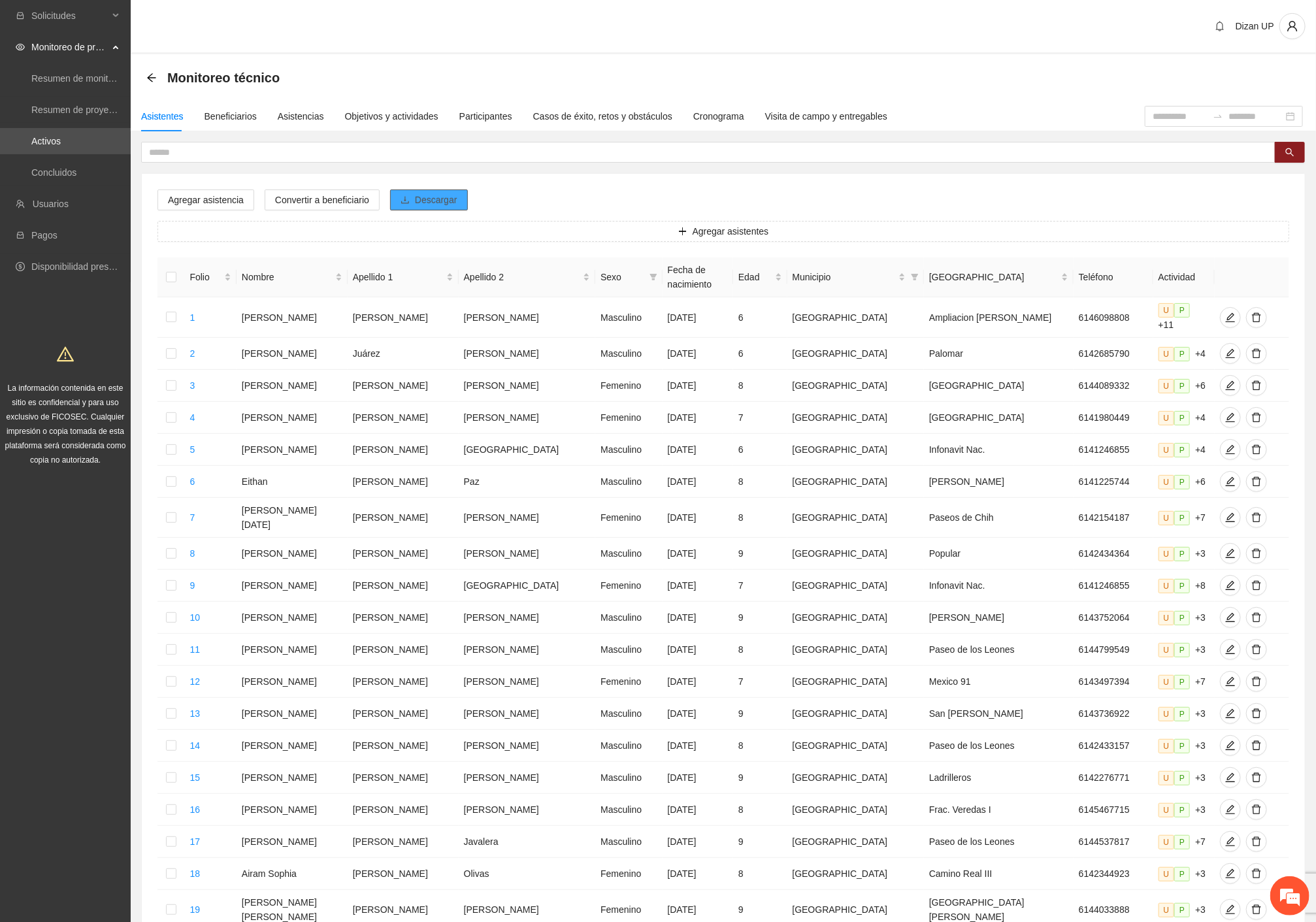
click at [415, 192] on span "Descargar" at bounding box center [436, 200] width 43 height 15
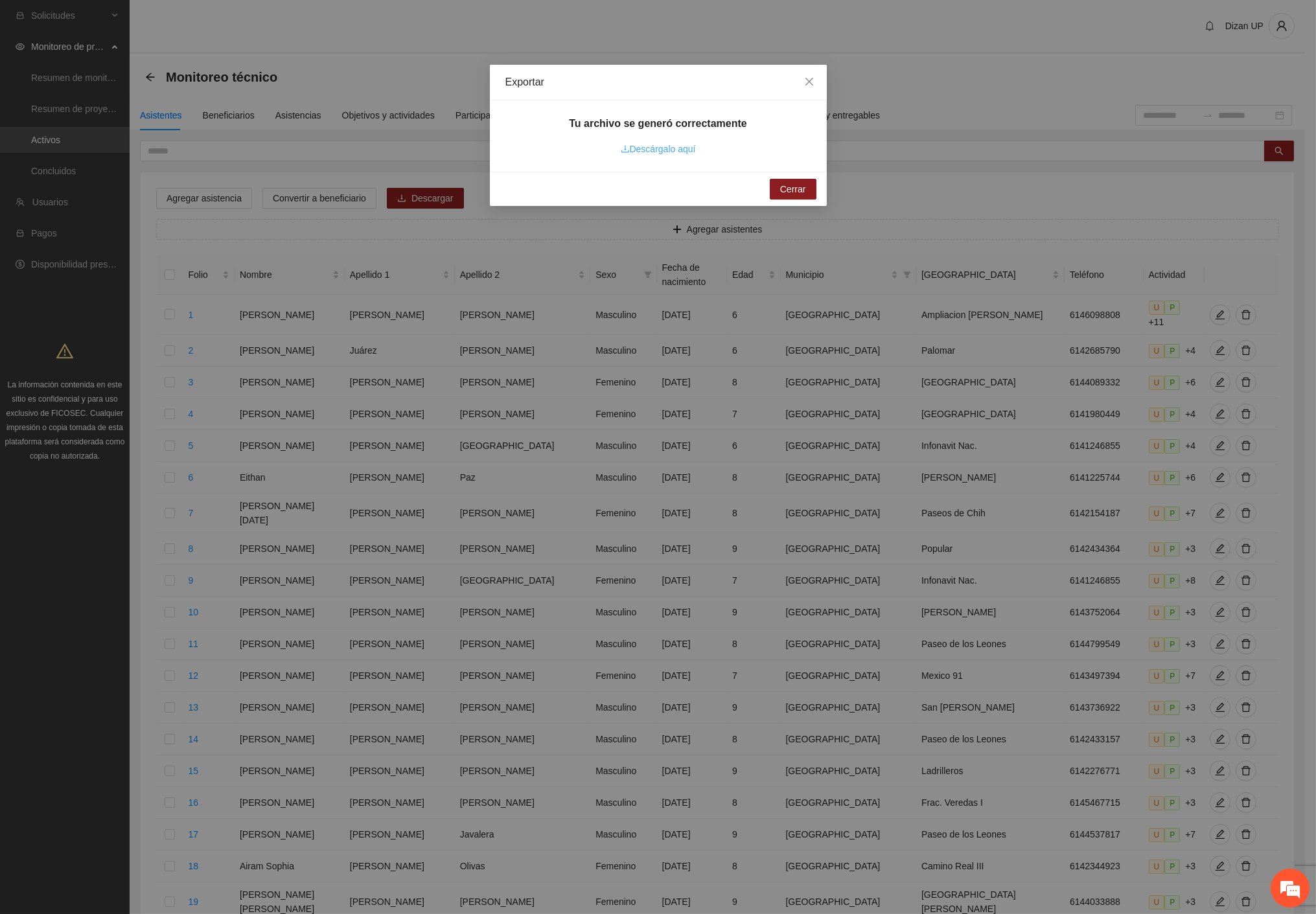
click at [648, 149] on link "Descárgalo aquí" at bounding box center [658, 148] width 75 height 10
click at [927, 122] on div "Exportar Tu archivo se generó correctamente Descárgalo aquí Cerrar" at bounding box center [658, 457] width 1316 height 914
